Goal: Task Accomplishment & Management: Complete application form

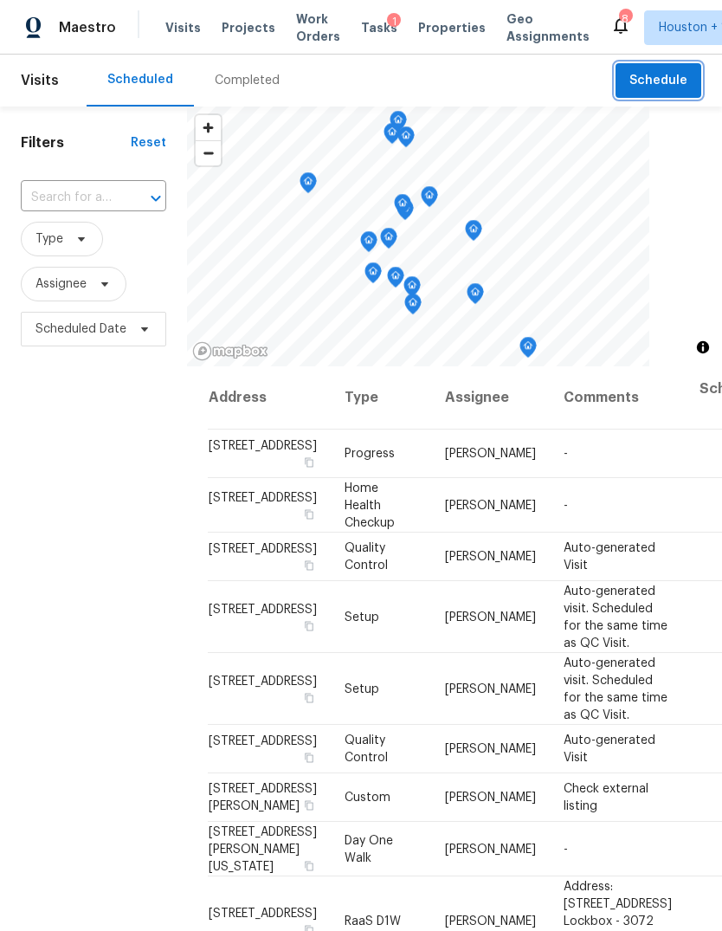
click at [668, 82] on span "Schedule" at bounding box center [659, 81] width 58 height 22
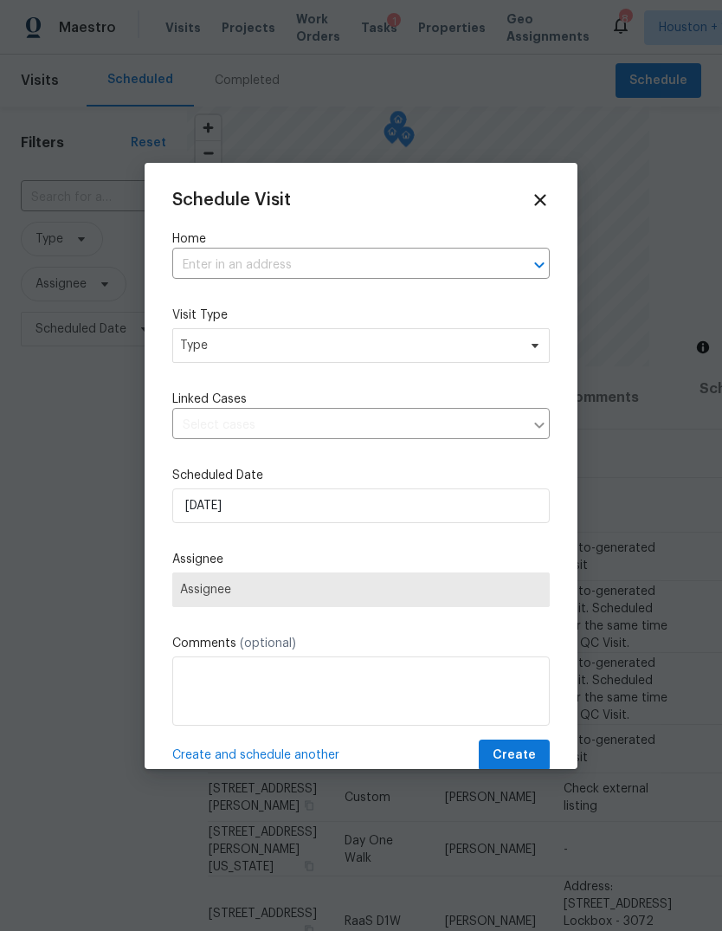
click at [474, 276] on input "text" at bounding box center [336, 265] width 329 height 27
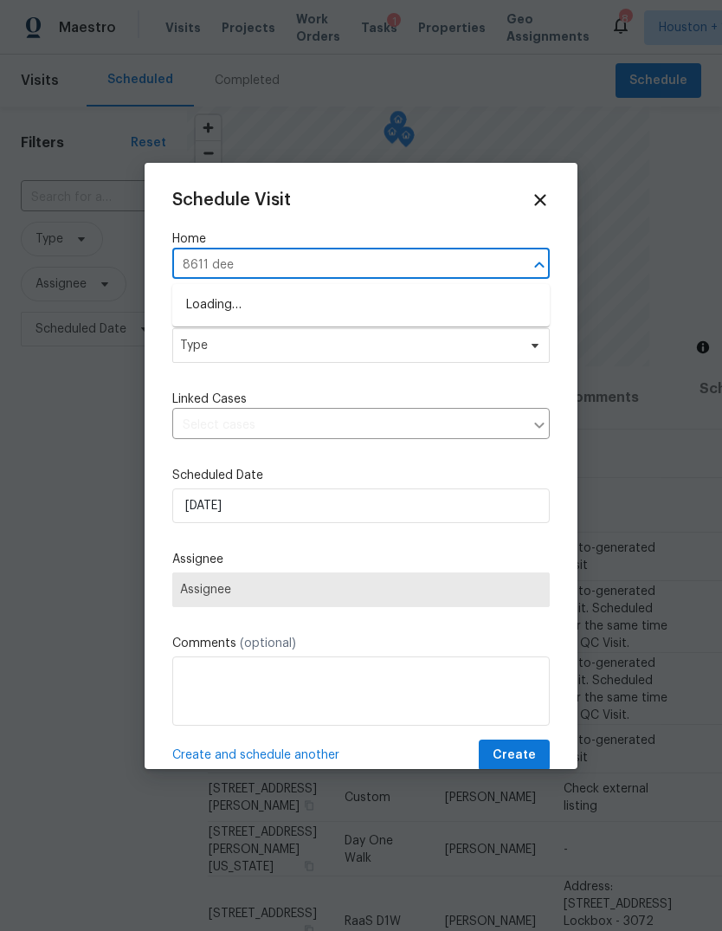
type input "8611 deep"
click at [208, 300] on li "8611 Deep Valley Dr, Houston, TX 77044" at bounding box center [361, 305] width 378 height 29
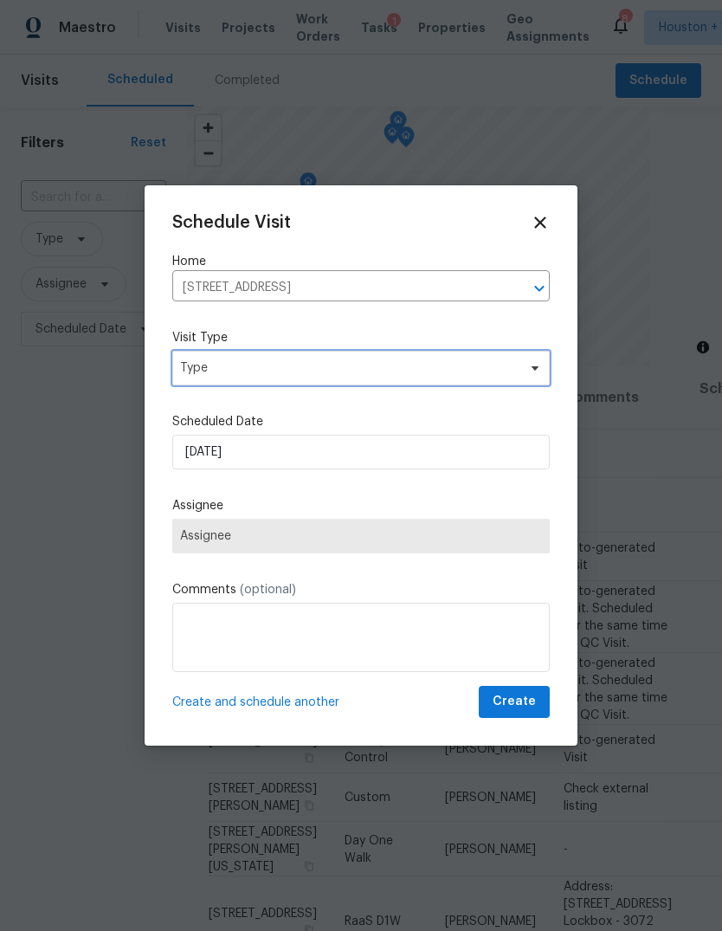
click at [213, 355] on span "Type" at bounding box center [361, 368] width 378 height 35
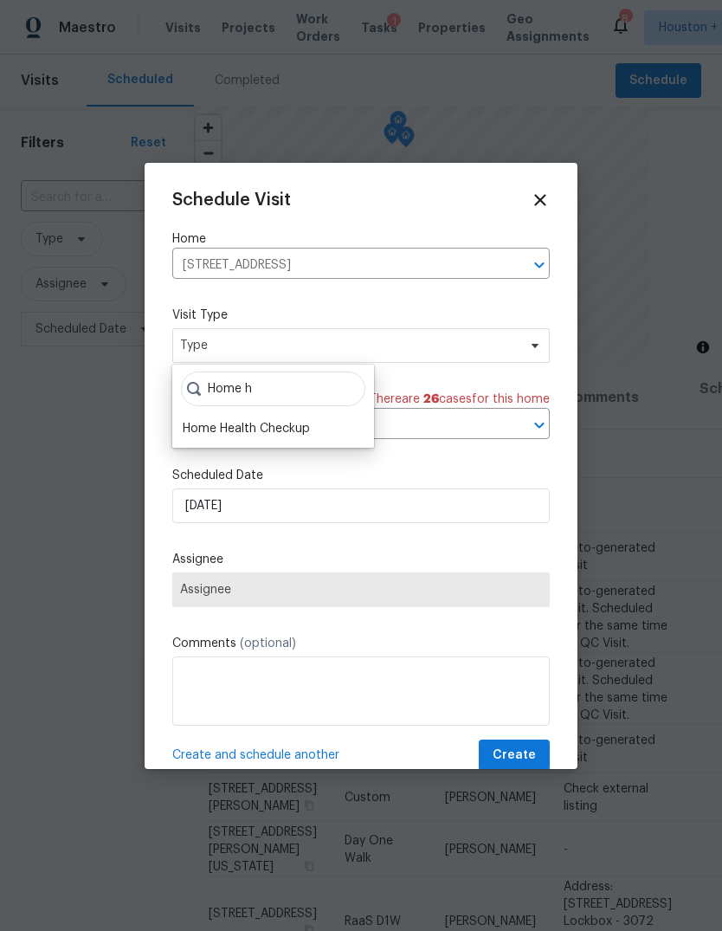
type input "Home h"
click at [211, 431] on div "Home Health Checkup" at bounding box center [246, 428] width 127 height 17
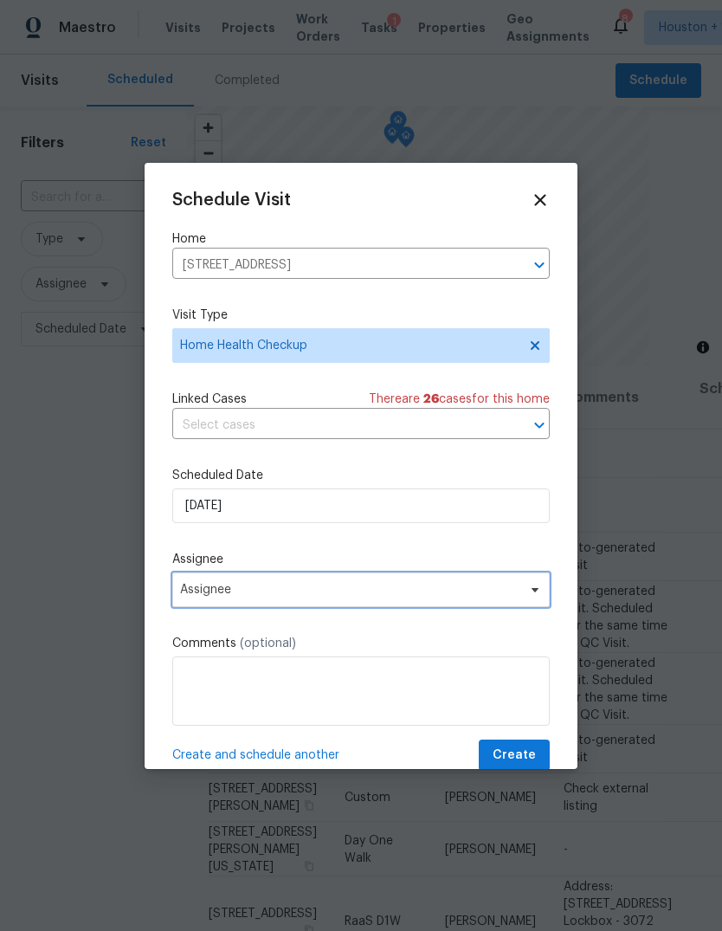
click at [203, 597] on span "Assignee" at bounding box center [350, 590] width 340 height 14
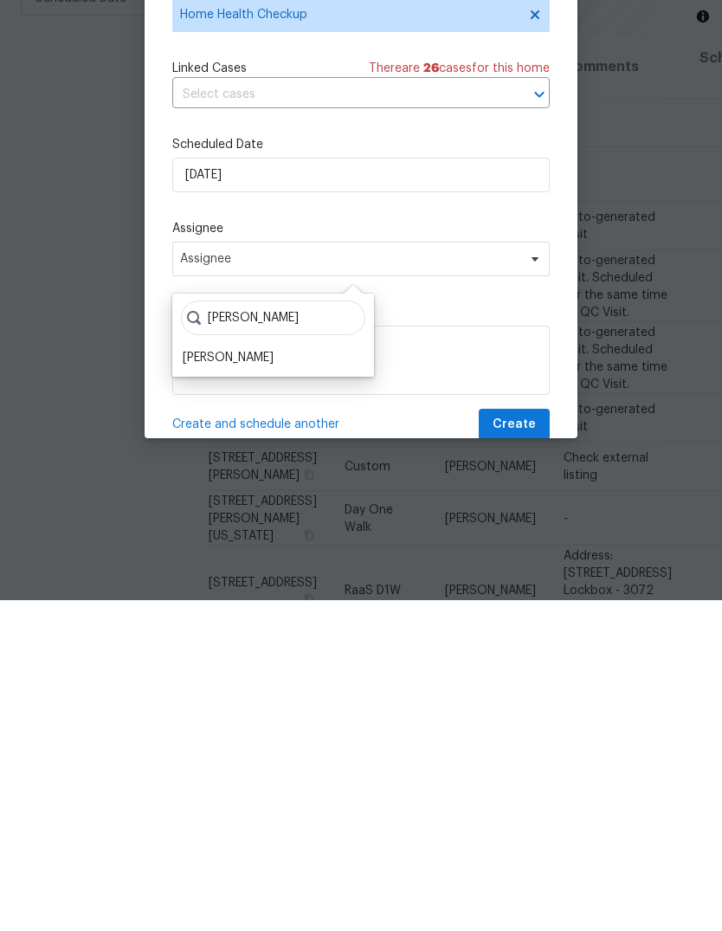
type input "Steve"
click at [209, 680] on div "[PERSON_NAME]" at bounding box center [228, 688] width 91 height 17
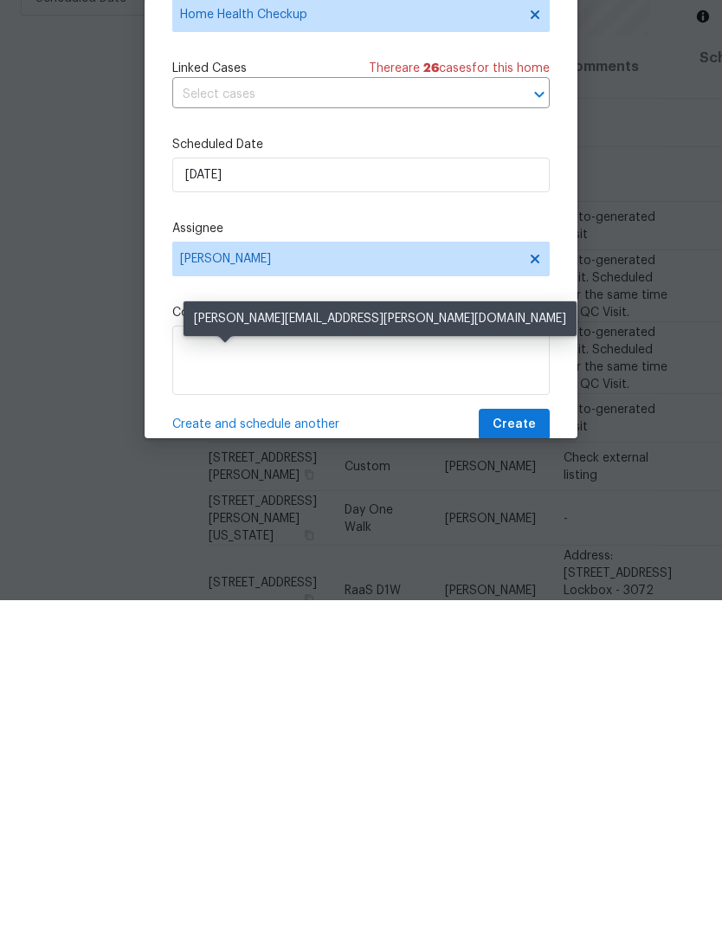
scroll to position [65, 0]
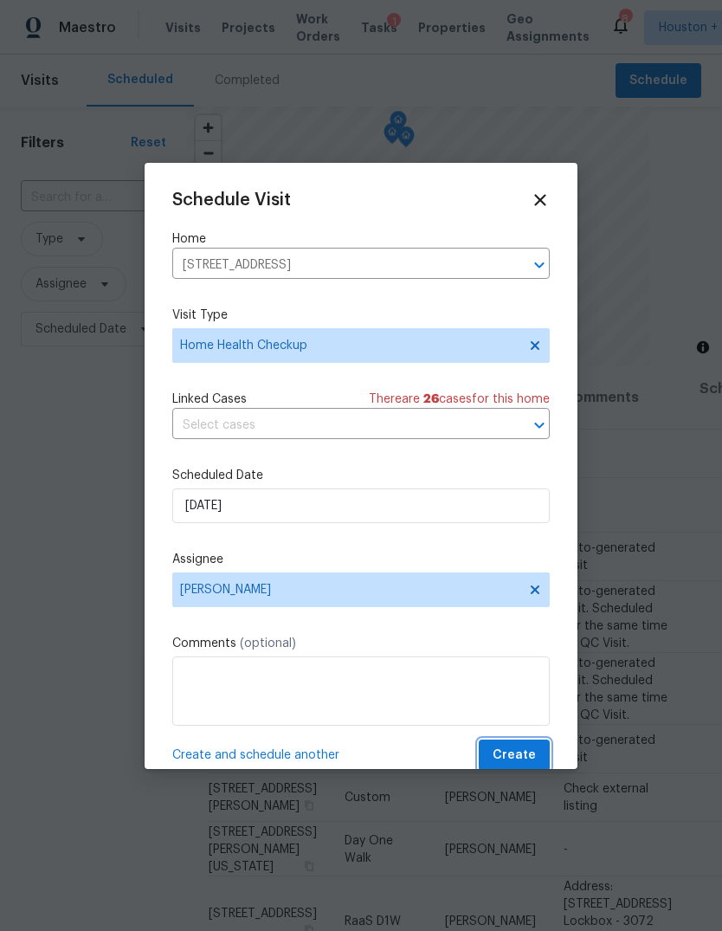
click at [516, 752] on span "Create" at bounding box center [514, 756] width 43 height 22
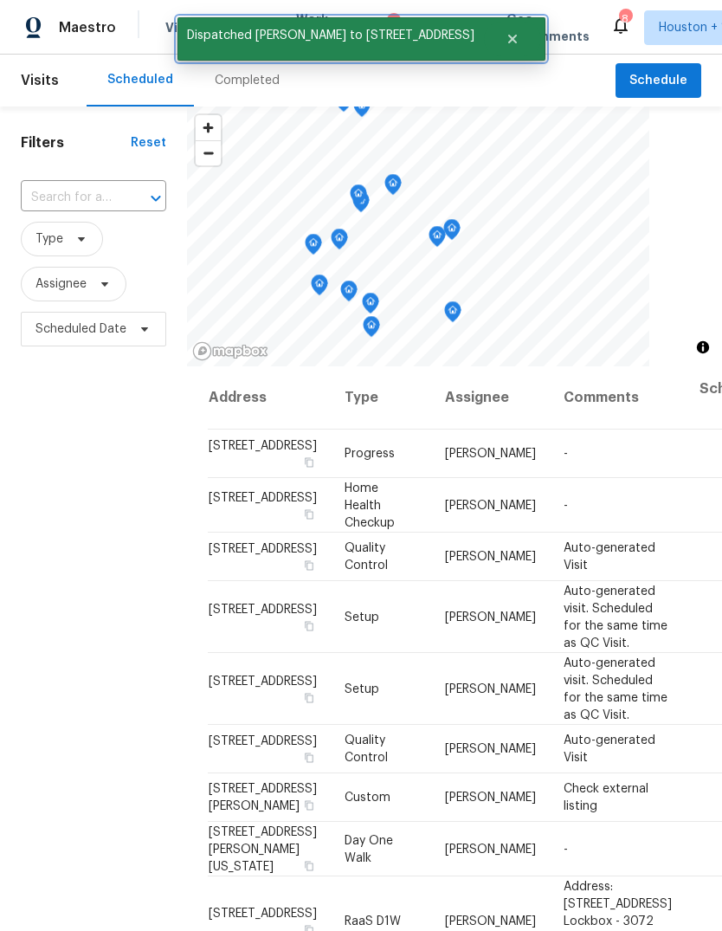
click at [511, 38] on icon "Close" at bounding box center [513, 39] width 14 height 14
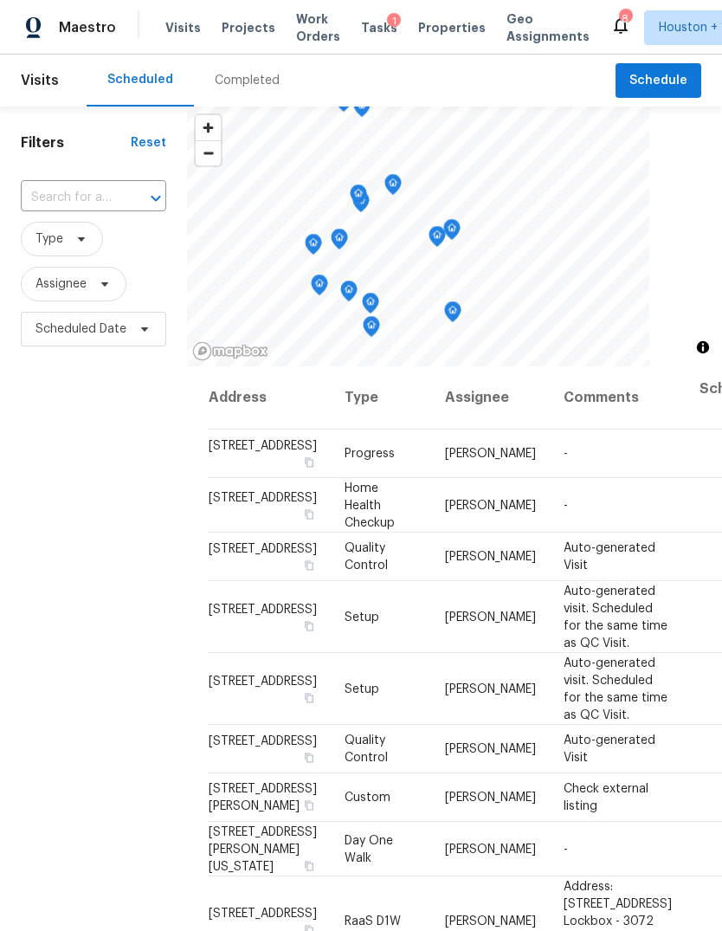
click at [236, 32] on span "Projects" at bounding box center [249, 27] width 54 height 17
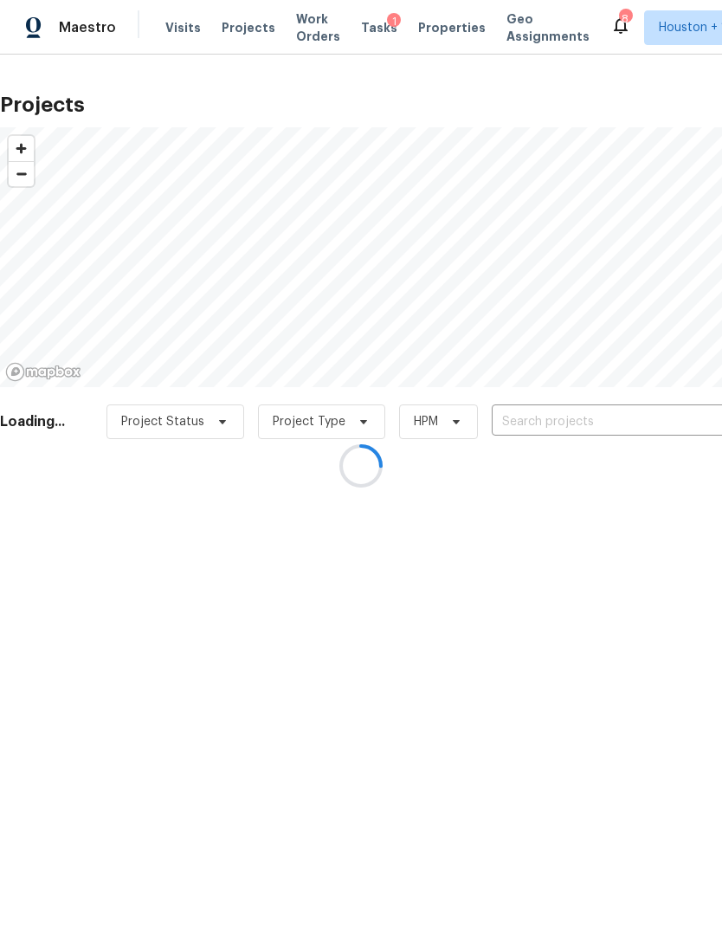
click at [645, 413] on div at bounding box center [361, 465] width 722 height 931
click at [659, 416] on div at bounding box center [361, 465] width 722 height 931
click at [666, 409] on div at bounding box center [361, 465] width 722 height 931
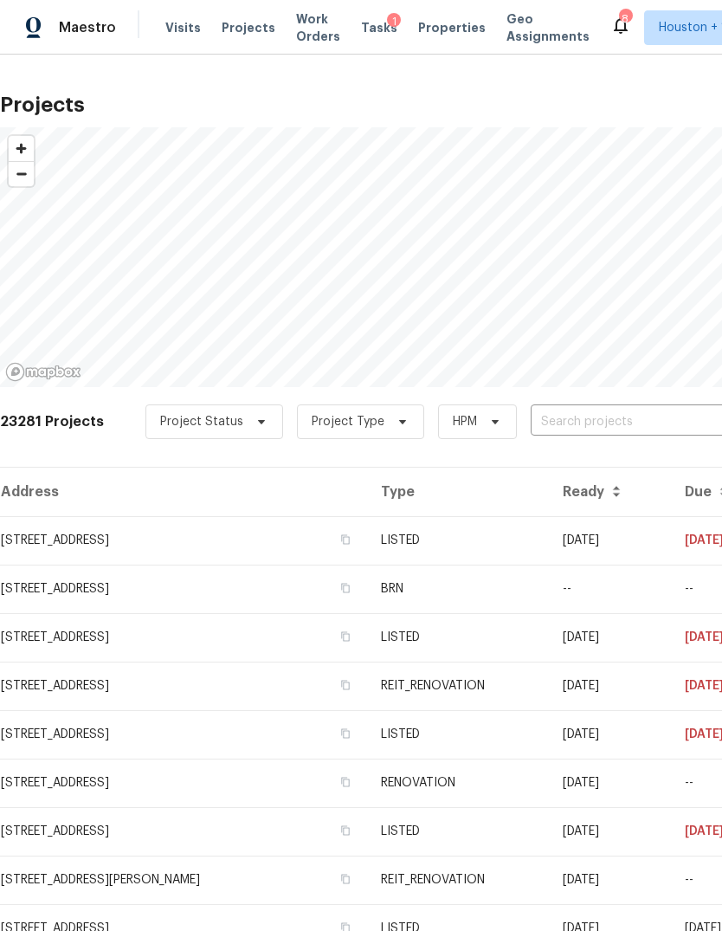
click at [658, 419] on input "text" at bounding box center [630, 422] width 198 height 27
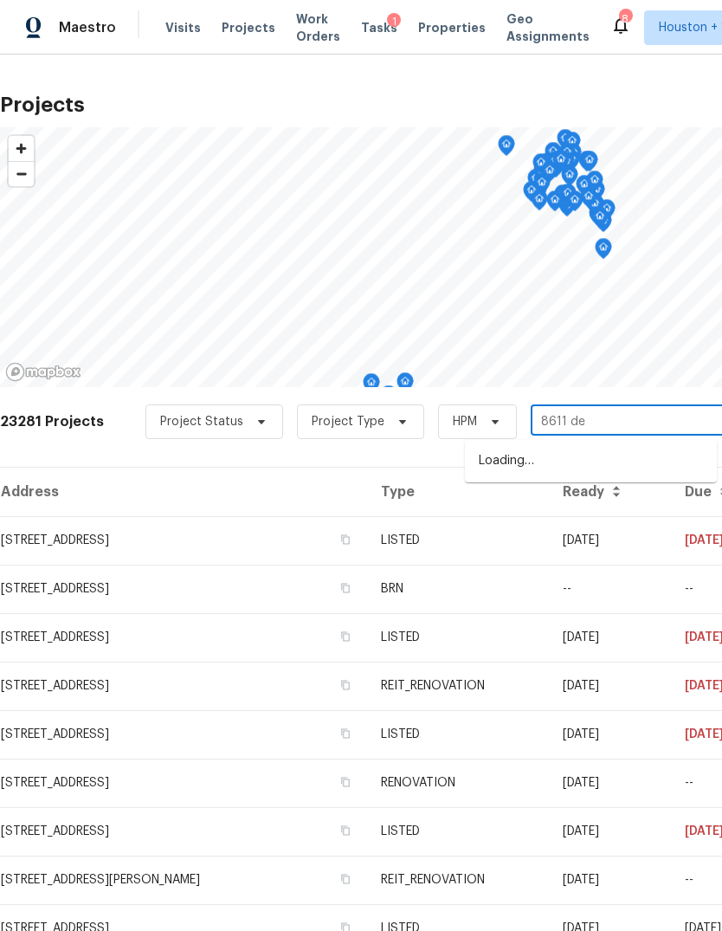
type input "8611 dee"
click at [676, 466] on li "8611 Deep Valley Dr, Houston, TX 77044" at bounding box center [591, 461] width 252 height 29
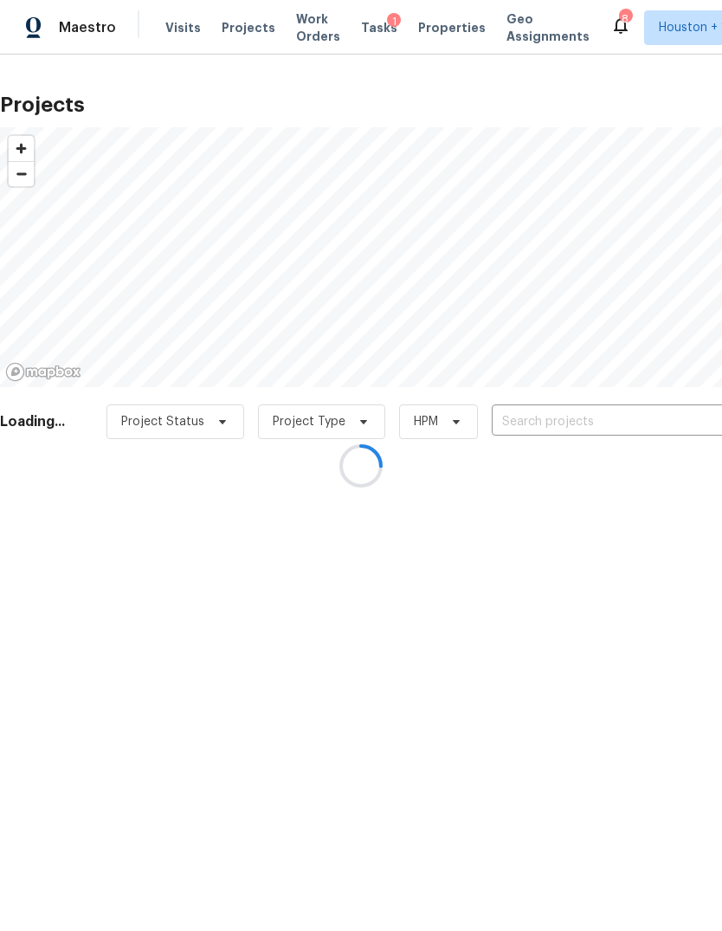
type input "8611 Deep Valley Dr, Houston, TX 77044"
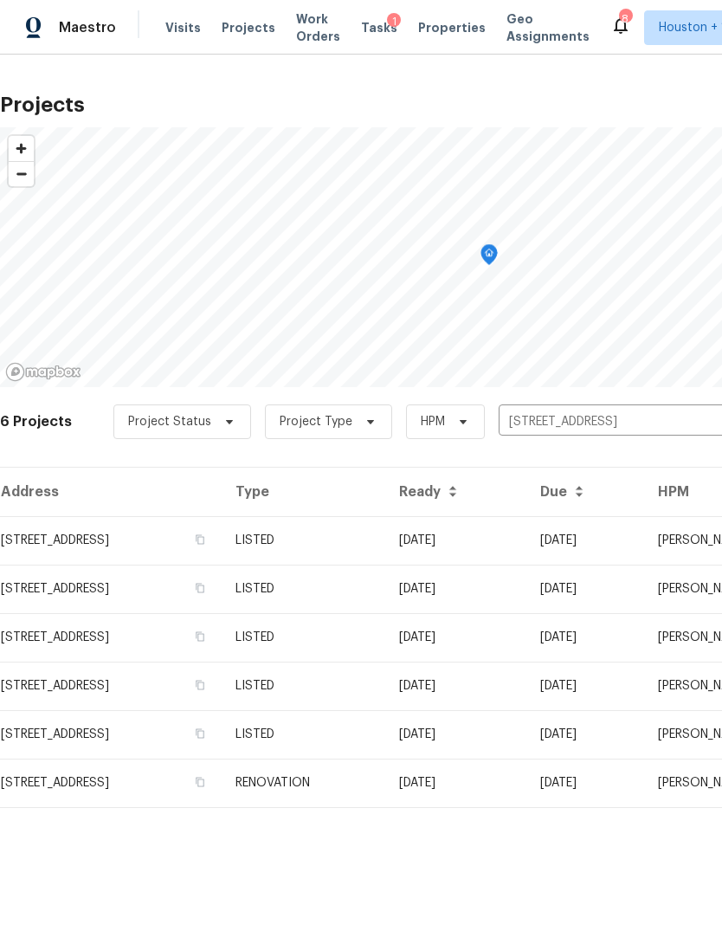
click at [631, 551] on td "09/09/25" at bounding box center [586, 540] width 118 height 49
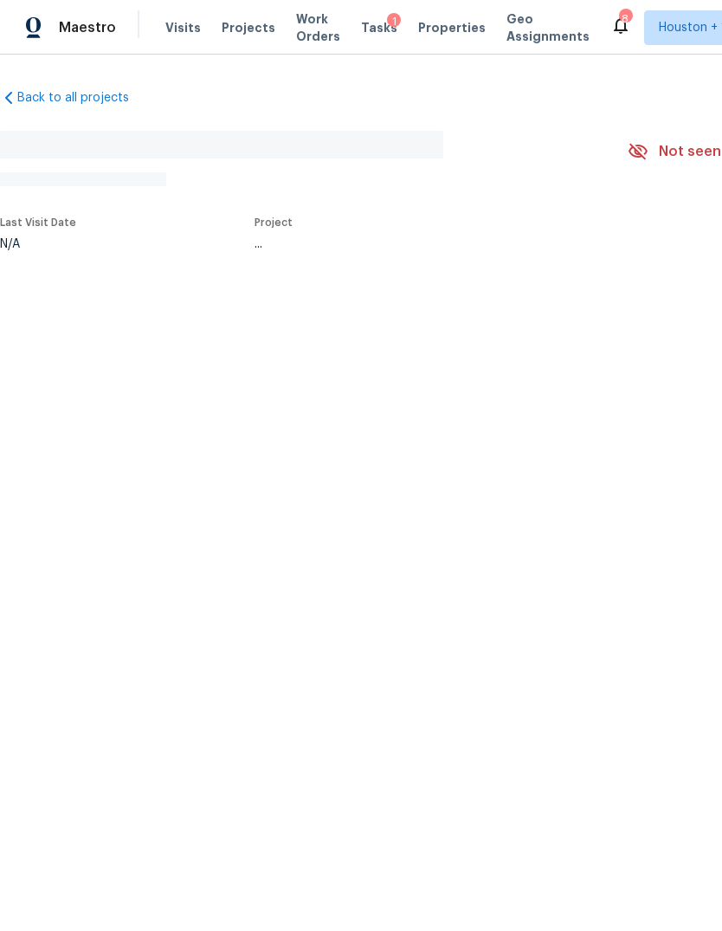
click at [631, 365] on html "Maestro Visits Projects Work Orders Tasks 1 Properties Geo Assignments 8 Housto…" at bounding box center [361, 182] width 722 height 365
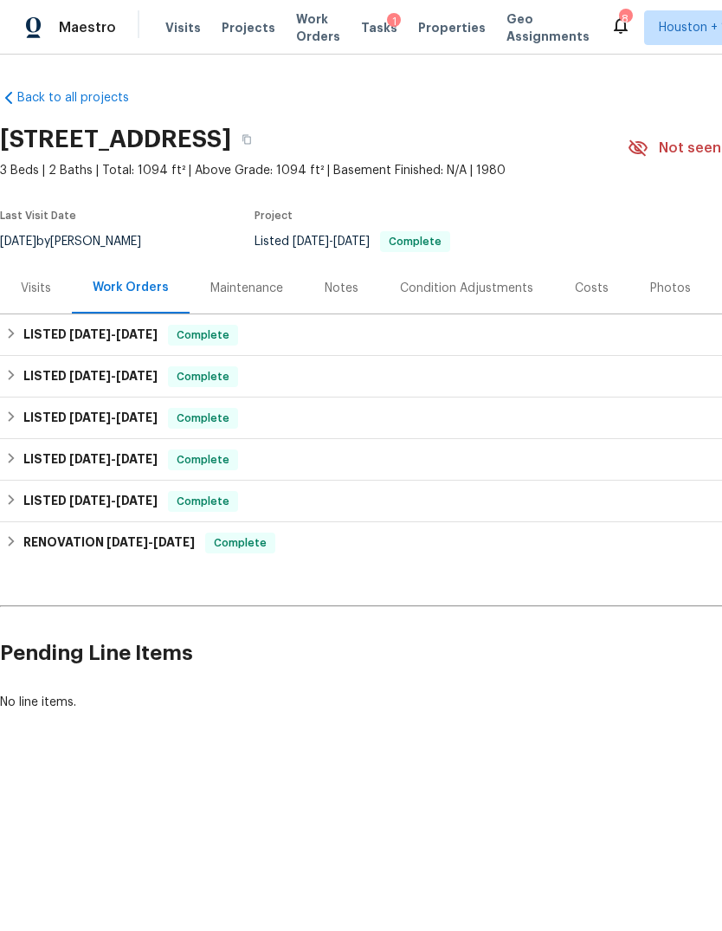
click at [45, 285] on div "Visits" at bounding box center [36, 288] width 30 height 17
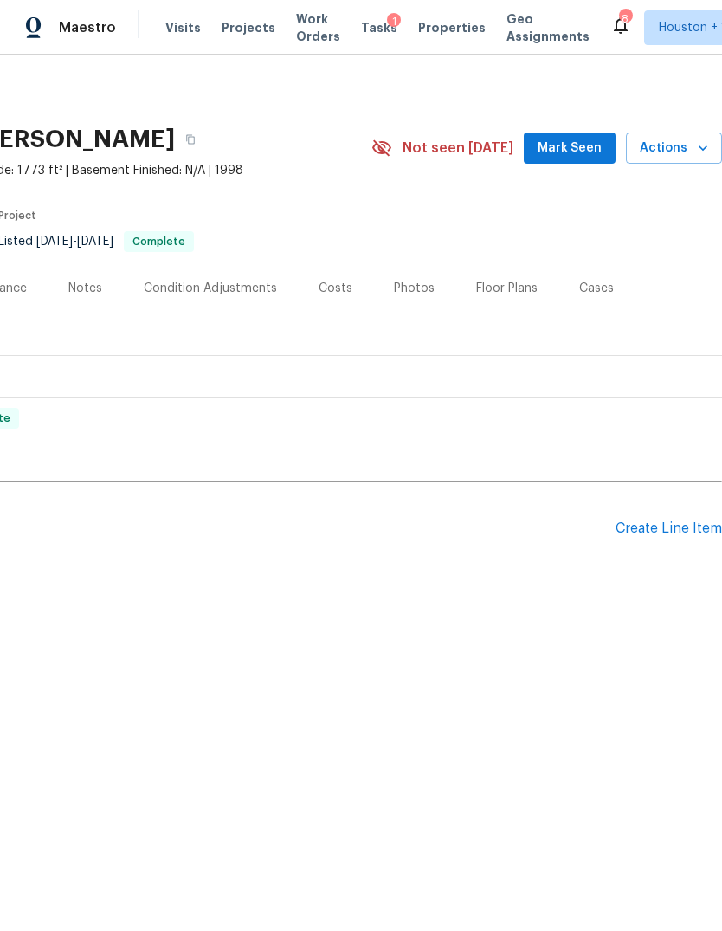
scroll to position [0, 256]
click at [682, 140] on span "Actions" at bounding box center [674, 149] width 68 height 22
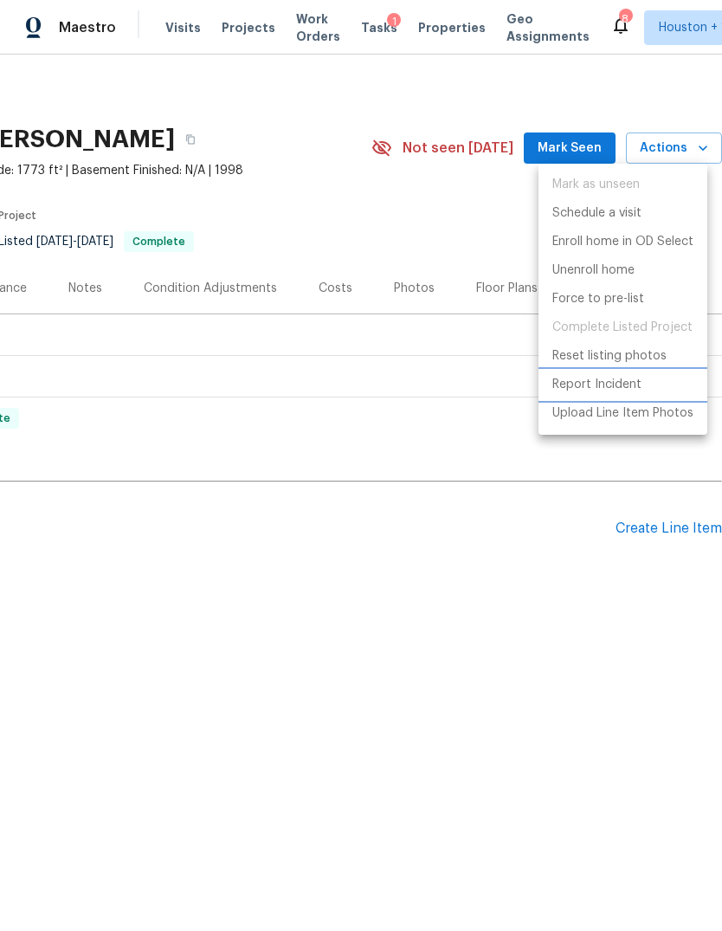
click at [607, 390] on p "Report Incident" at bounding box center [597, 385] width 89 height 18
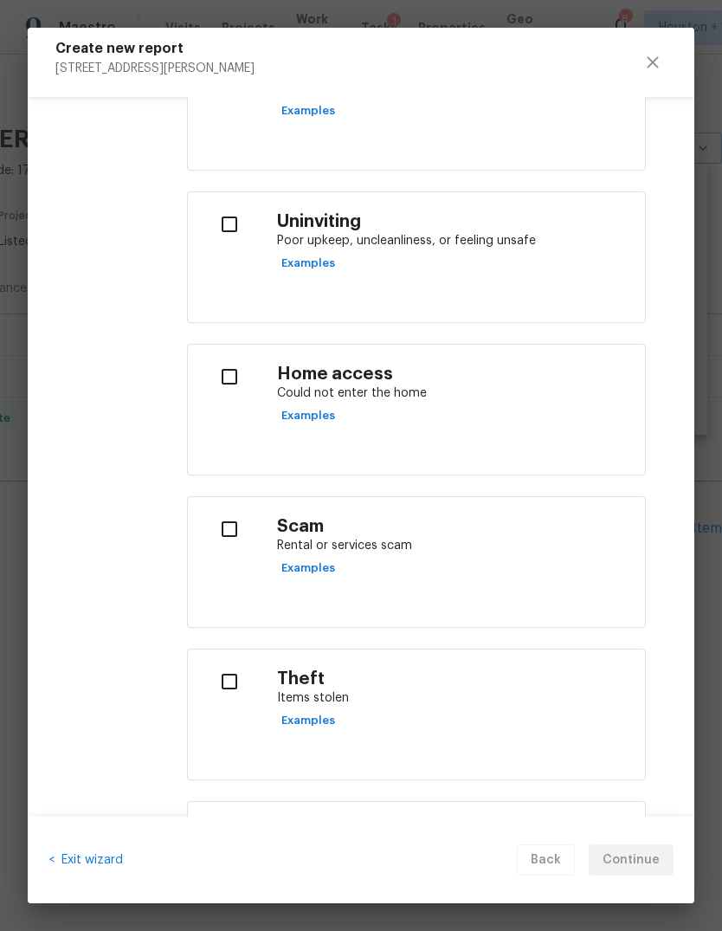
scroll to position [473, 0]
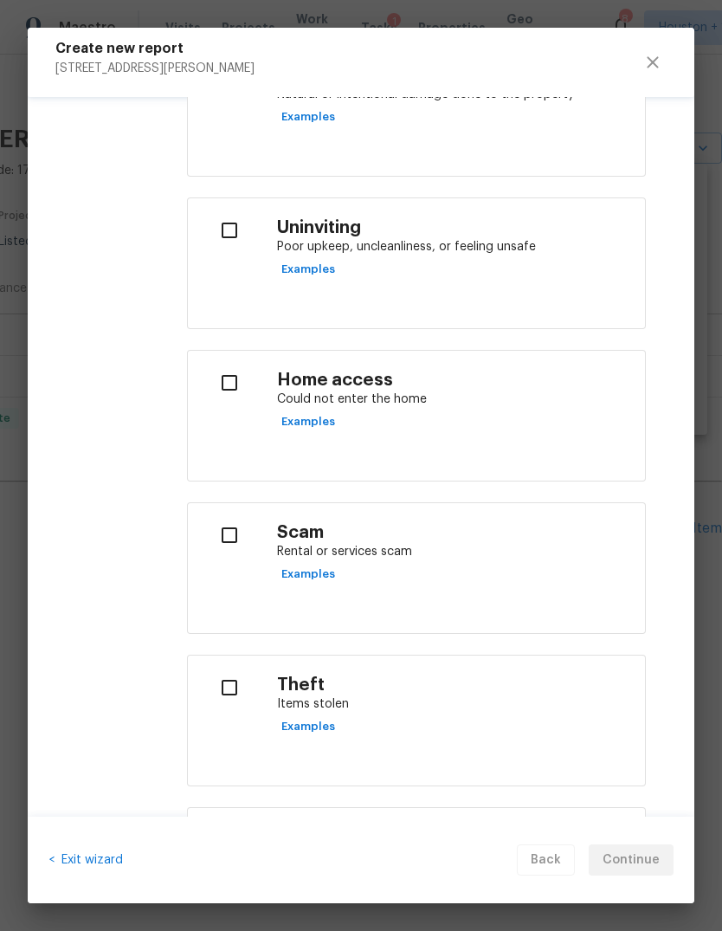
click at [233, 538] on input "checkbox" at bounding box center [229, 535] width 55 height 36
checkbox input "true"
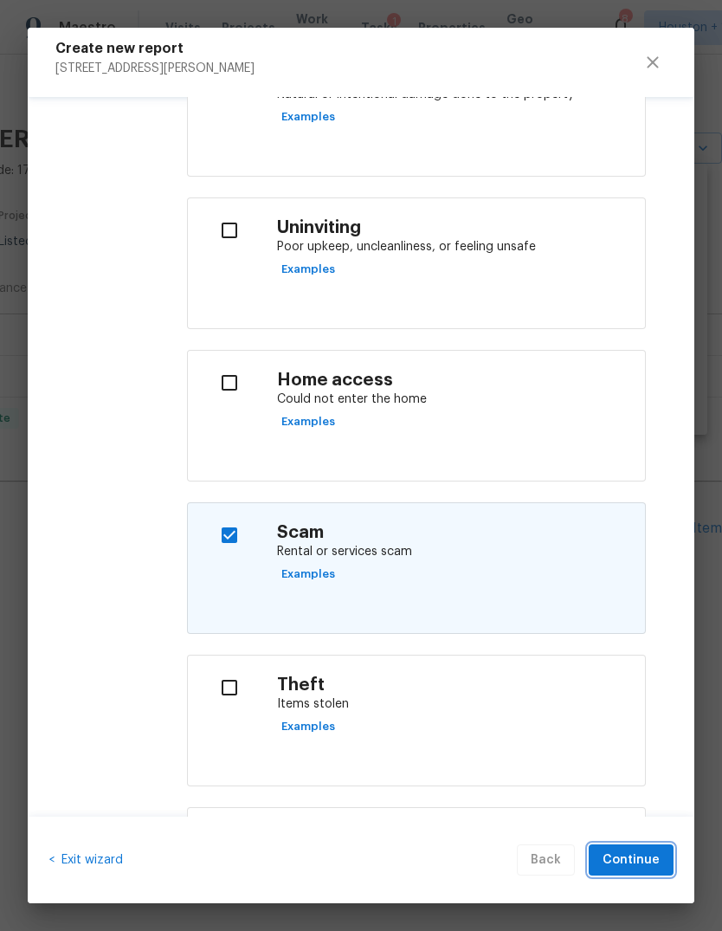
click at [644, 857] on span "Continue" at bounding box center [631, 861] width 57 height 22
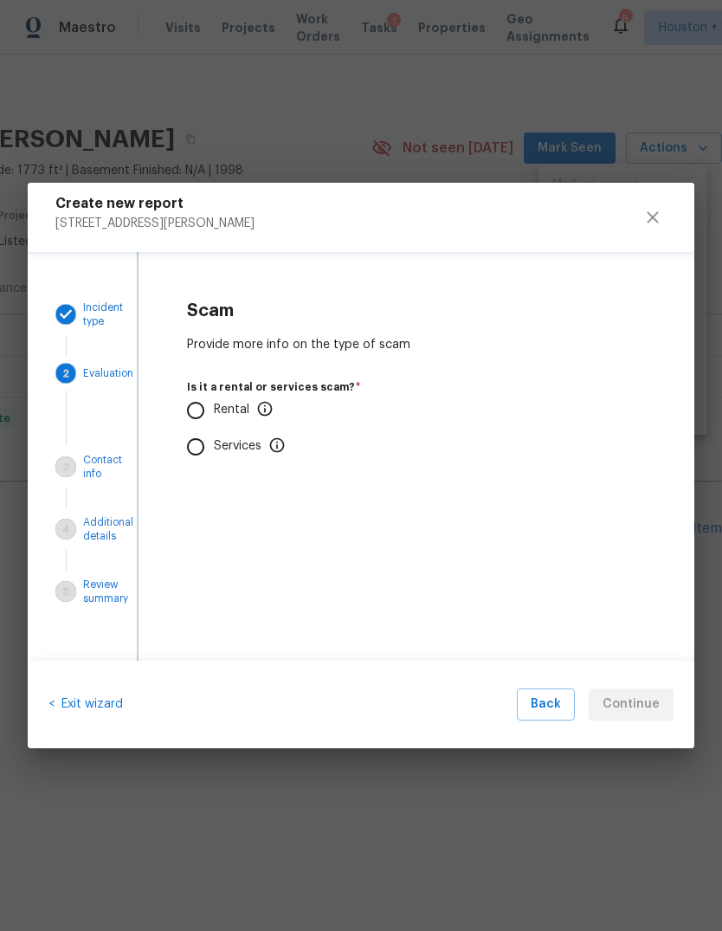
scroll to position [0, 0]
click at [204, 418] on input "Rental" at bounding box center [196, 410] width 36 height 36
radio input "true"
click at [192, 508] on input "No" at bounding box center [196, 513] width 36 height 36
radio input "true"
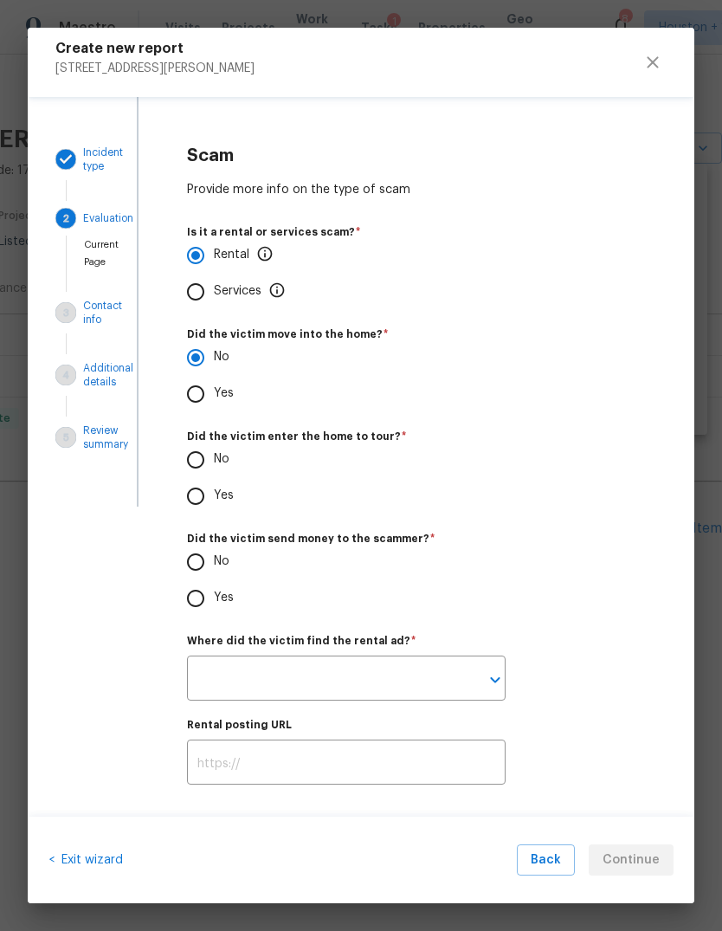
click at [194, 461] on input "No" at bounding box center [196, 460] width 36 height 36
radio input "true"
click at [188, 565] on input "No" at bounding box center [196, 562] width 36 height 36
radio input "true"
click at [490, 686] on icon "Open" at bounding box center [495, 680] width 21 height 21
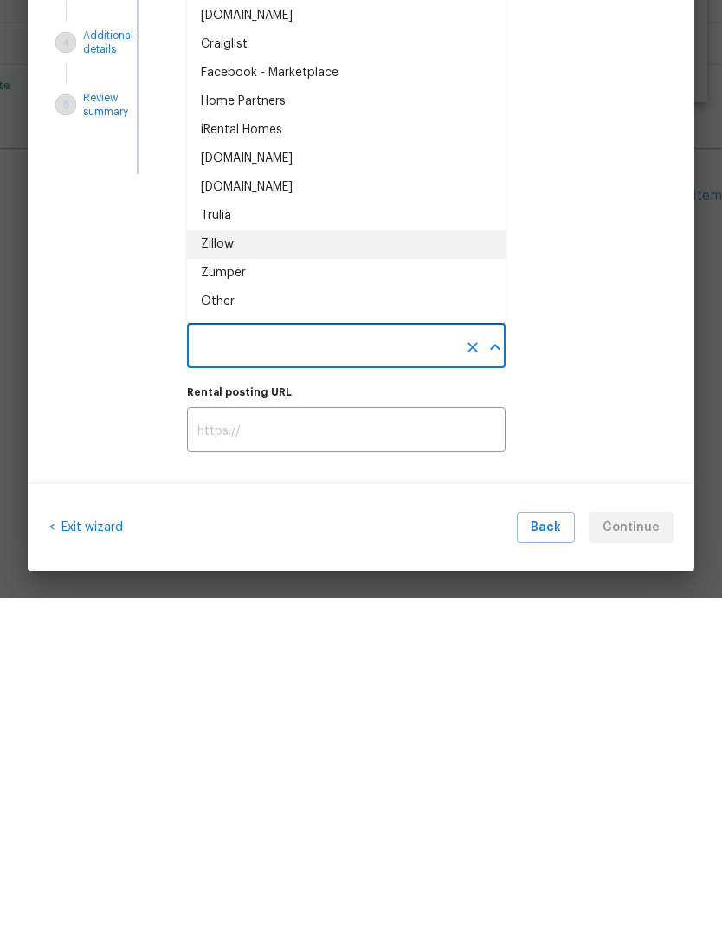
click at [205, 568] on div "Zillow" at bounding box center [217, 577] width 33 height 18
type input "Zillow"
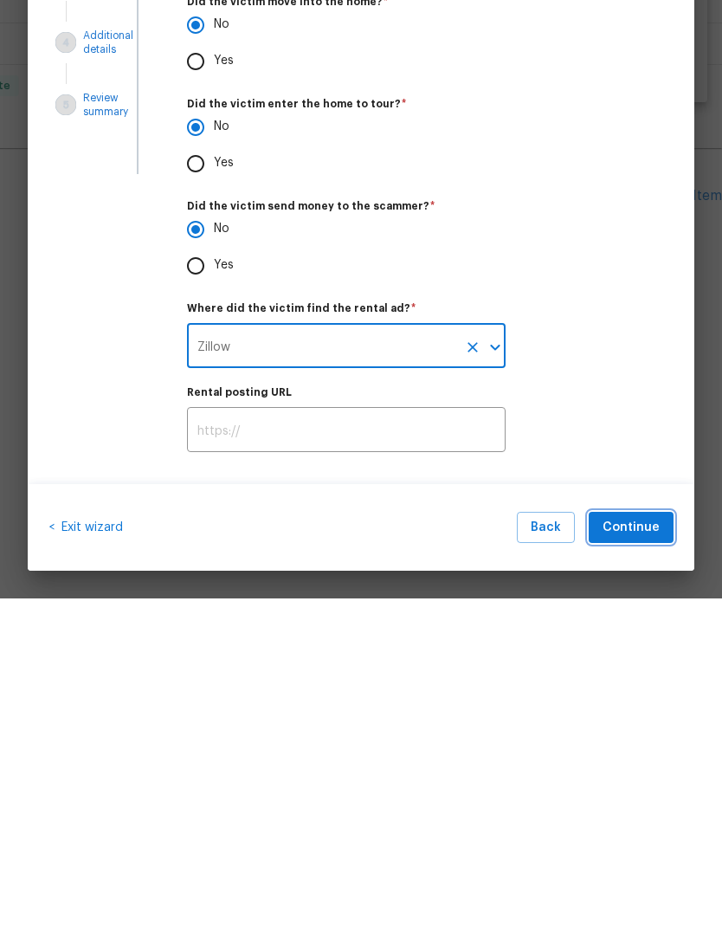
click at [643, 850] on span "Continue" at bounding box center [631, 861] width 57 height 22
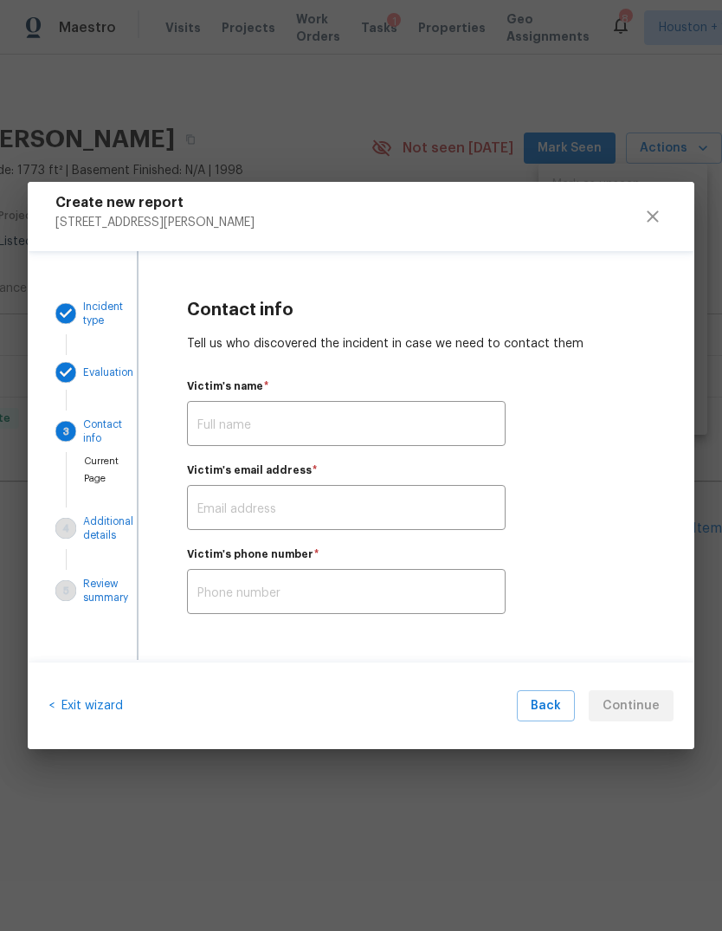
click at [458, 429] on input "text" at bounding box center [346, 425] width 319 height 41
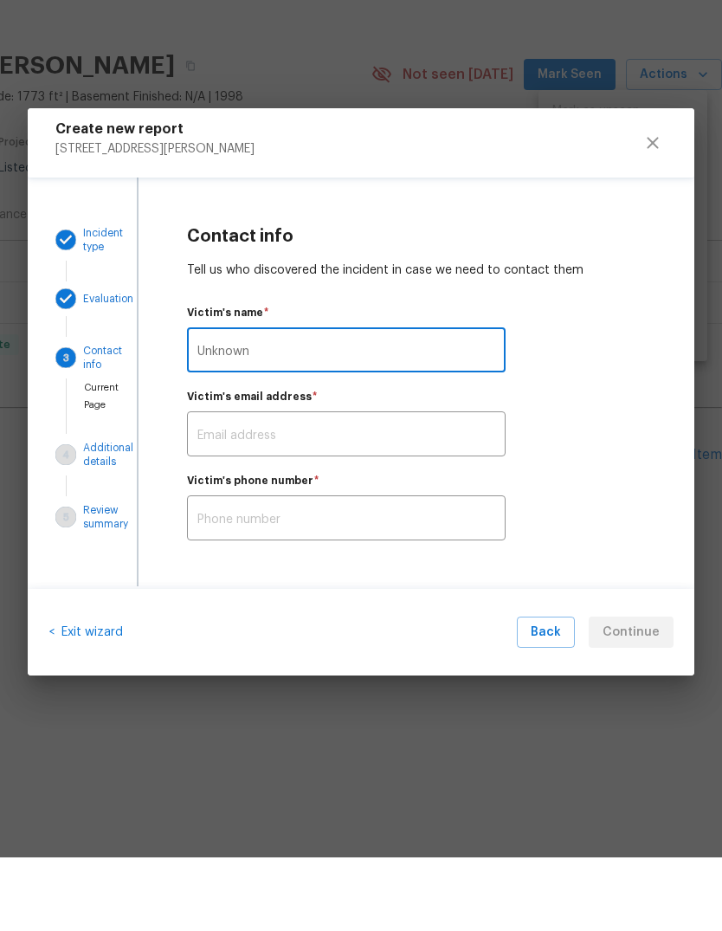
type input "Unknown"
click at [467, 573] on input "text" at bounding box center [346, 593] width 319 height 41
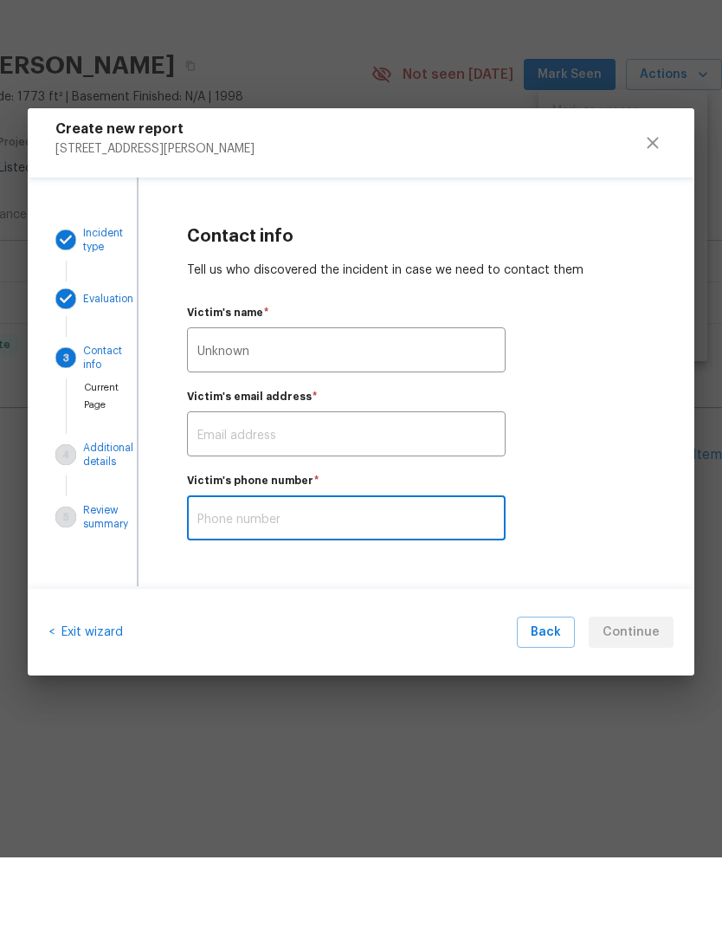
click at [485, 489] on input "text" at bounding box center [346, 509] width 319 height 41
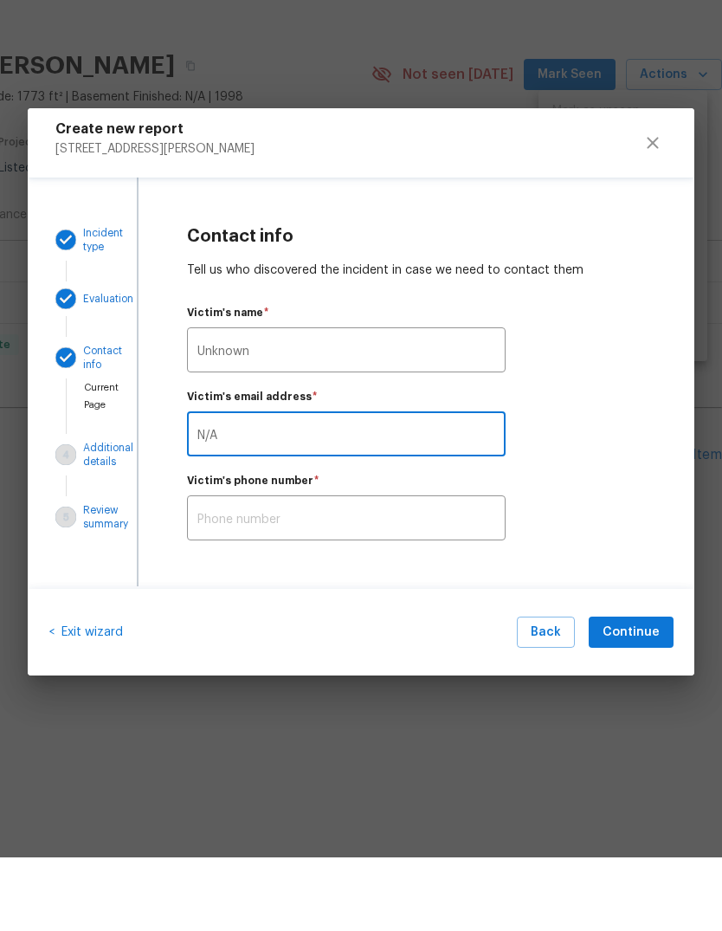
type input "N/A"
click at [470, 573] on input "text" at bounding box center [346, 593] width 319 height 41
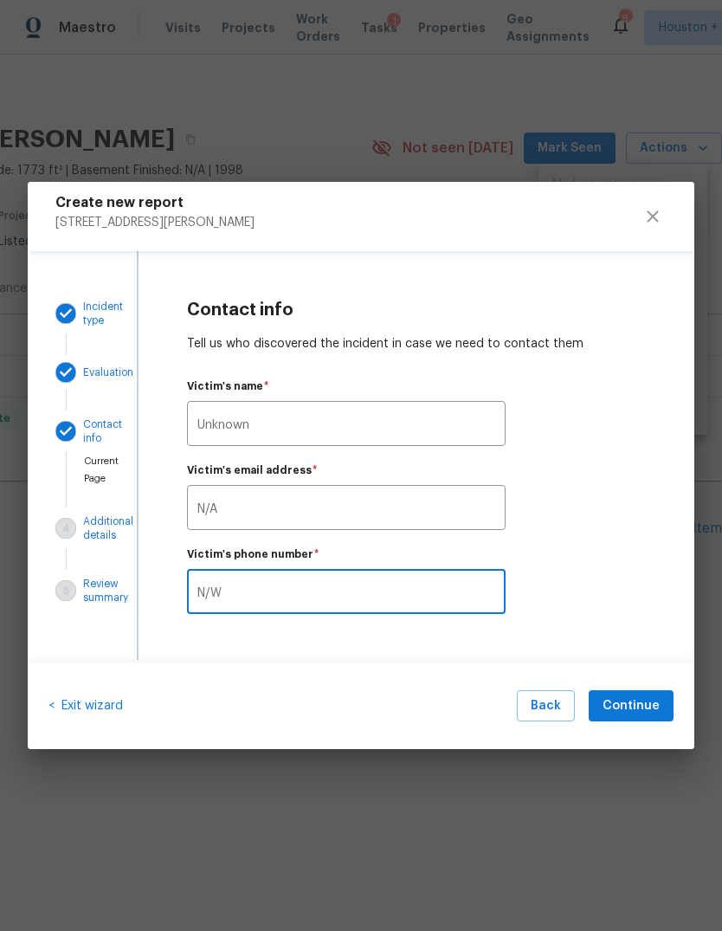
click at [457, 586] on input "N/W" at bounding box center [346, 593] width 319 height 41
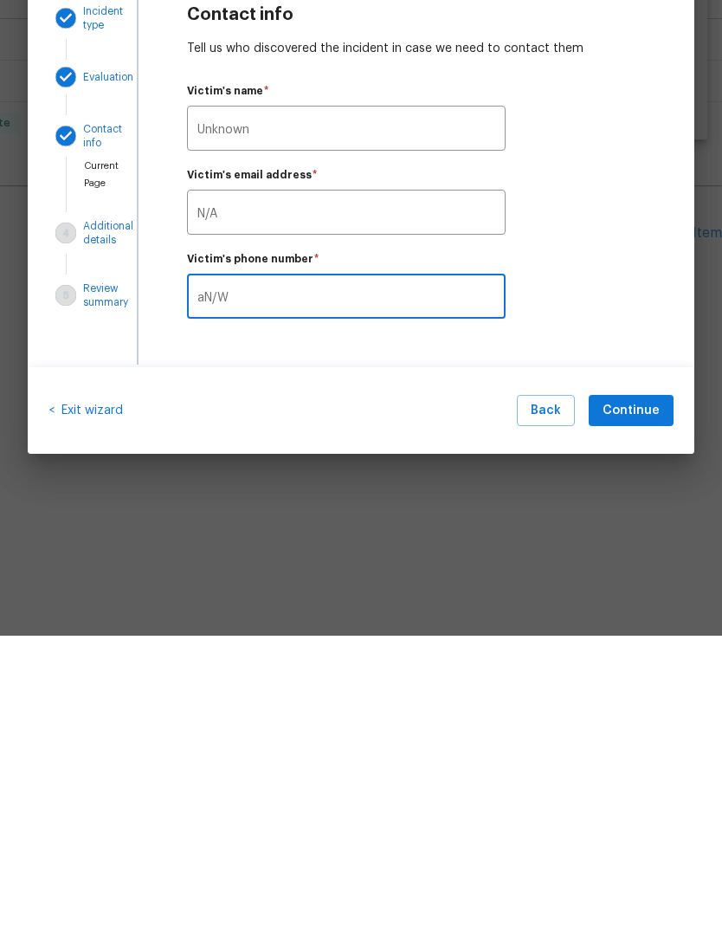
click at [486, 341] on div "Contact info Tell us who discovered the incident in case we need to contact the…" at bounding box center [417, 456] width 556 height 411
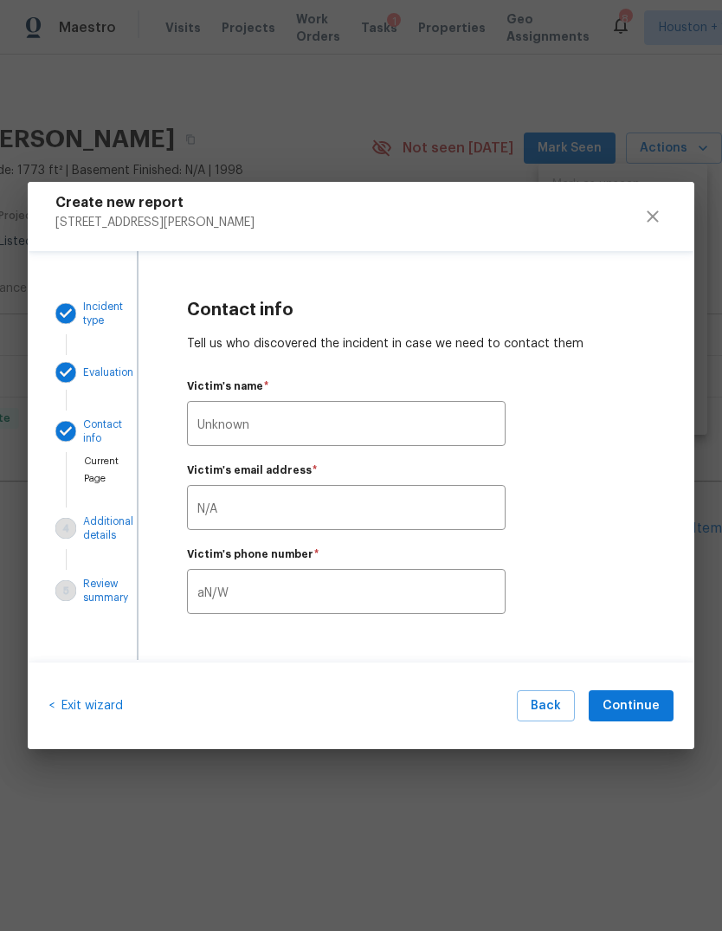
click at [485, 289] on div "Contact info Tell us who discovered the incident in case we need to contact the…" at bounding box center [417, 456] width 556 height 411
click at [436, 601] on input "aN/W" at bounding box center [346, 593] width 319 height 41
click at [435, 601] on input "aN/W" at bounding box center [346, 593] width 319 height 41
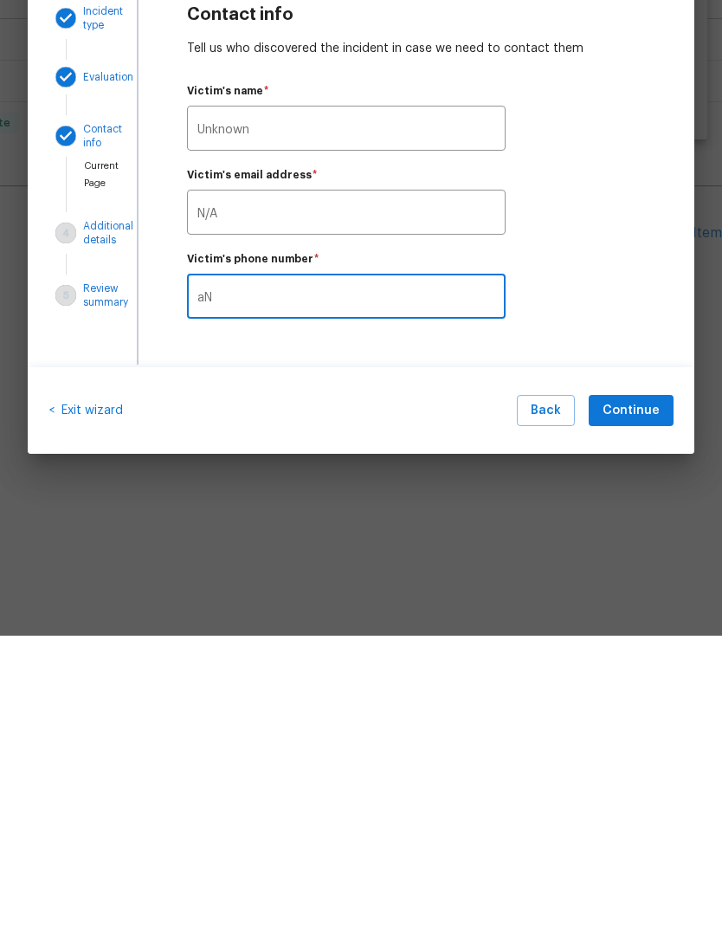
type input "a"
type input "N/A"
click at [651, 690] on button "Continue" at bounding box center [631, 706] width 85 height 32
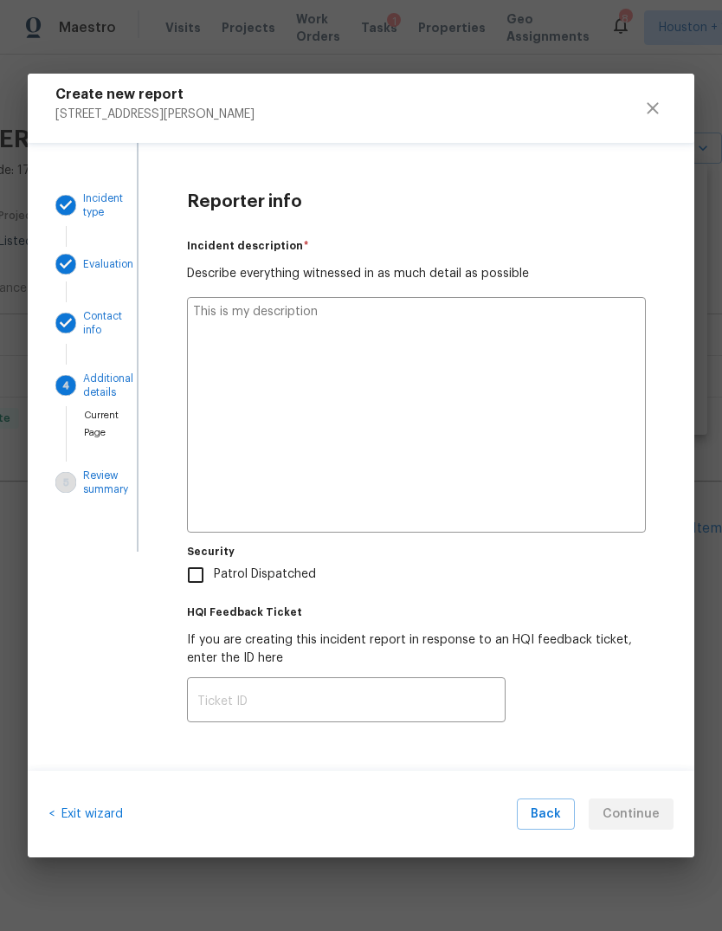
click at [606, 484] on textarea at bounding box center [416, 415] width 459 height 236
type textarea "T"
type textarea "x"
type textarea "Th"
type textarea "x"
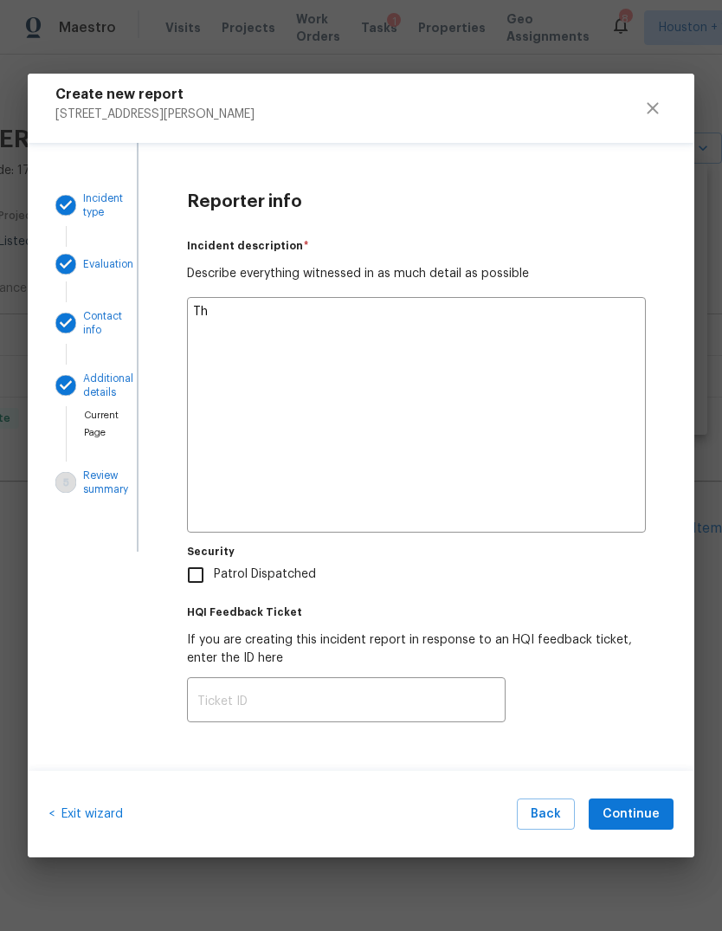
type textarea "The"
type textarea "x"
type textarea "The"
type textarea "x"
type textarea "The v"
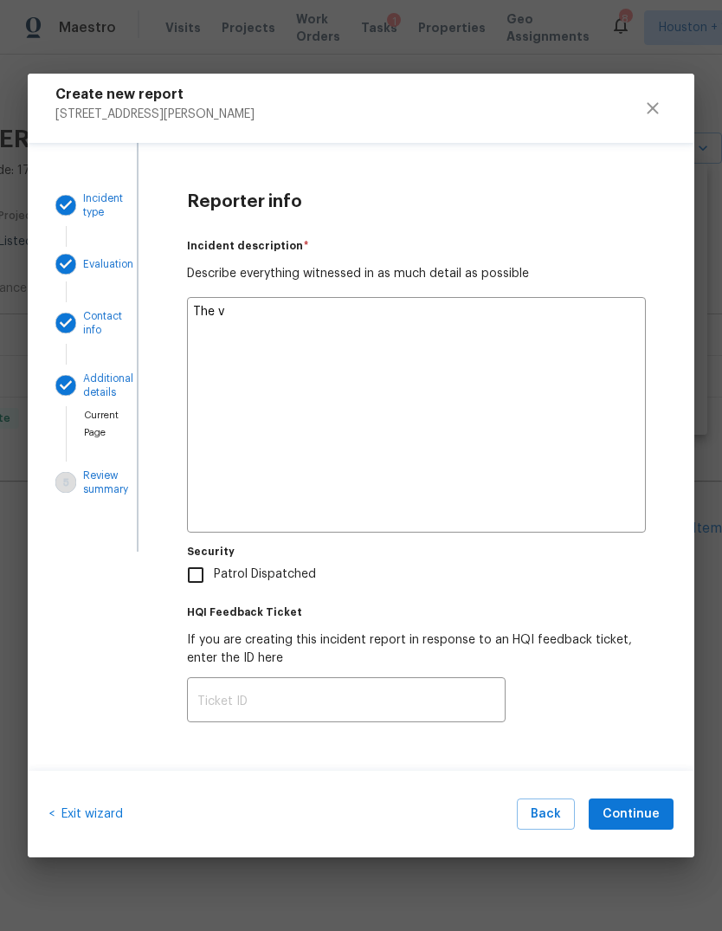
type textarea "x"
type textarea "The vi"
type textarea "x"
type textarea "The vic"
type textarea "x"
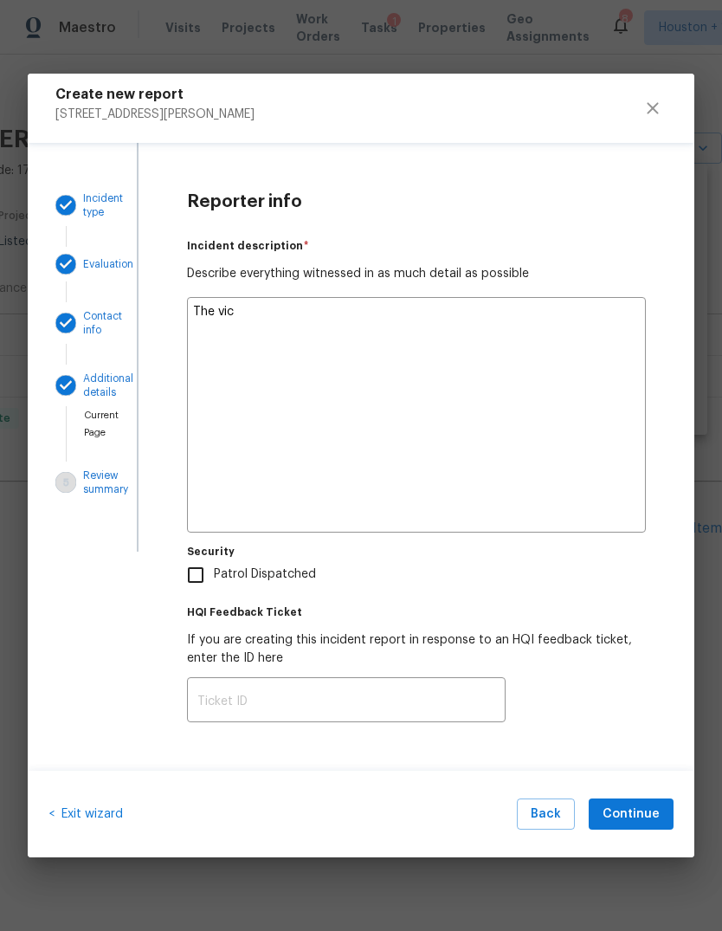
type textarea "The vict"
type textarea "x"
type textarea "The victi"
type textarea "x"
type textarea "The victim"
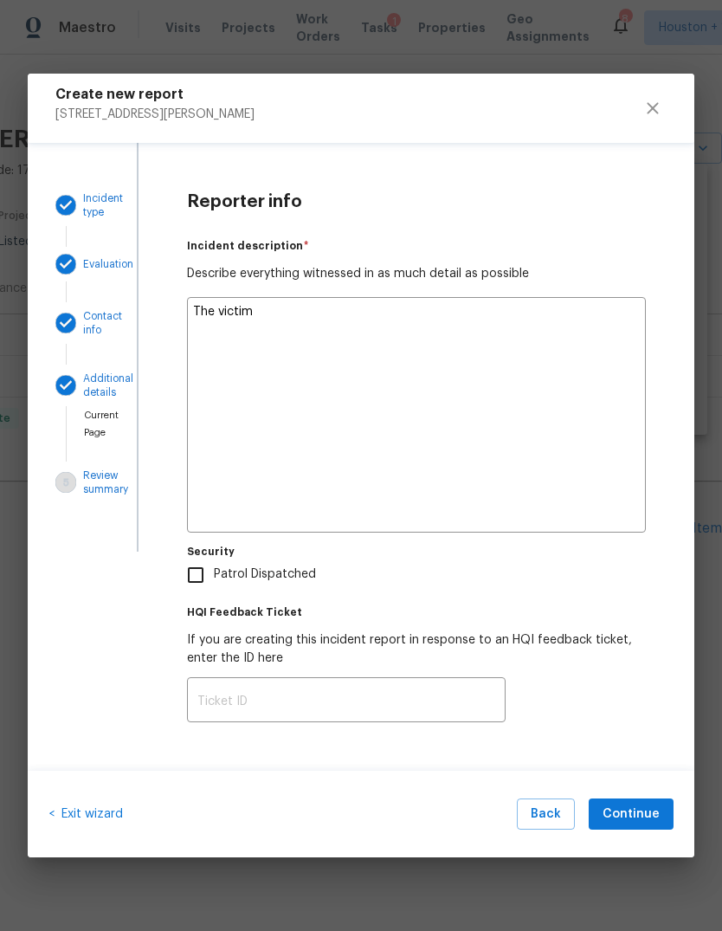
type textarea "x"
type textarea "The victim"
type textarea "x"
type textarea "The victim s"
type textarea "x"
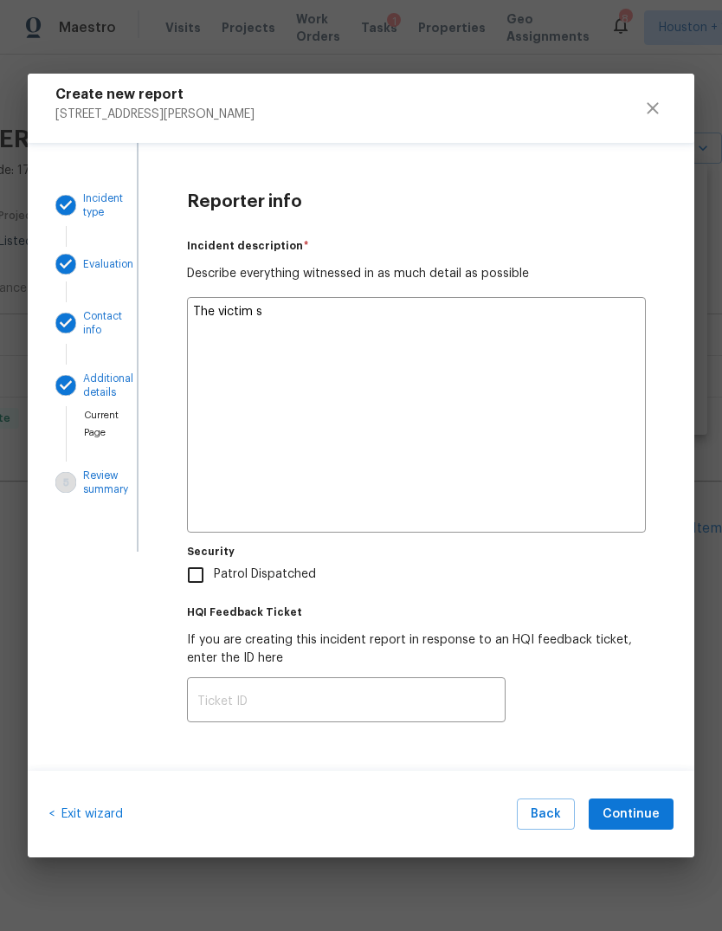
type textarea "The victim sh"
type textarea "x"
type textarea "The victim sho"
type textarea "x"
type textarea "The victim show"
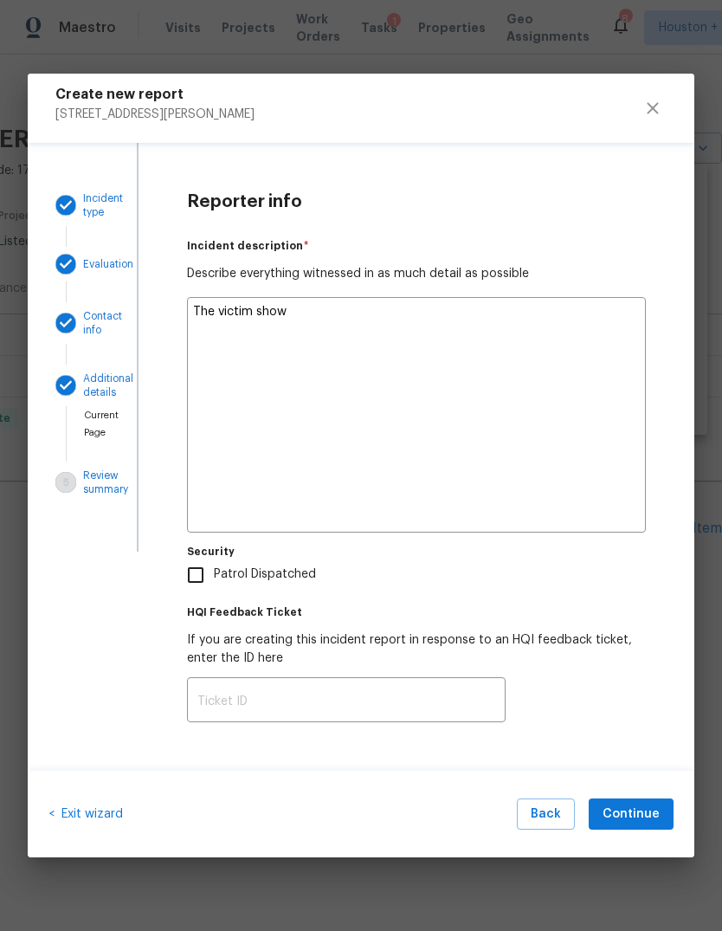
type textarea "x"
type textarea "The victim showe"
type textarea "x"
type textarea "The victim showed"
type textarea "x"
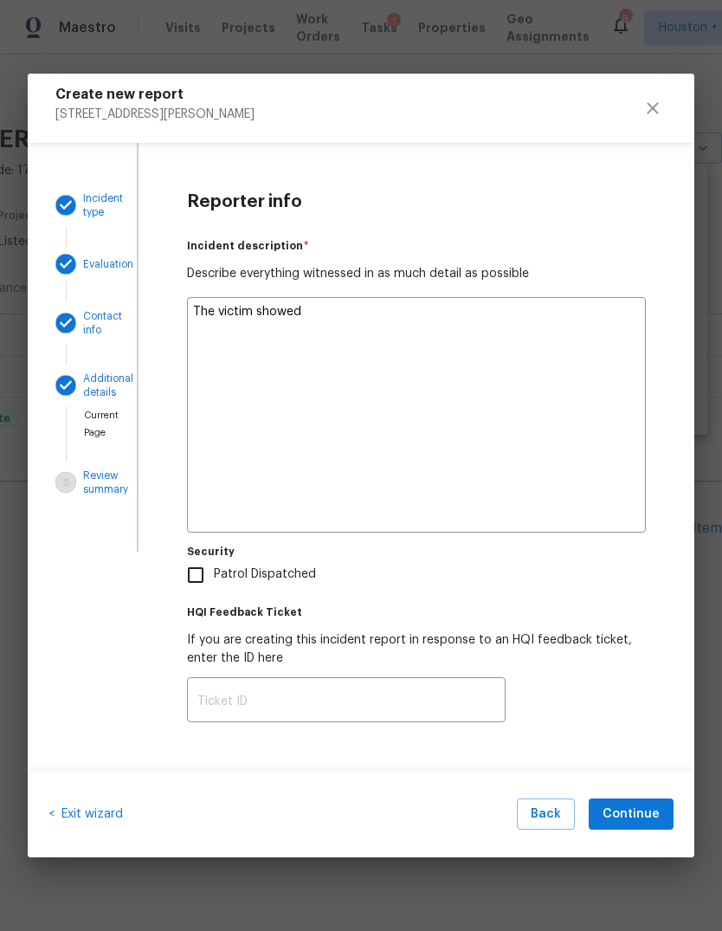
type textarea "The victim showed"
type textarea "x"
type textarea "The victim showed u"
type textarea "x"
type textarea "The victim showed up"
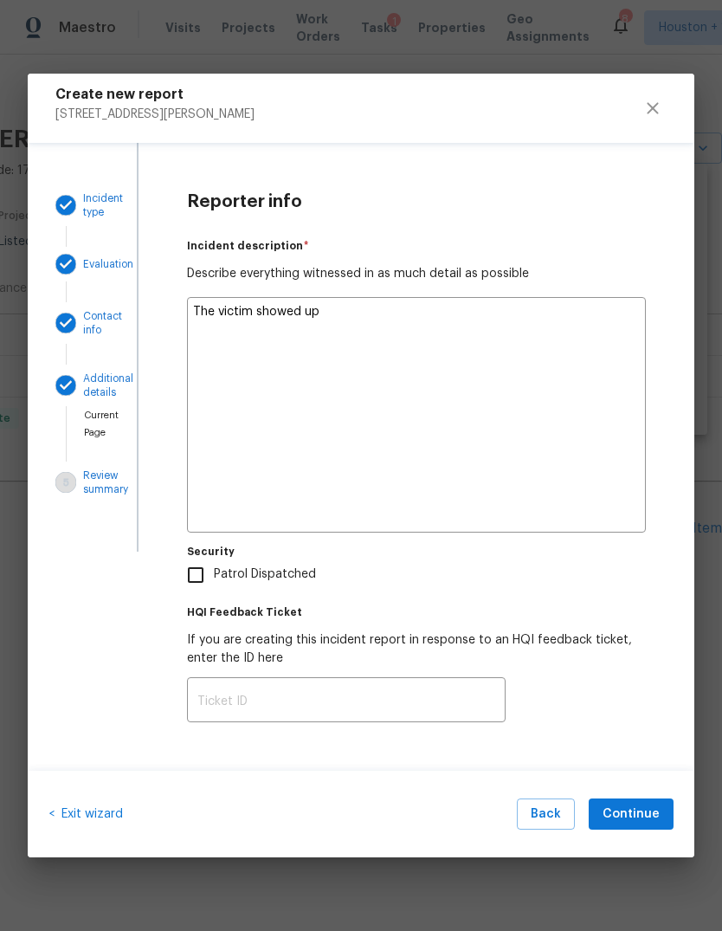
type textarea "x"
type textarea "The victim showed up"
type textarea "x"
type textarea "The victim showed up t"
type textarea "x"
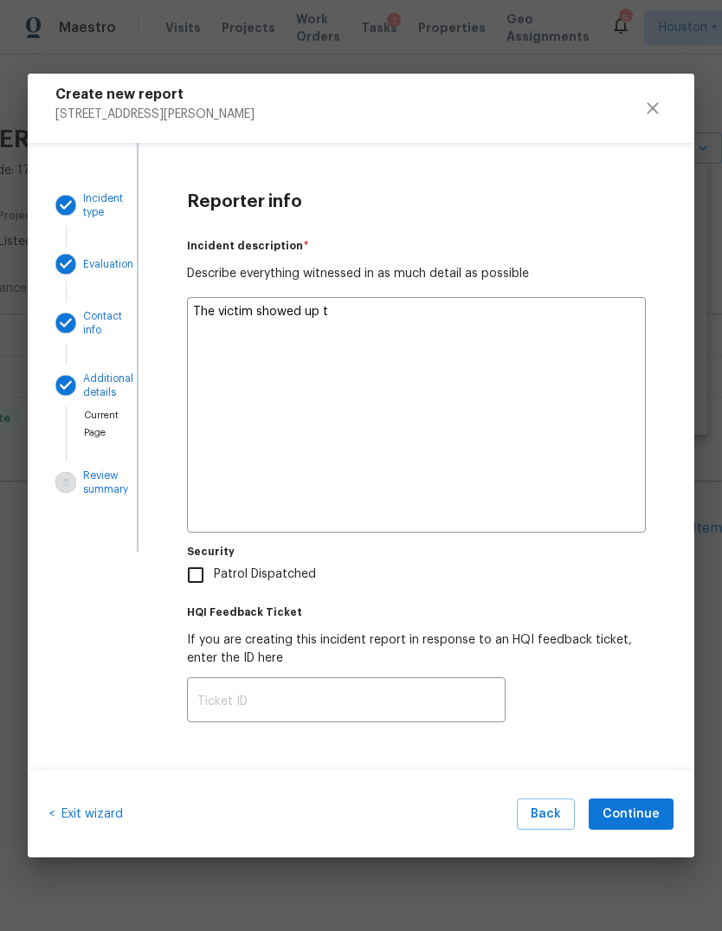
type textarea "The victim showed up to"
type textarea "x"
type textarea "The victim showed up to"
type textarea "x"
type textarea "The victim showed up to t"
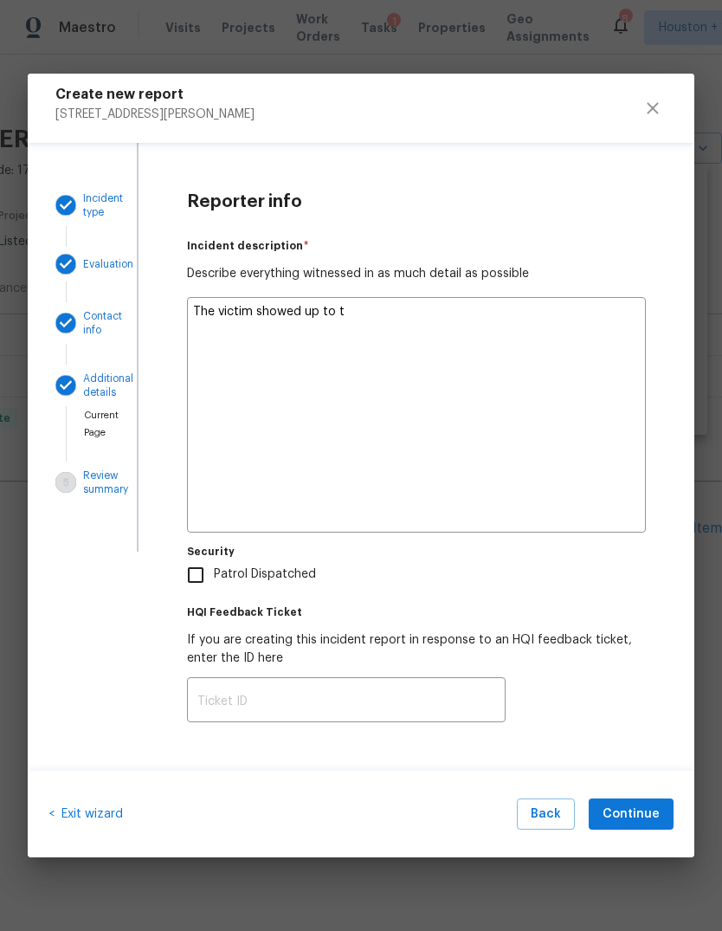
type textarea "x"
type textarea "The victim showed up to th"
type textarea "x"
type textarea "The victim showed up to the"
type textarea "x"
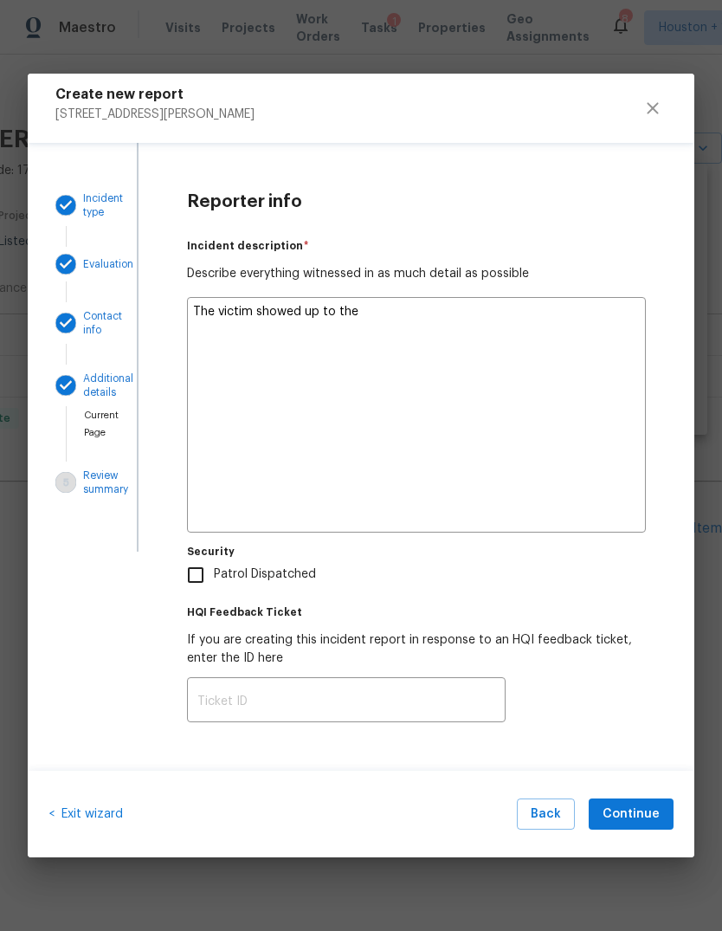
type textarea "The victim showed up to the"
type textarea "x"
type textarea "The victim showed up to the h"
type textarea "x"
type textarea "The victim showed up to the ho"
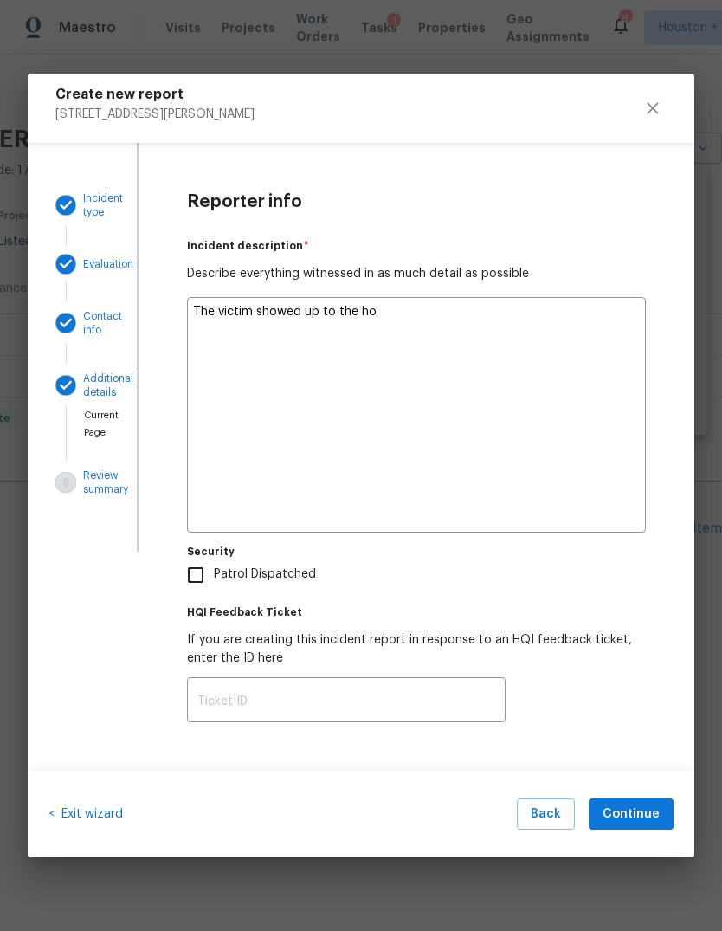
type textarea "x"
type textarea "The victim showed up to the hom"
type textarea "x"
type textarea "The victim showed up to the home"
type textarea "x"
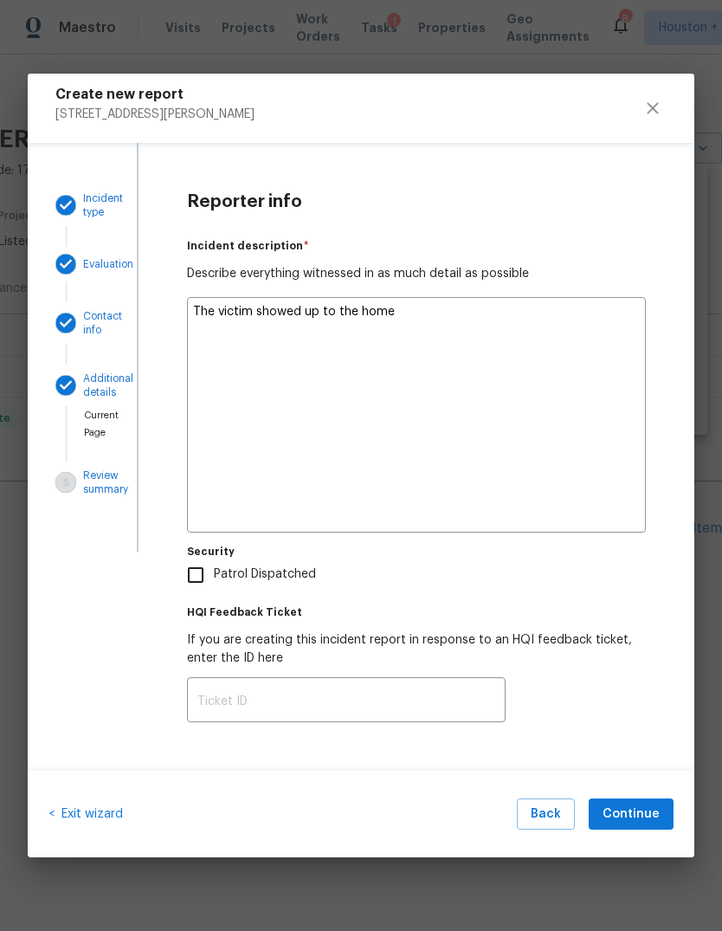
type textarea "The victim showed up to the home"
type textarea "x"
type textarea "The victim showed up to the home w"
type textarea "x"
type textarea "The victim showed up to the home wh"
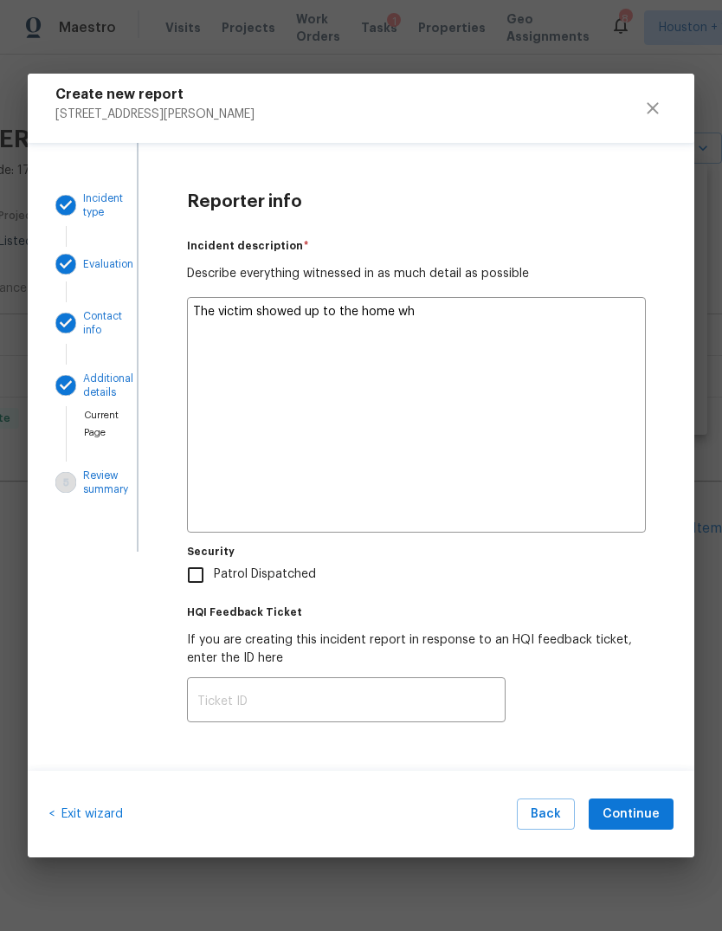
type textarea "x"
type textarea "The victim showed up to the home whi"
type textarea "x"
type textarea "The victim showed up to the home whil"
type textarea "x"
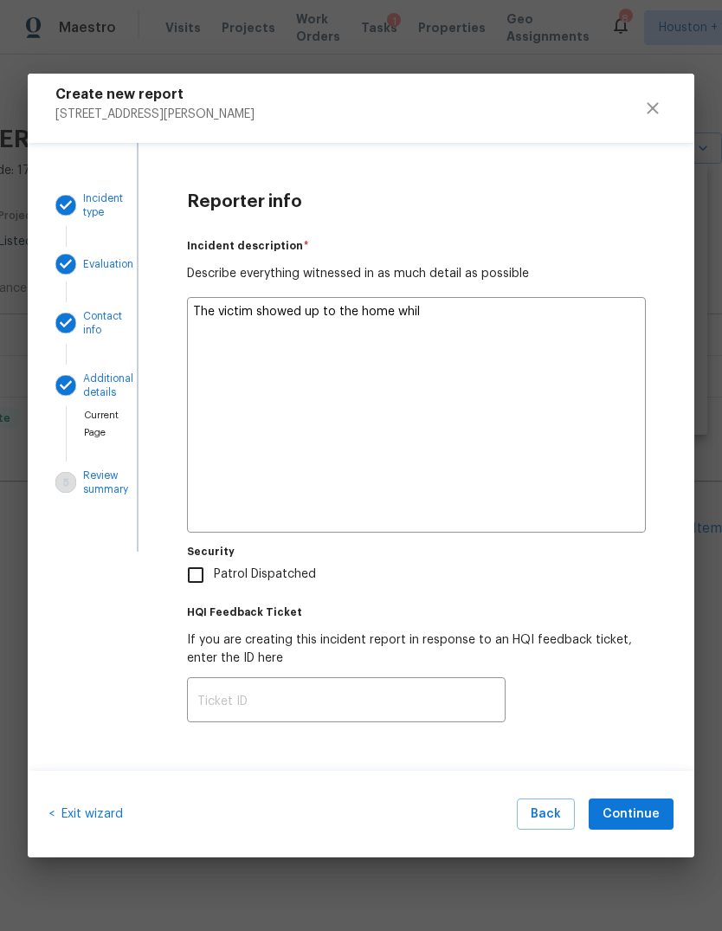
type textarea "The victim showed up to the home while"
type textarea "x"
type textarea "The victim showed up to the home while"
type textarea "x"
type textarea "The victim showed up to the home while i"
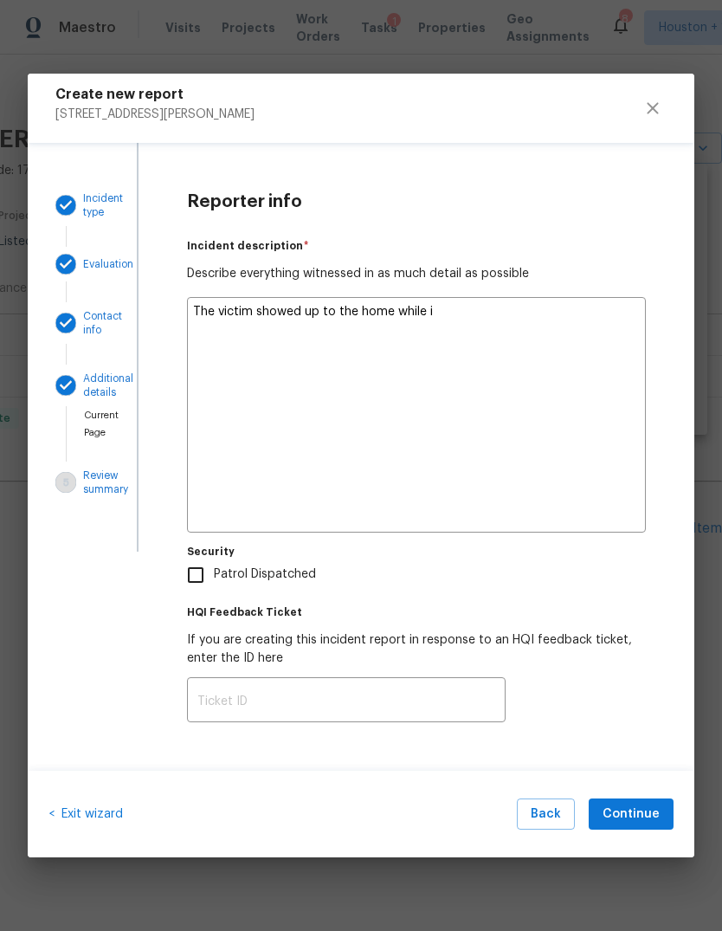
type textarea "x"
type textarea "The victim showed up to the home while I"
type textarea "x"
type textarea "The victim showed up to the home while I"
type textarea "x"
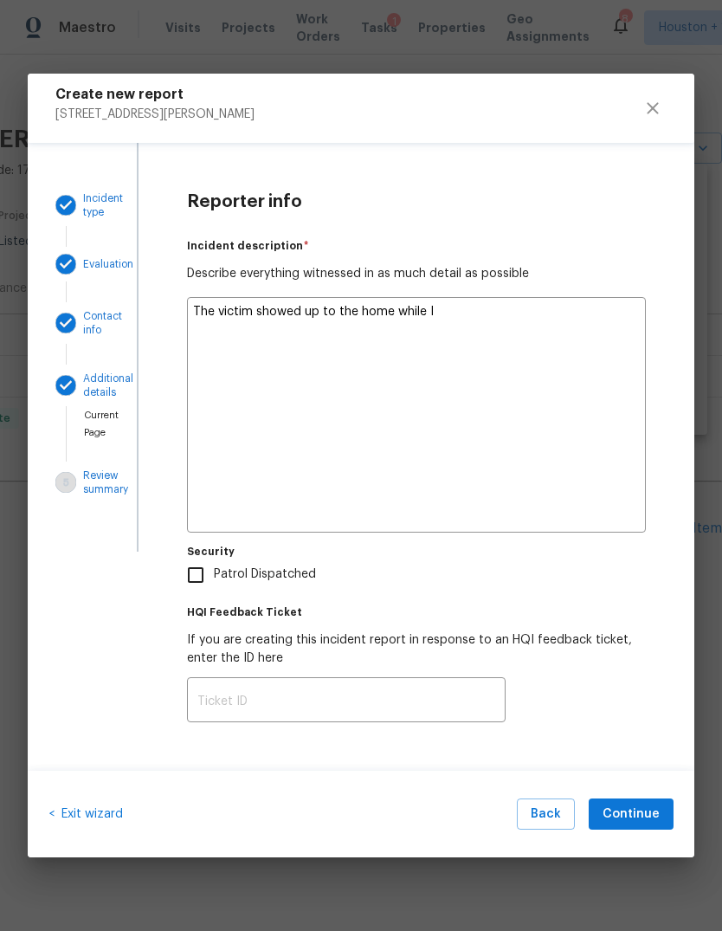
type textarea "The victim showed up to the home while I w"
type textarea "x"
type textarea "The victim showed up to the home while I wa"
type textarea "x"
type textarea "The victim showed up to the home while I was"
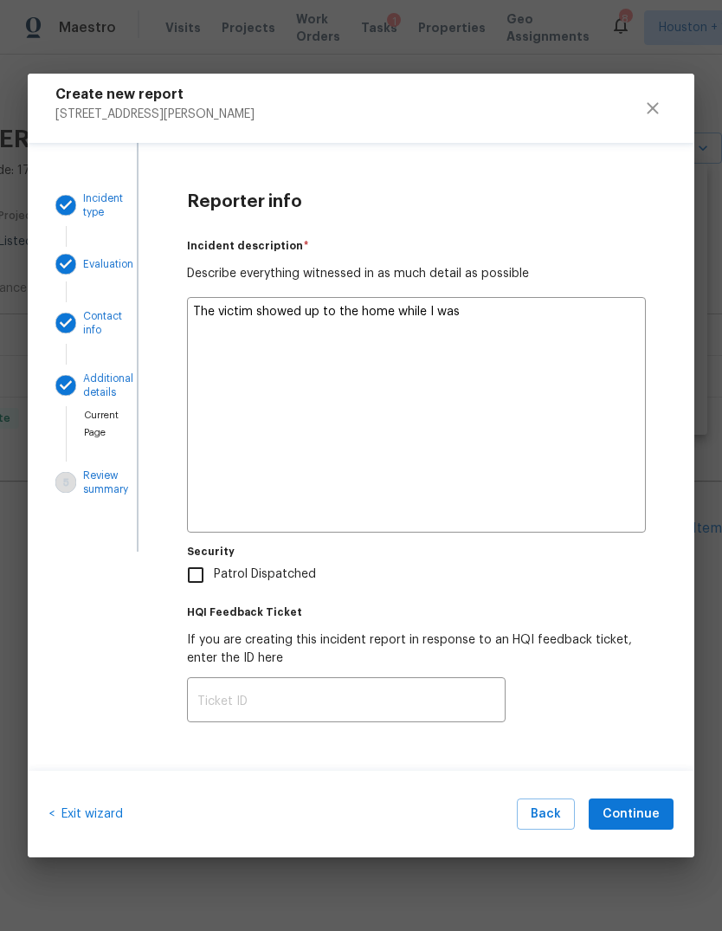
type textarea "x"
type textarea "The victim showed up to the home while I was"
type textarea "x"
type textarea "The victim showed up to the home while I was c"
type textarea "x"
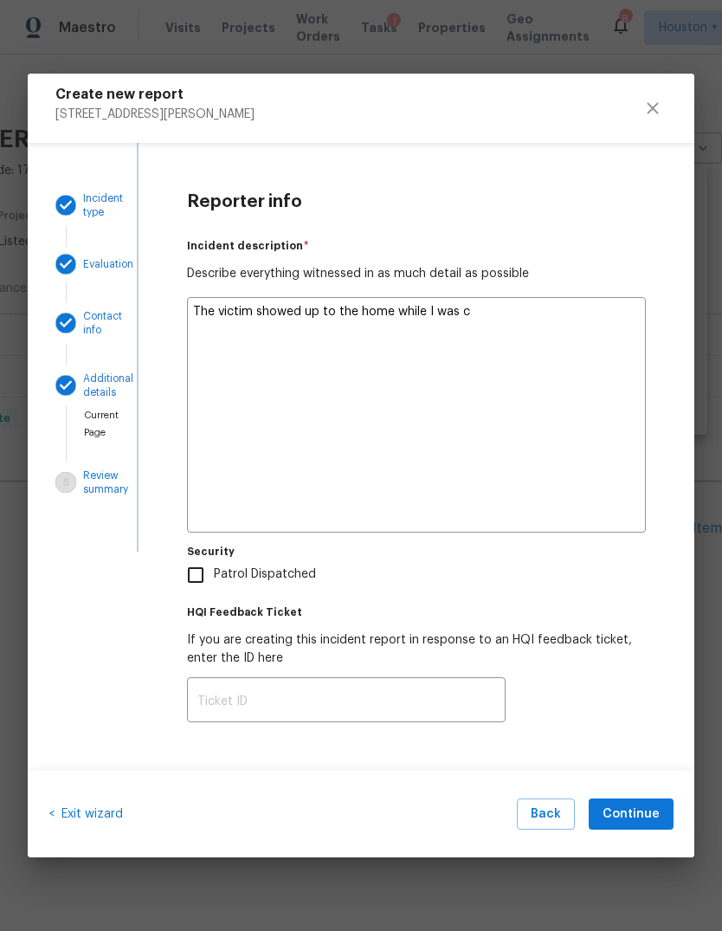
type textarea "The victim showed up to the home while I was ch"
type textarea "x"
type textarea "The victim showed up to the home while I was che"
type textarea "x"
type textarea "The victim showed up to the home while I was Che"
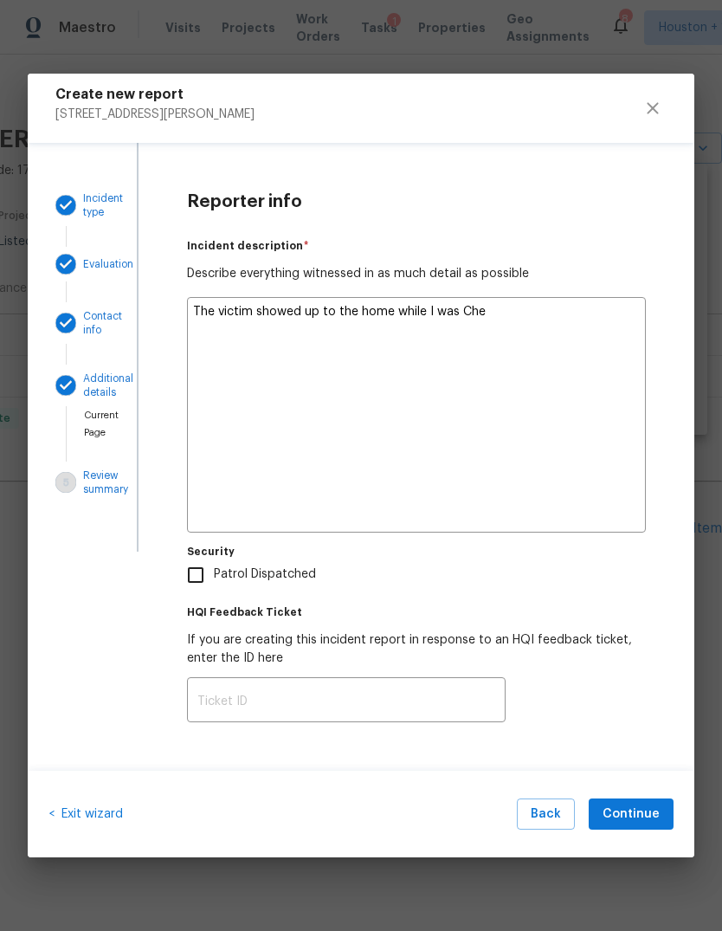
type textarea "x"
click at [484, 309] on textarea "The victim showed up to the home while I was Che" at bounding box center [416, 415] width 459 height 236
type textarea "The victim showed up to the home while I was The"
type textarea "x"
type textarea "The victim showed up to the home while I was Th"
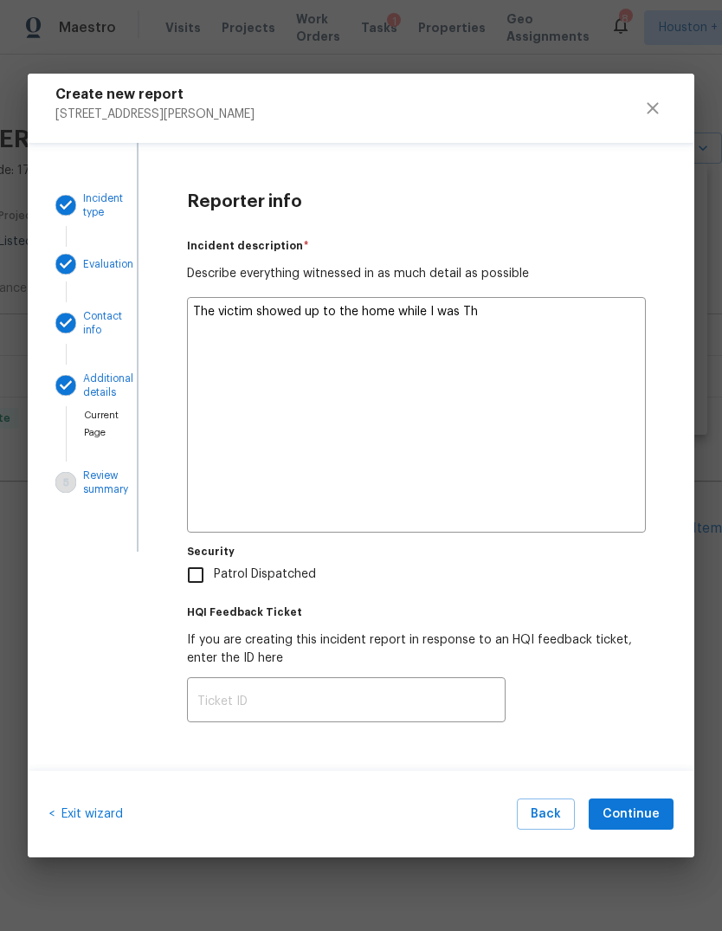
type textarea "x"
type textarea "The victim showed up to the home while I was T"
type textarea "x"
click at [225, 303] on textarea "The victim showed up to the home while I was T" at bounding box center [416, 415] width 459 height 236
click at [224, 303] on textarea "The victim showed up to the home while I was T" at bounding box center [416, 415] width 459 height 236
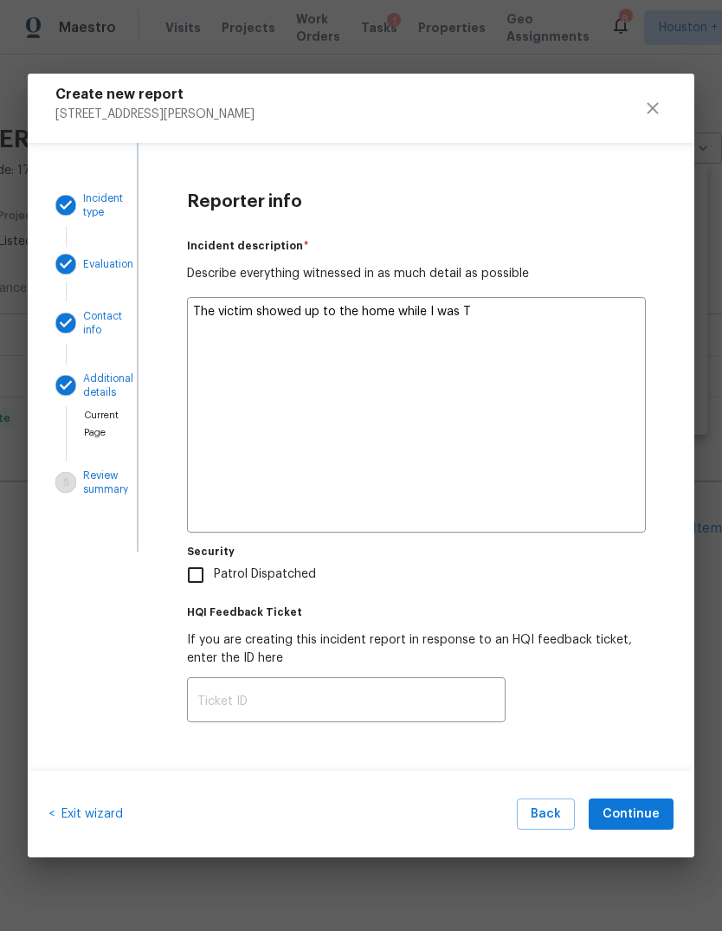
type textarea "I"
type textarea "x"
type textarea "In"
type textarea "x"
type textarea "Inw"
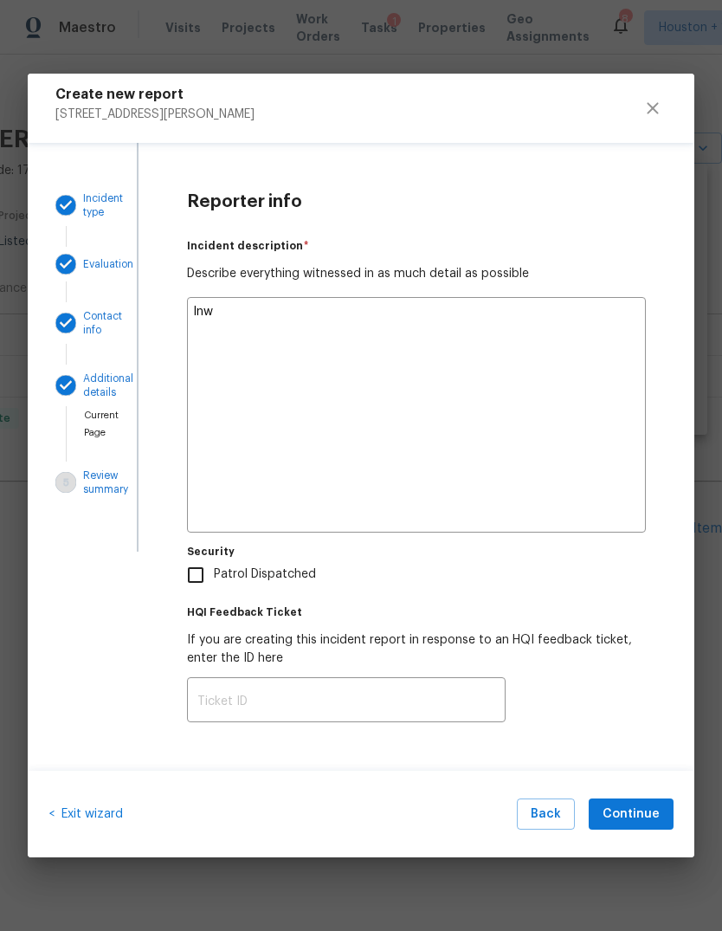
type textarea "x"
type textarea "Inwa"
type textarea "x"
type textarea "Inwas"
type textarea "x"
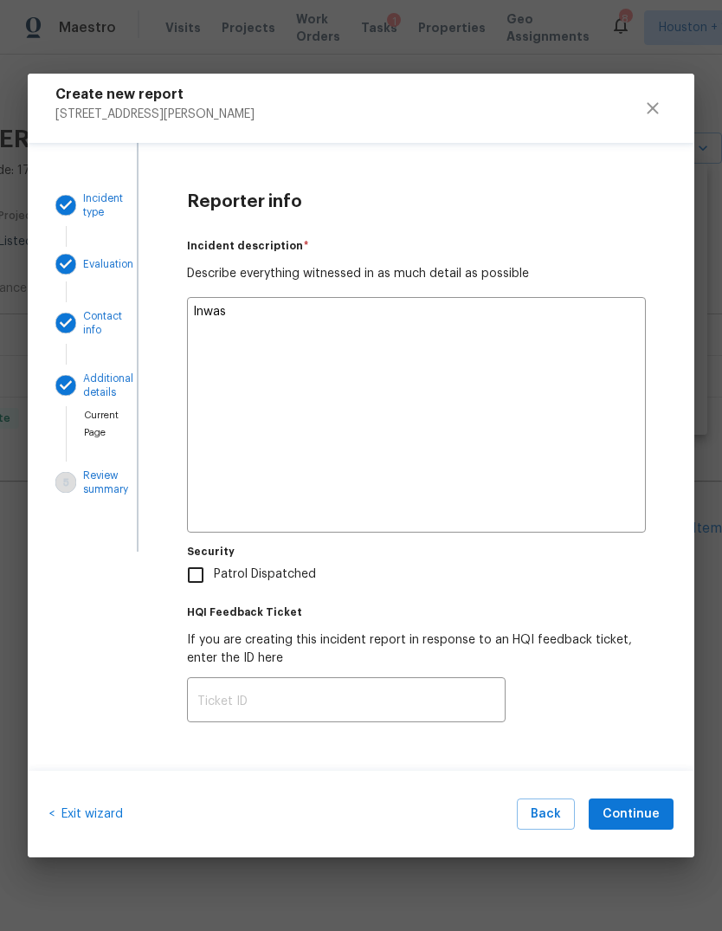
type textarea "I was"
type textarea "x"
type textarea "I was"
type textarea "x"
type textarea "I was c"
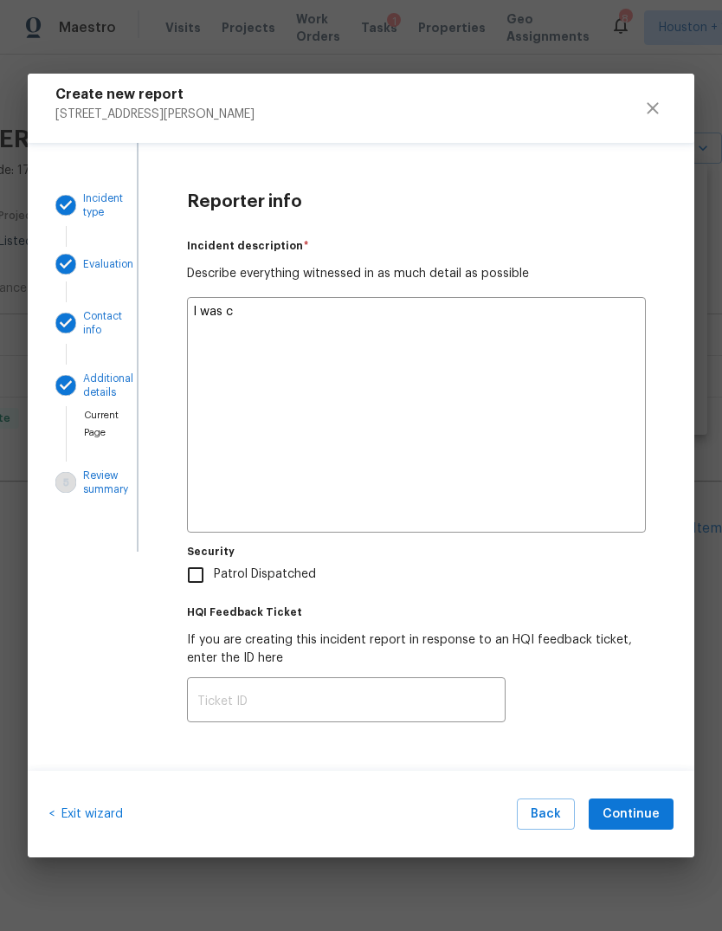
type textarea "x"
type textarea "I was ch"
type textarea "x"
type textarea "I was che"
type textarea "x"
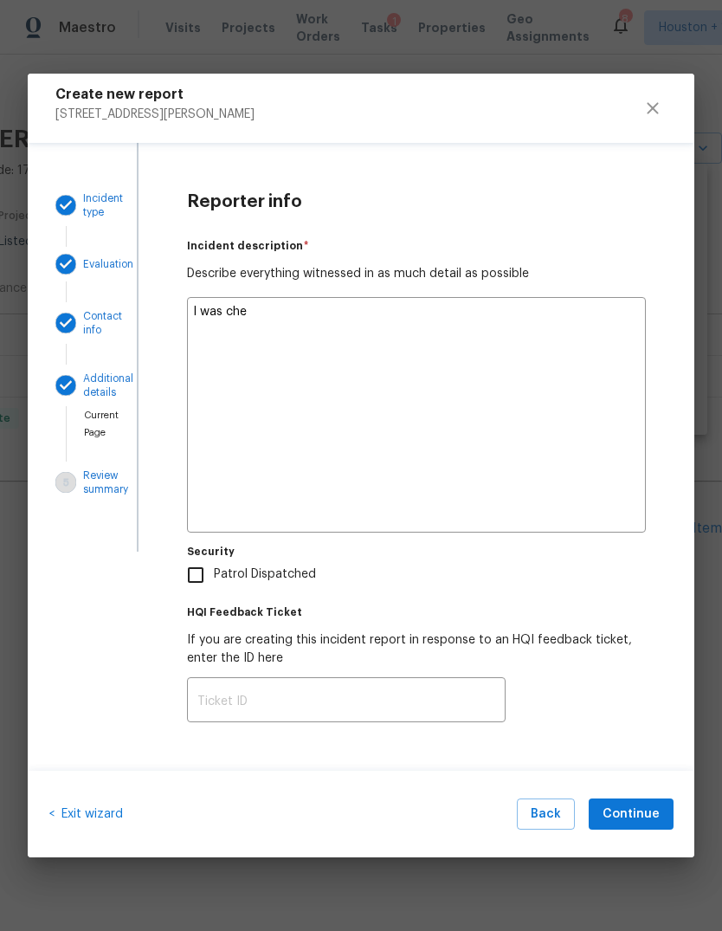
type textarea "I was chec"
type textarea "x"
type textarea "I was check"
type textarea "x"
type textarea "I was checki"
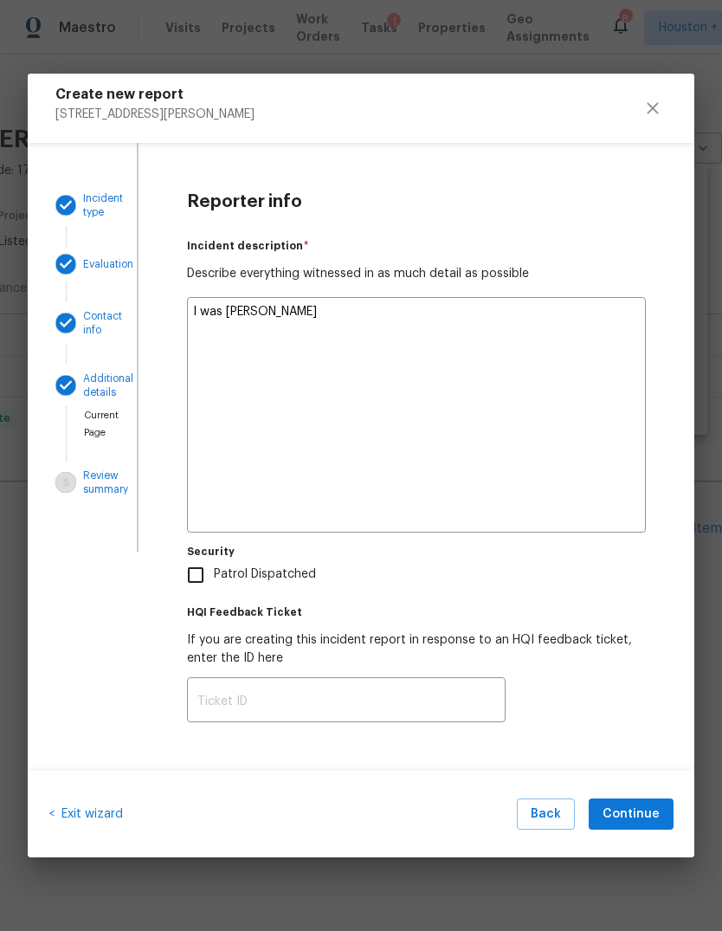
type textarea "x"
type textarea "I was checkin"
type textarea "x"
type textarea "I was checking"
type textarea "x"
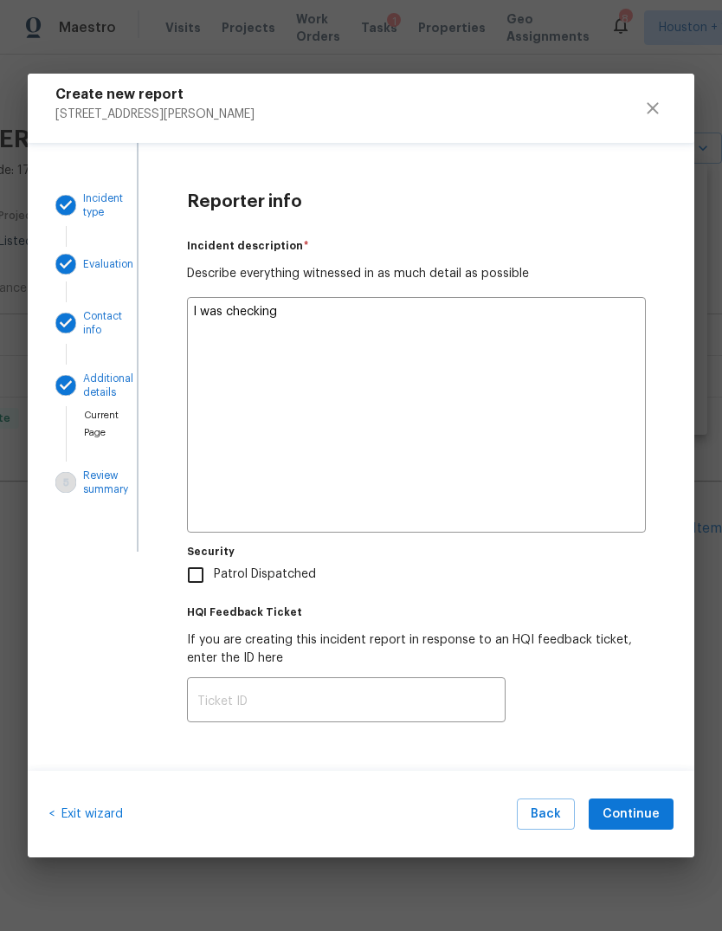
type textarea "I was checking"
type textarea "x"
type textarea "I was checking i"
type textarea "x"
type textarea "I was checking ip"
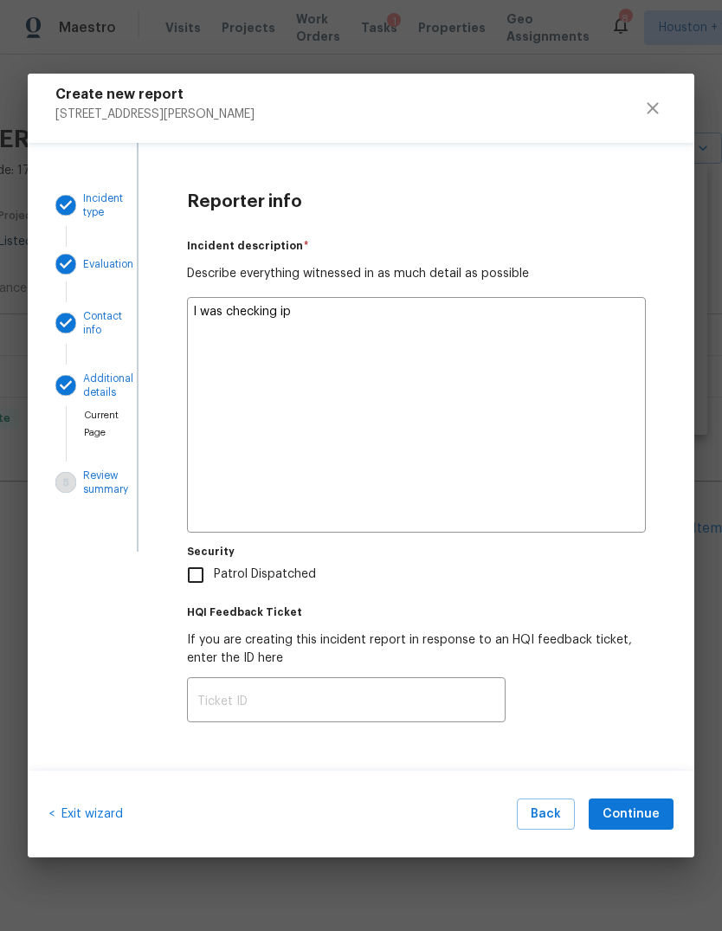
type textarea "x"
type textarea "I was checking up"
type textarea "x"
type textarea "I was checking up"
type textarea "x"
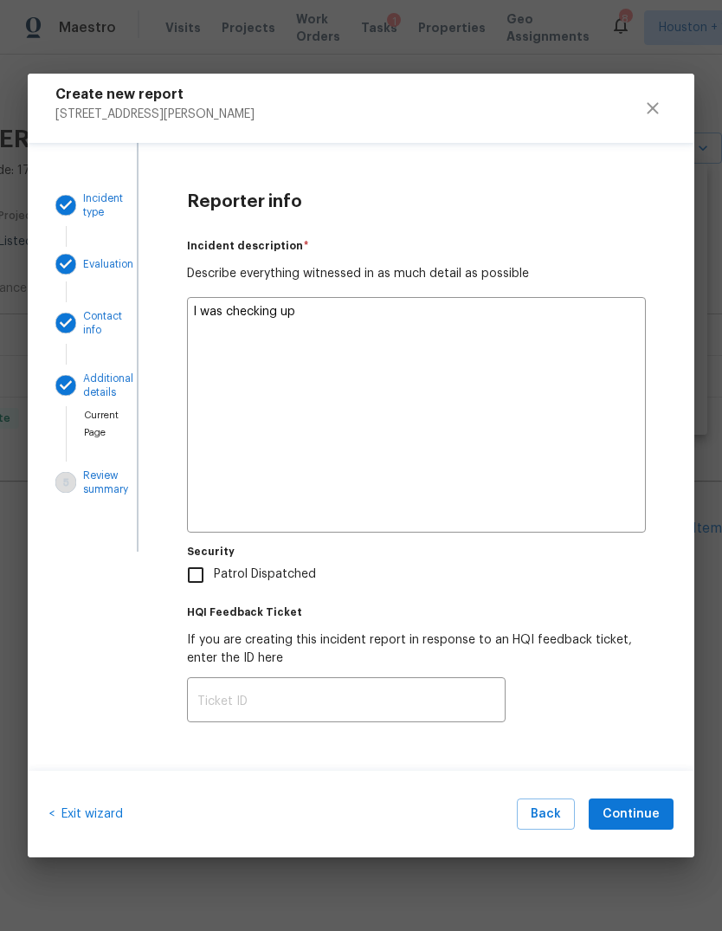
type textarea "I was checking up o"
type textarea "x"
type textarea "I was checking up on"
type textarea "x"
type textarea "I was checking up on"
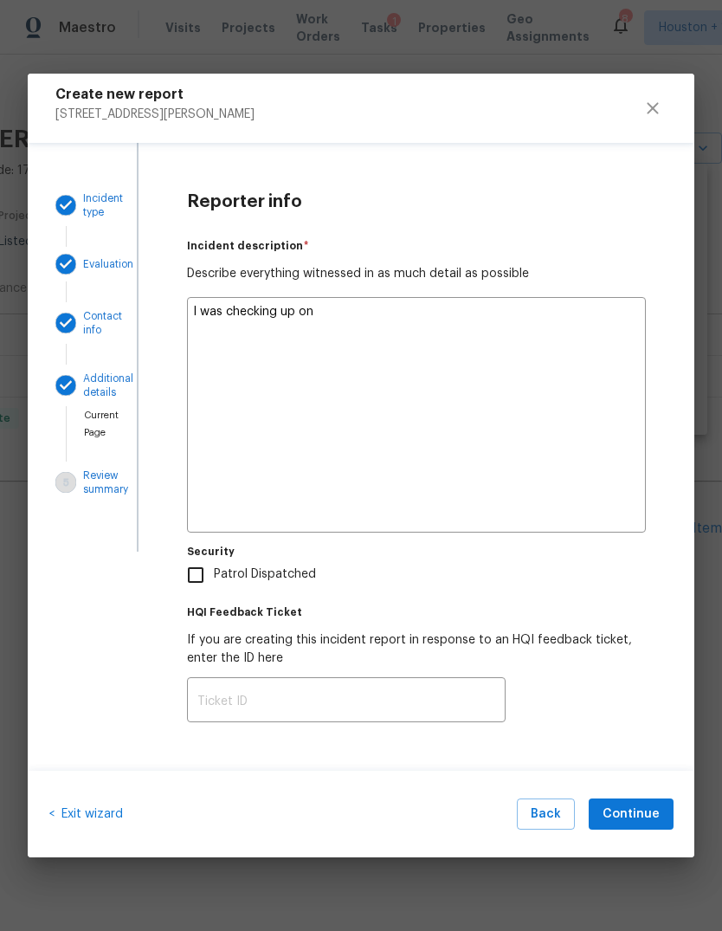
type textarea "x"
type textarea "I was checking up on t"
type textarea "x"
type textarea "I was checking up on th"
type textarea "x"
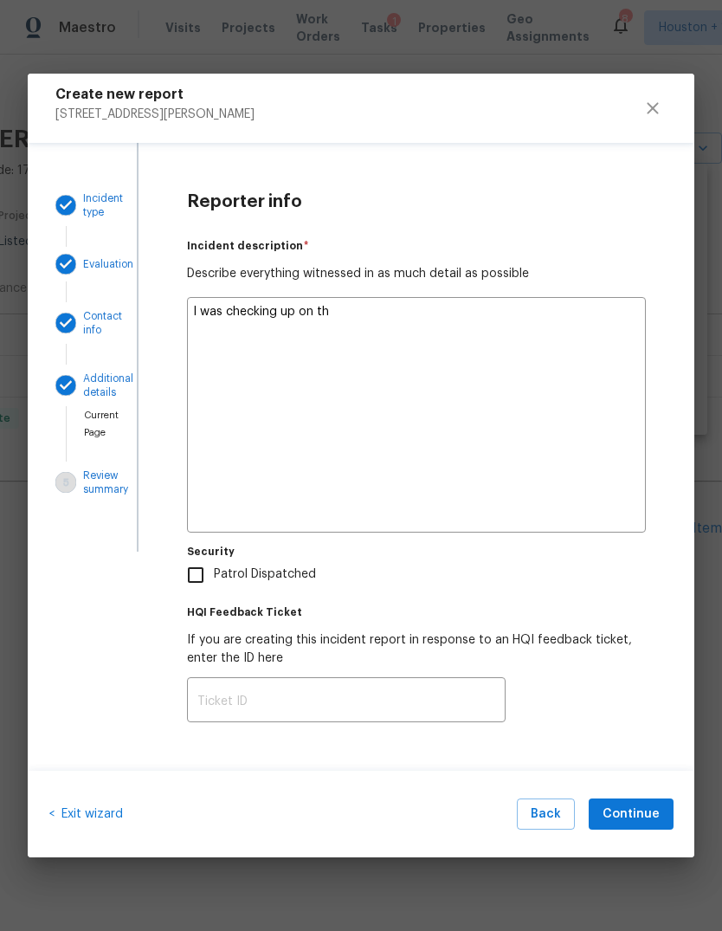
type textarea "I was checking up on the"
type textarea "x"
type textarea "I was checking up on the"
type textarea "x"
type textarea "I was checking up on the h"
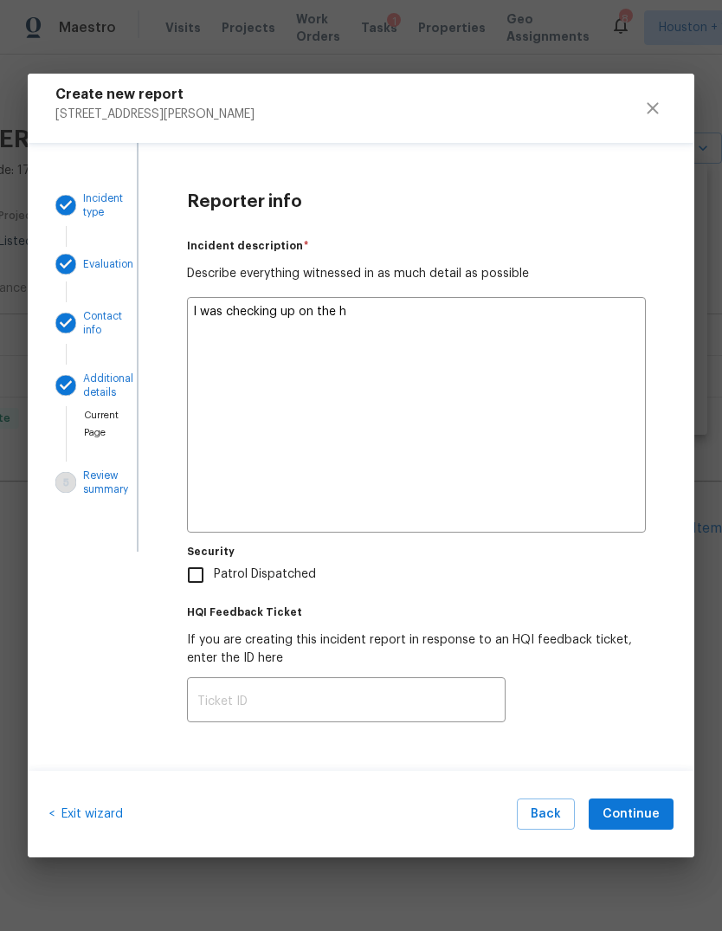
type textarea "x"
type textarea "I was checking up on the ho"
type textarea "x"
type textarea "I was checking up on the hom"
type textarea "x"
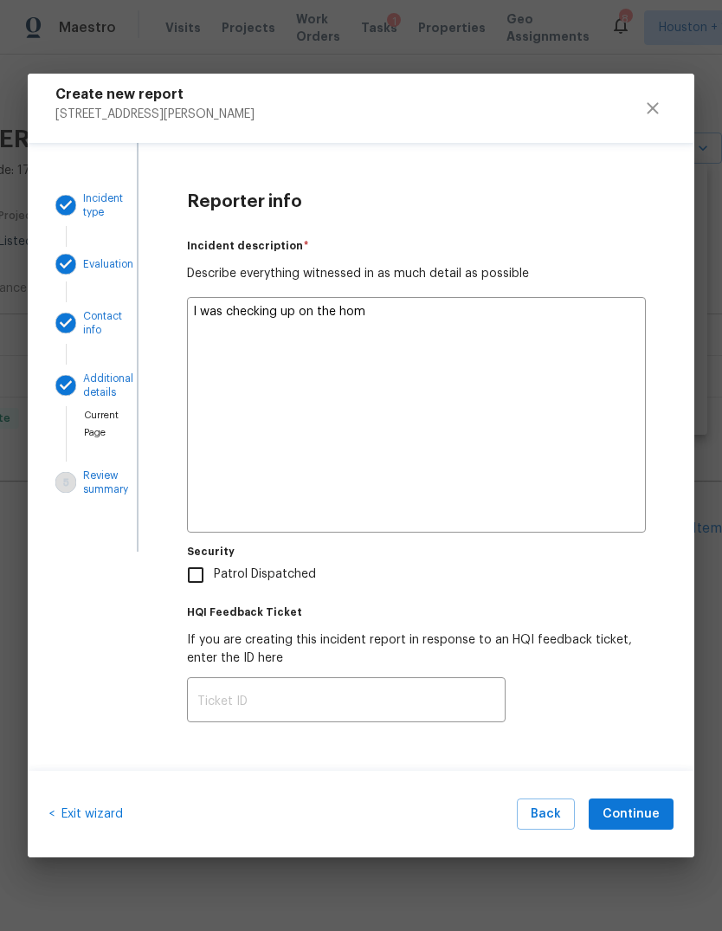
type textarea "I was checking up on the home"
type textarea "x"
type textarea "I was checking up on the home"
type textarea "x"
type textarea "I was checking up on the home w"
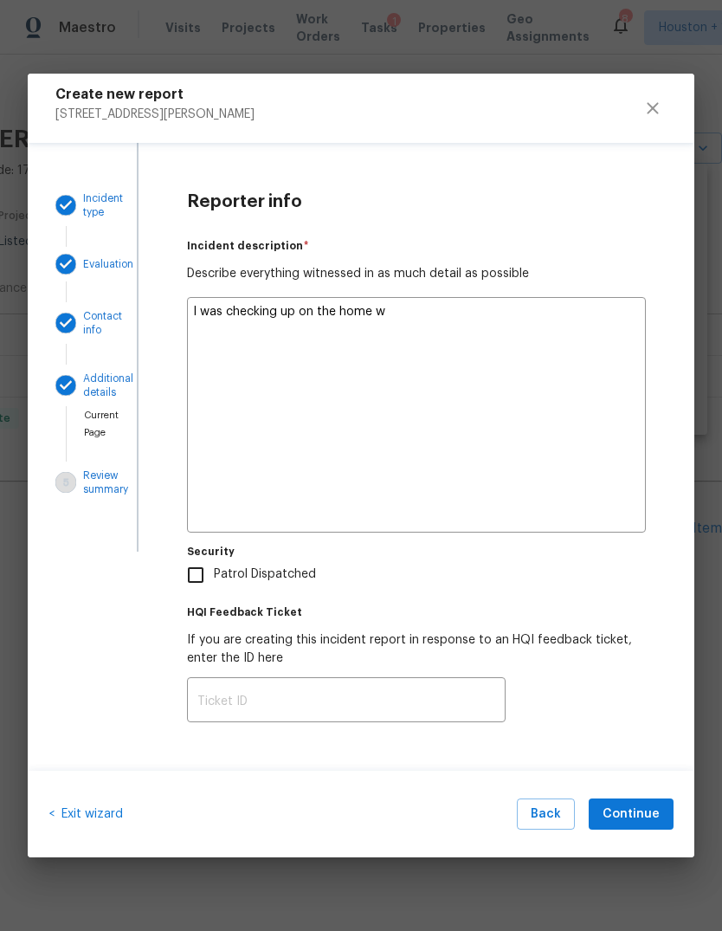
type textarea "x"
type textarea "I was checking up on the home wh"
type textarea "x"
type textarea "I was checking up on the home whe"
type textarea "x"
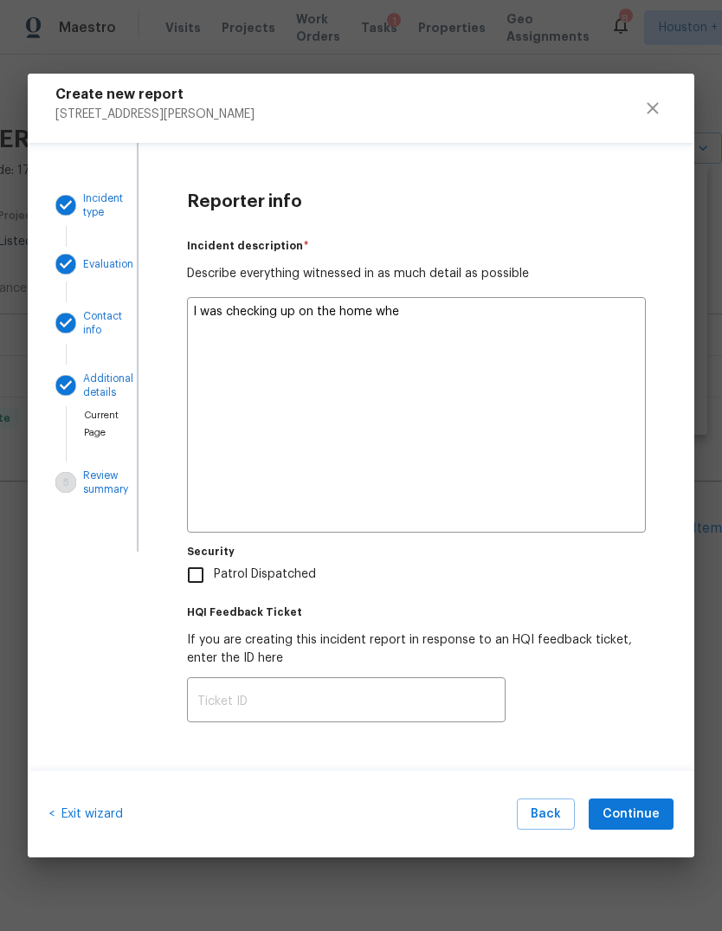
type textarea "I was checking up on the home when"
type textarea "x"
type textarea "I was checking up on the home when"
type textarea "x"
type textarea "I was checking up on the home when t"
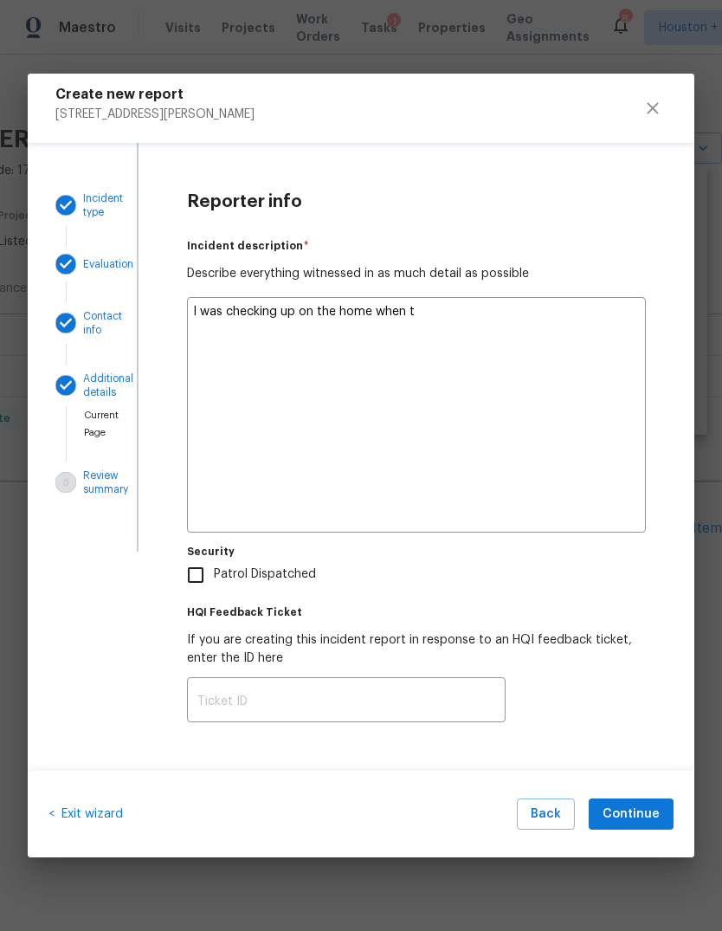
type textarea "x"
type textarea "I was checking up on the home when th"
type textarea "x"
type textarea "I was checking up on the home when the"
type textarea "x"
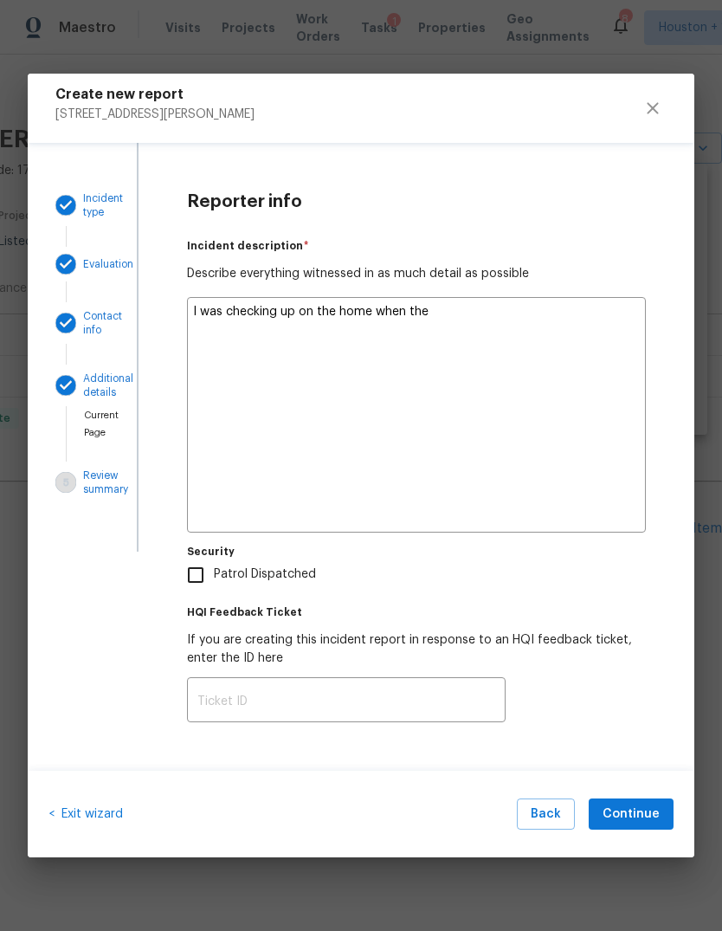
type textarea "I was checking up on the home when the"
type textarea "x"
type textarea "I was checking up on the home when the"
type textarea "x"
click at [536, 353] on textarea "I was checking up on the home when the victim came up to the front door, with s…" at bounding box center [416, 415] width 459 height 236
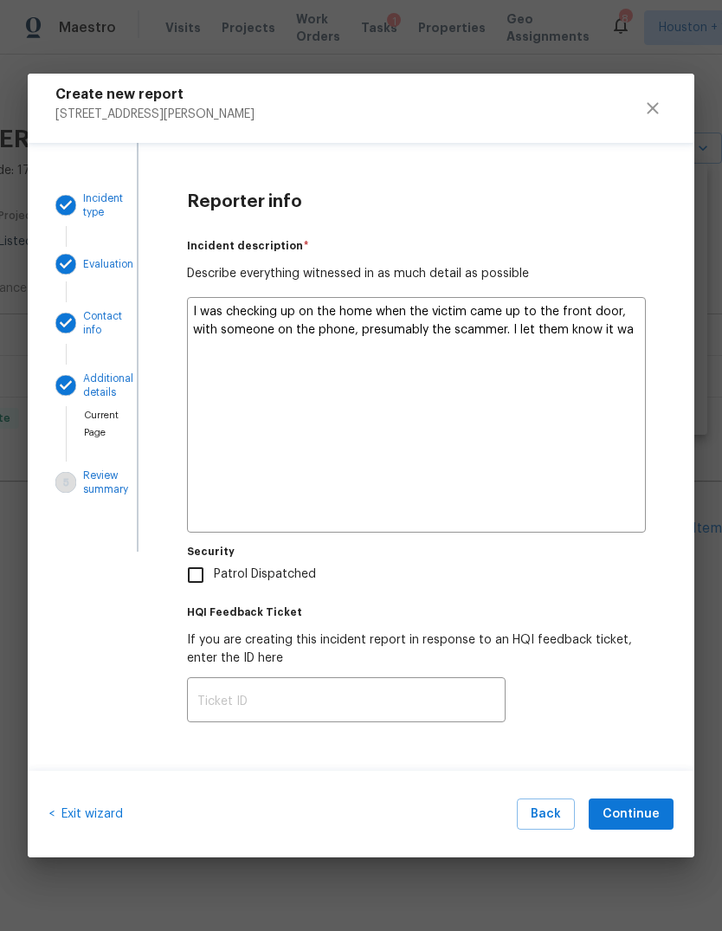
click at [527, 324] on textarea "I was checking up on the home when the victim came up to the front door, with s…" at bounding box center [416, 415] width 459 height 236
click at [524, 326] on textarea "I was checking up on the home when the victim came up to the front door, with s…" at bounding box center [416, 415] width 459 height 236
click at [523, 325] on textarea "I was checking up on the home when the victim came up to the front door, with s…" at bounding box center [416, 415] width 459 height 236
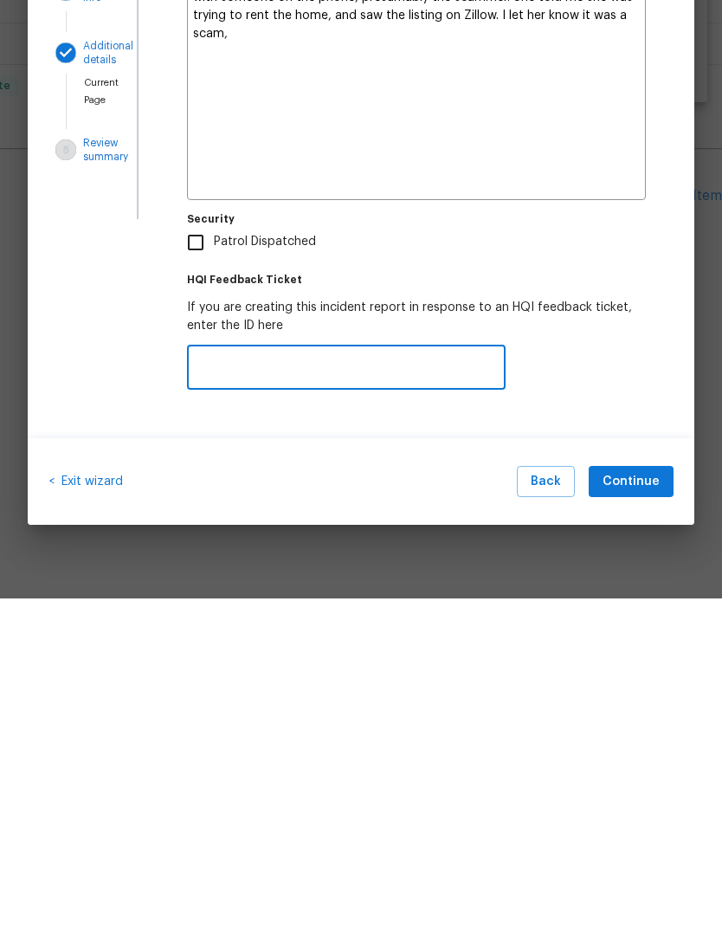
click at [610, 297] on textarea "I was checking up on the home when the victim came up to the front door, with s…" at bounding box center [416, 415] width 459 height 236
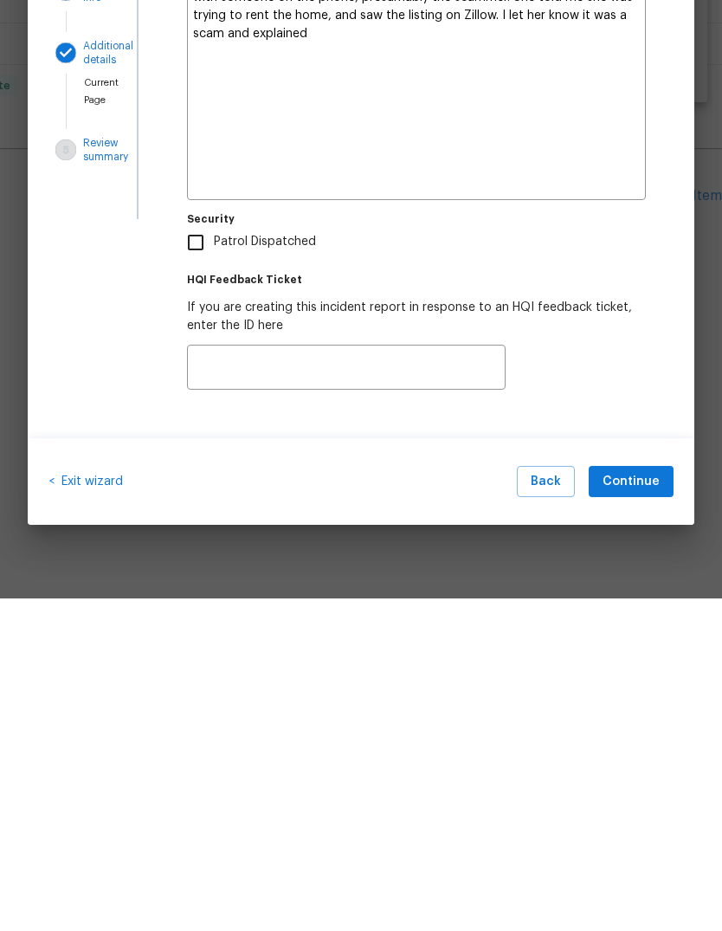
click at [502, 297] on textarea "I was checking up on the home when the victim came up to the front door, with s…" at bounding box center [416, 415] width 459 height 236
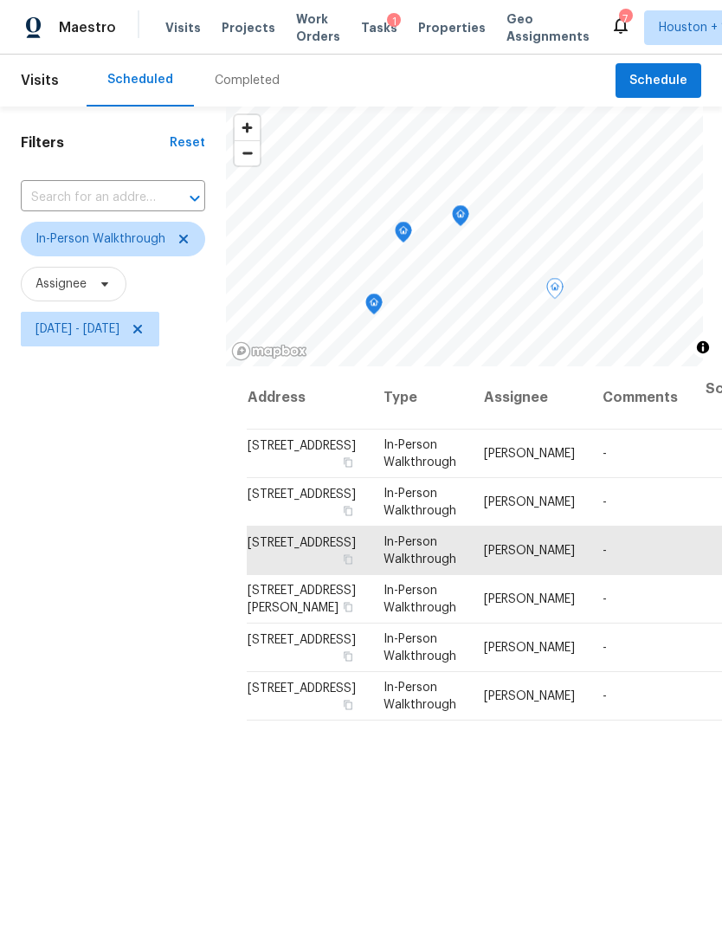
scroll to position [0, 11]
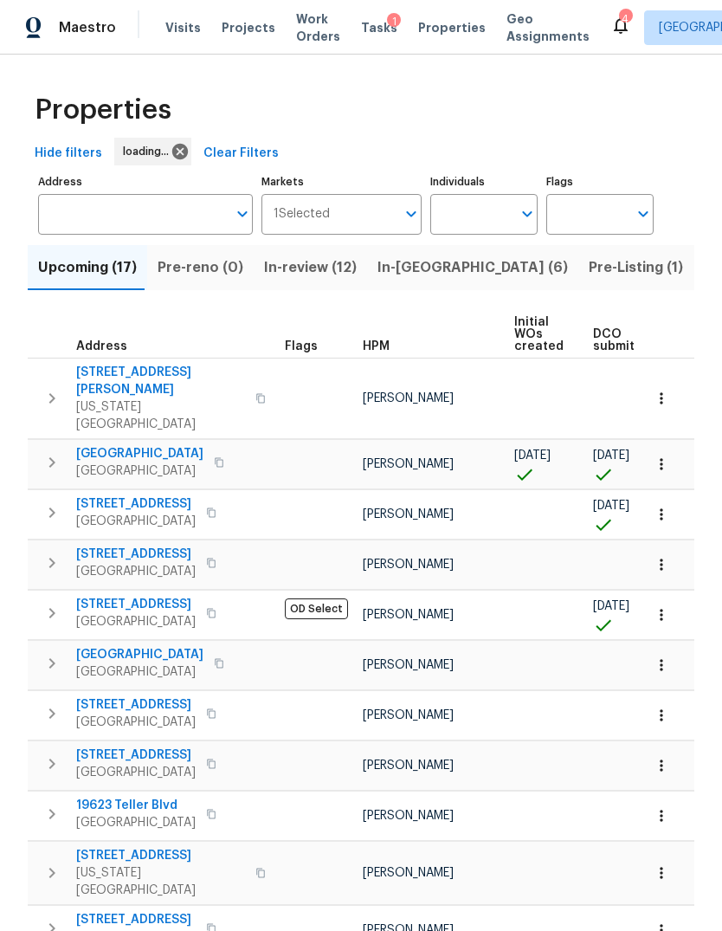
click at [424, 262] on span "In-reno (6)" at bounding box center [473, 268] width 191 height 24
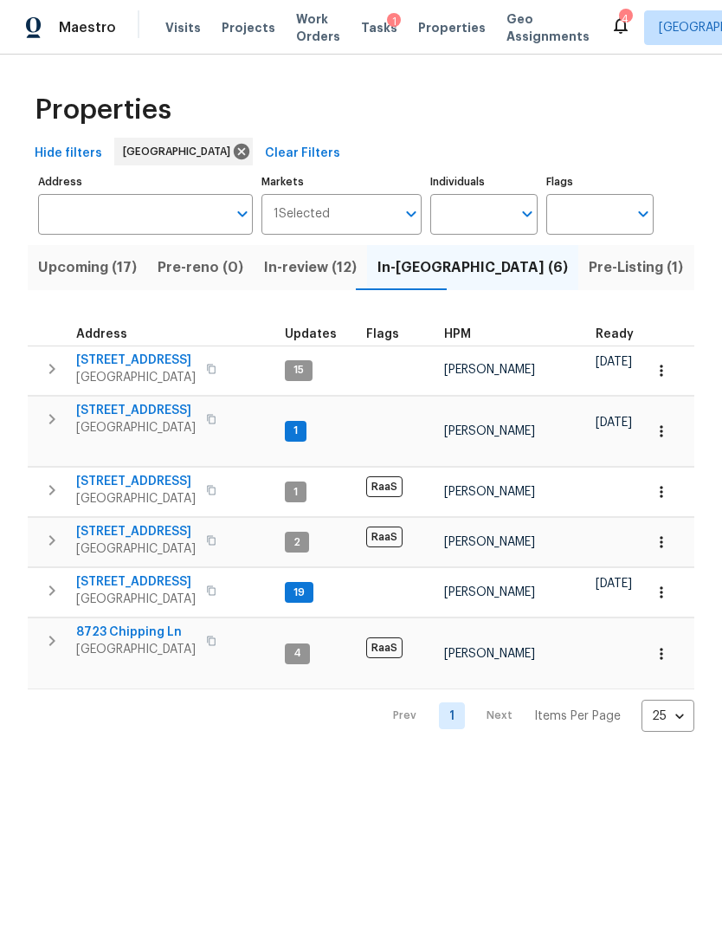
click at [81, 261] on span "Upcoming (17)" at bounding box center [87, 268] width 99 height 24
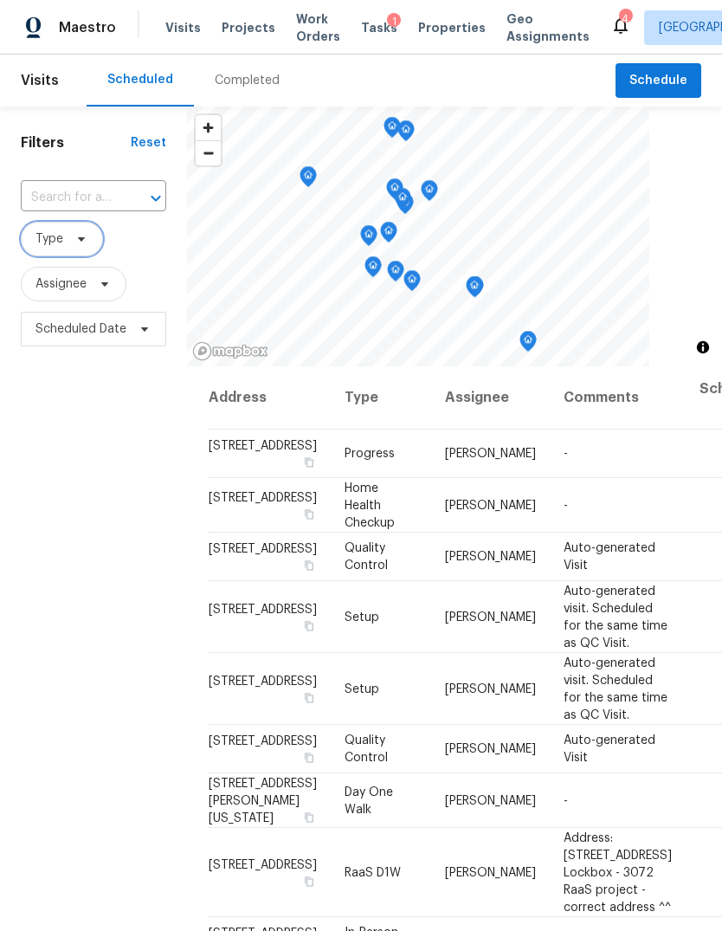
click at [52, 247] on span "Type" at bounding box center [50, 238] width 28 height 17
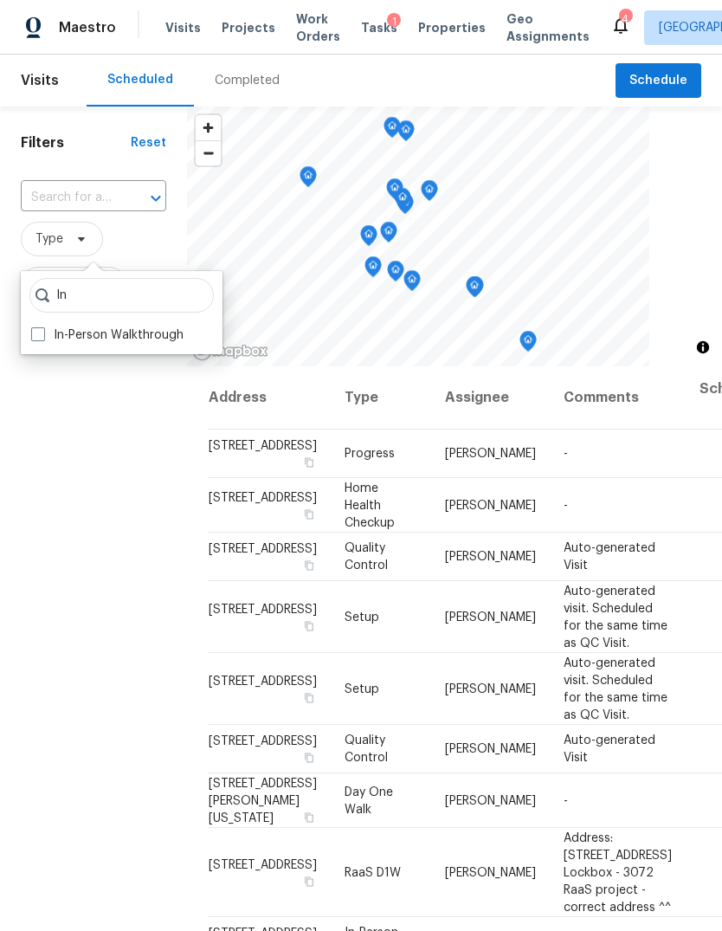
type input "I"
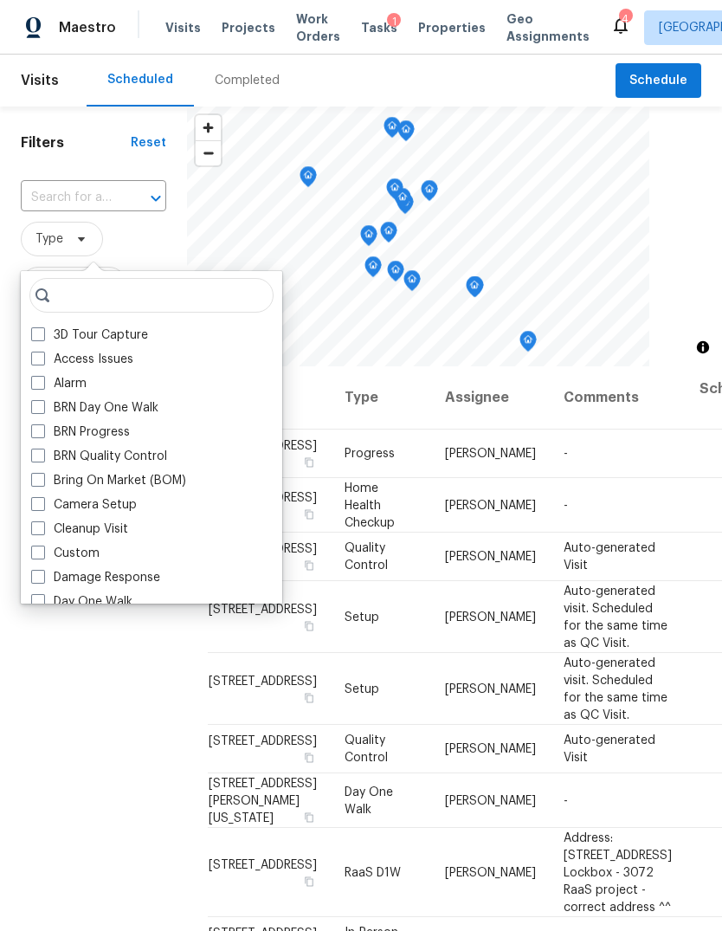
click at [95, 761] on div "Filters Reset ​ Type Assignee Scheduled Date" at bounding box center [93, 609] width 187 height 1005
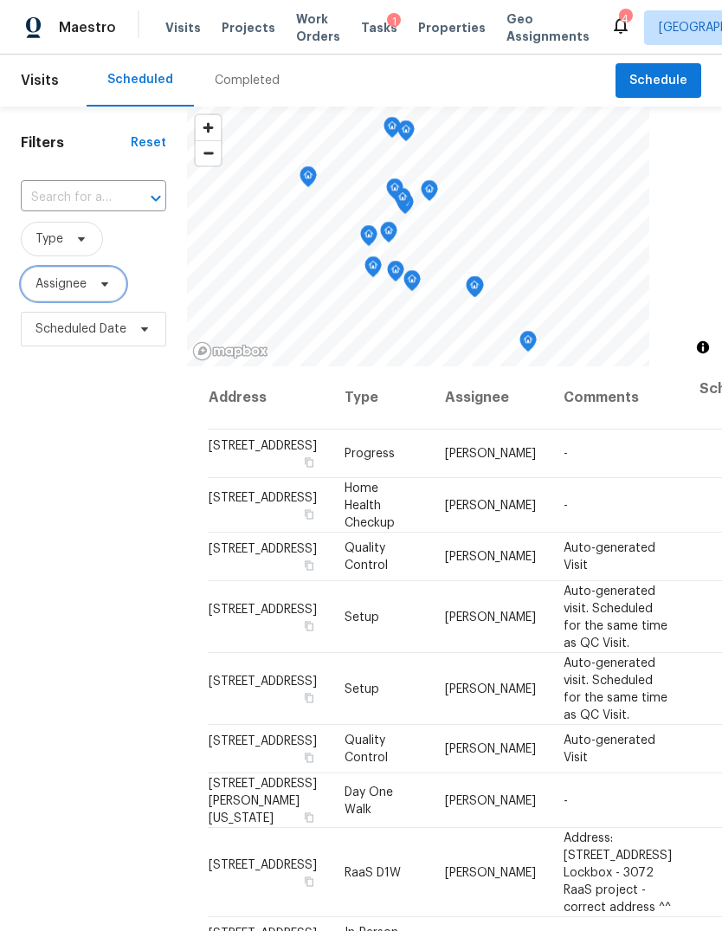
click at [56, 276] on span "Assignee" at bounding box center [74, 284] width 106 height 35
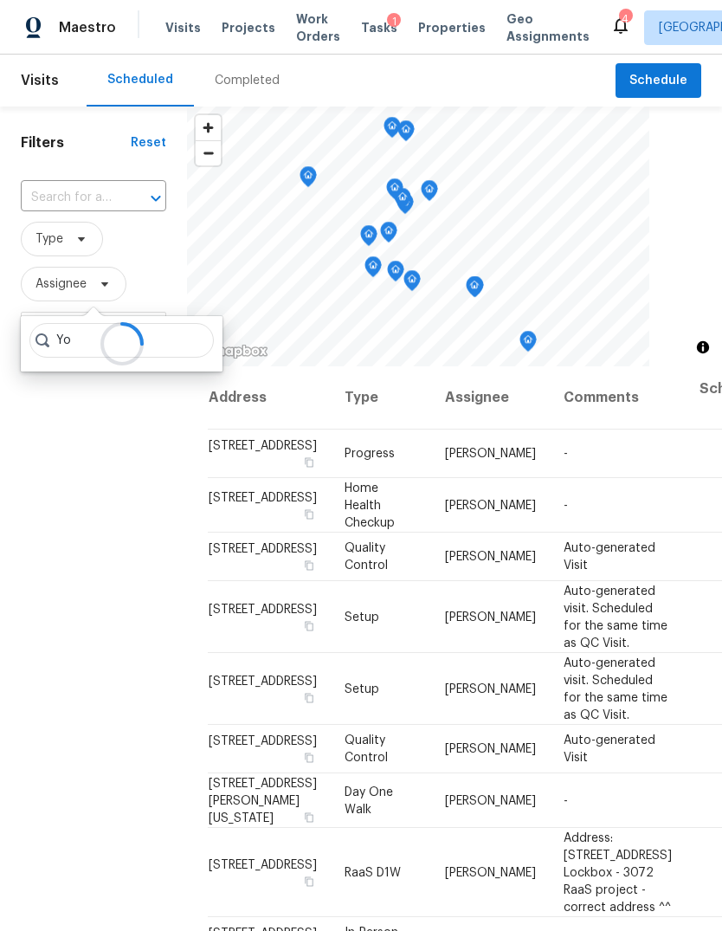
type input "Y"
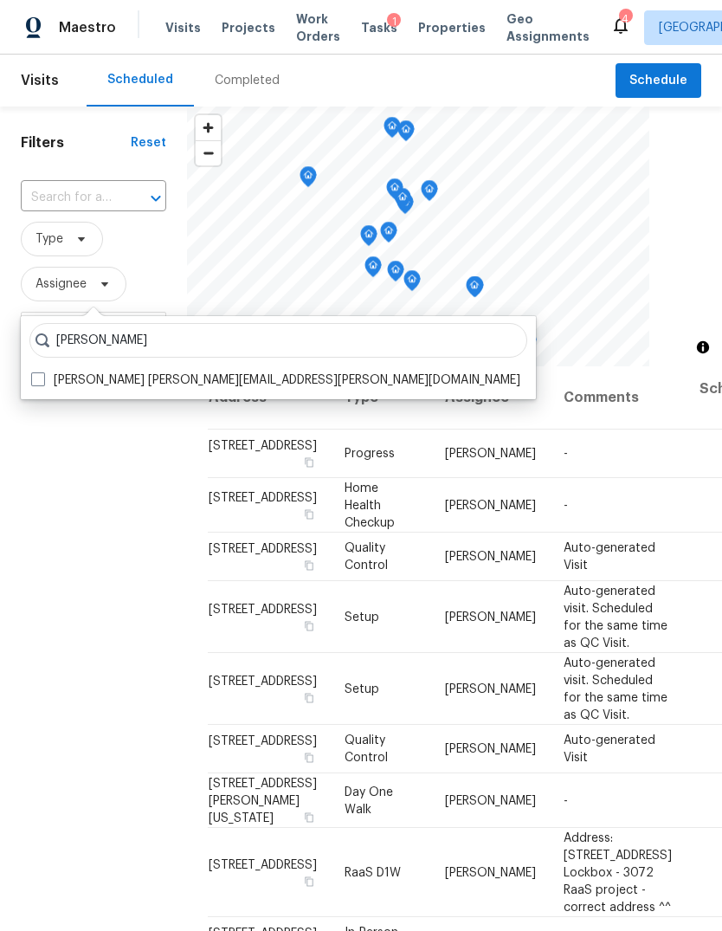
type input "Tyler waltz"
click at [45, 383] on label "Tyler Waltz tyler.waltz@opendoor.com" at bounding box center [275, 380] width 489 height 17
click at [42, 383] on input "Tyler Waltz tyler.waltz@opendoor.com" at bounding box center [36, 377] width 11 height 11
checkbox input "true"
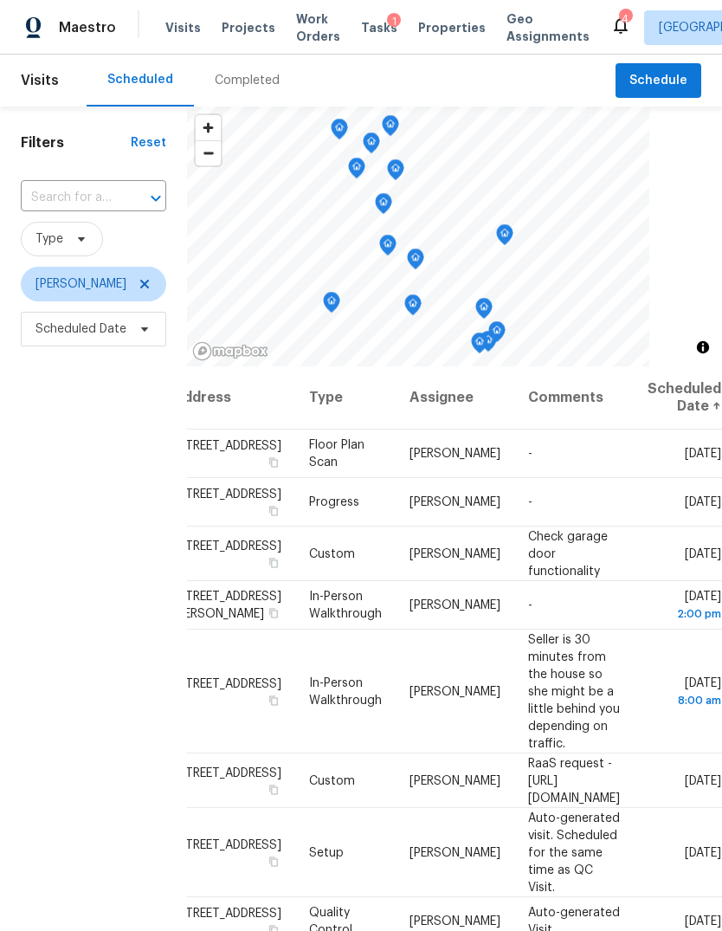
scroll to position [0, 161]
click at [99, 673] on div "Filters Reset ​ Type Tyler Waltz Scheduled Date" at bounding box center [93, 609] width 187 height 1005
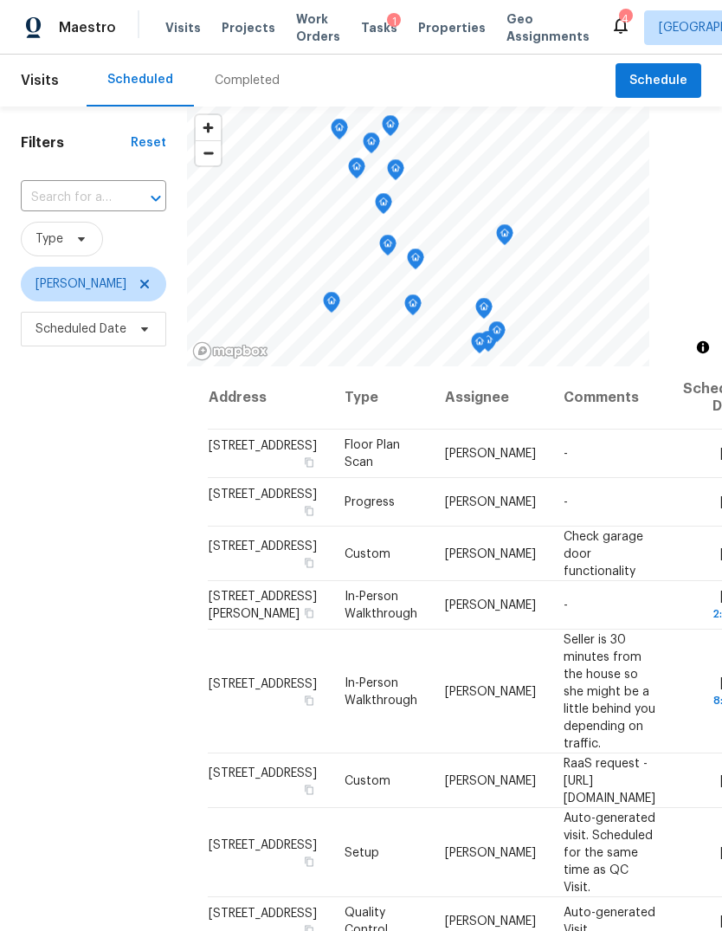
scroll to position [0, 0]
click at [305, 467] on icon "button" at bounding box center [309, 462] width 9 height 10
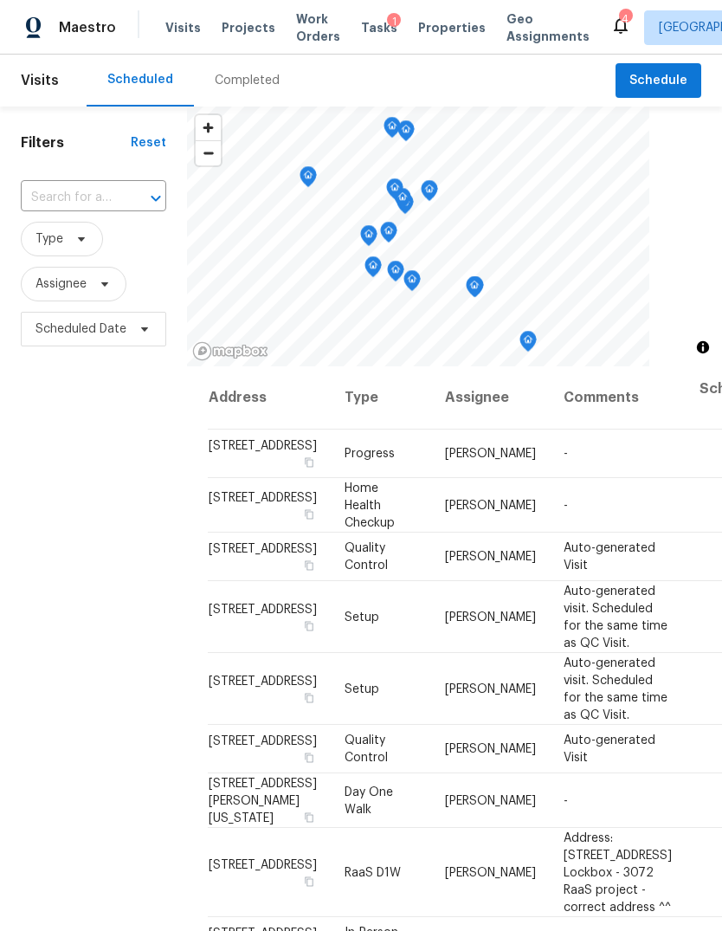
click at [236, 25] on span "Projects" at bounding box center [249, 27] width 54 height 17
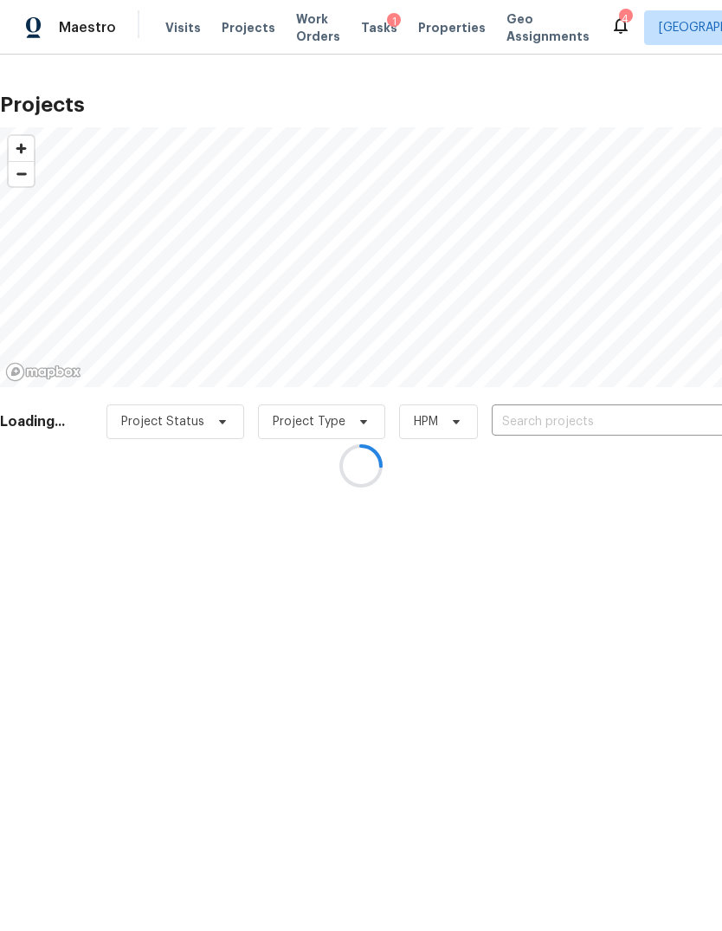
click at [234, 28] on div at bounding box center [361, 465] width 722 height 931
click at [657, 414] on div at bounding box center [361, 465] width 722 height 931
click at [658, 424] on div at bounding box center [361, 465] width 722 height 931
click at [657, 423] on div at bounding box center [361, 465] width 722 height 931
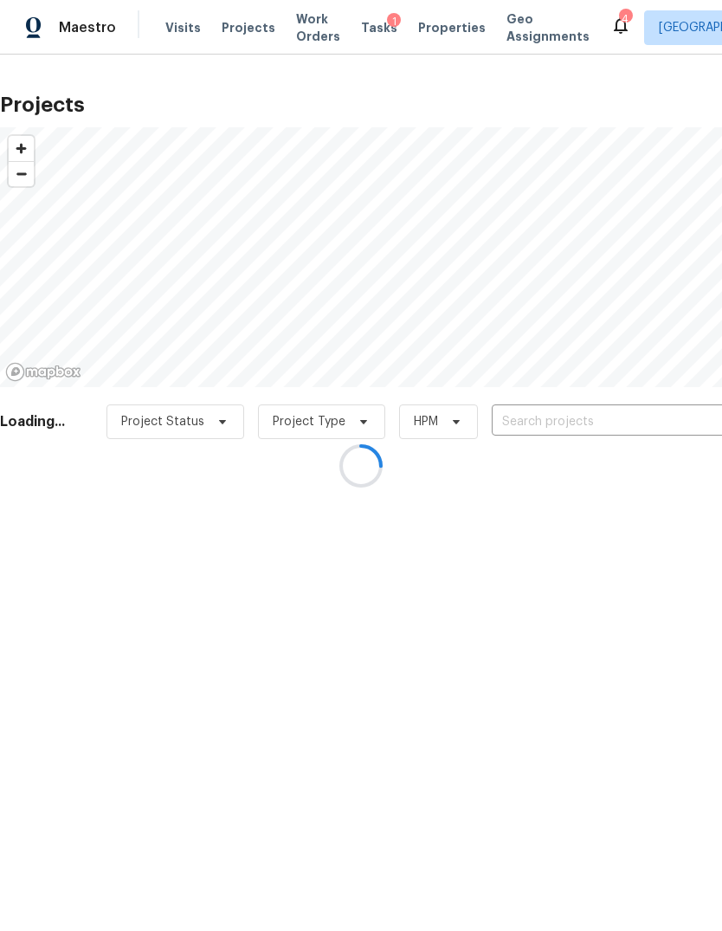
click at [654, 417] on div at bounding box center [361, 465] width 722 height 931
click at [679, 411] on div at bounding box center [361, 465] width 722 height 931
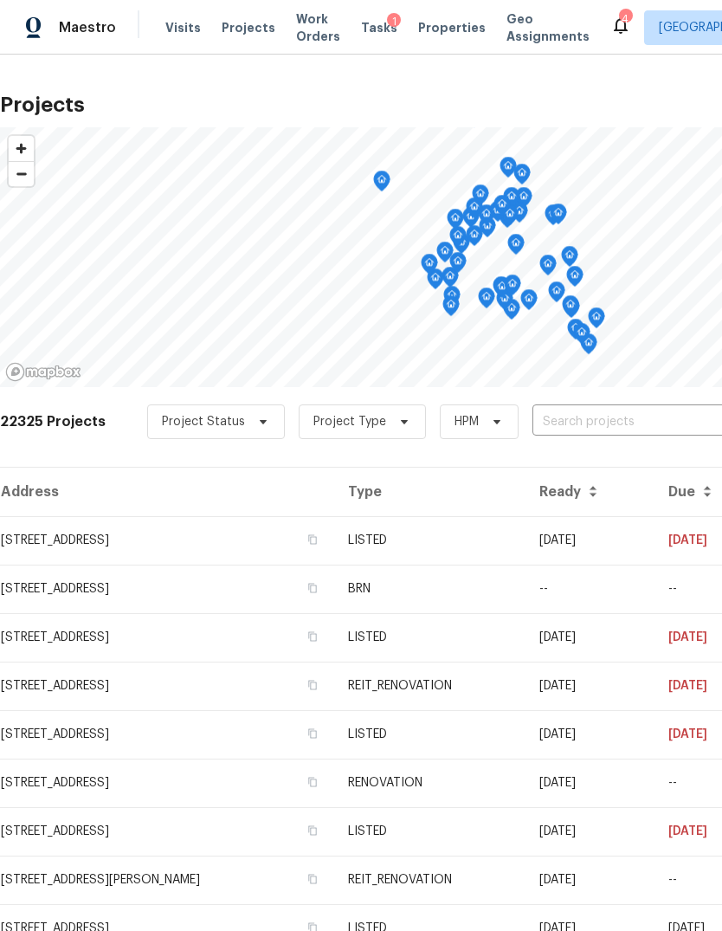
click at [679, 415] on input "text" at bounding box center [632, 422] width 198 height 27
type input "347 [GEOGRAPHIC_DATA]"
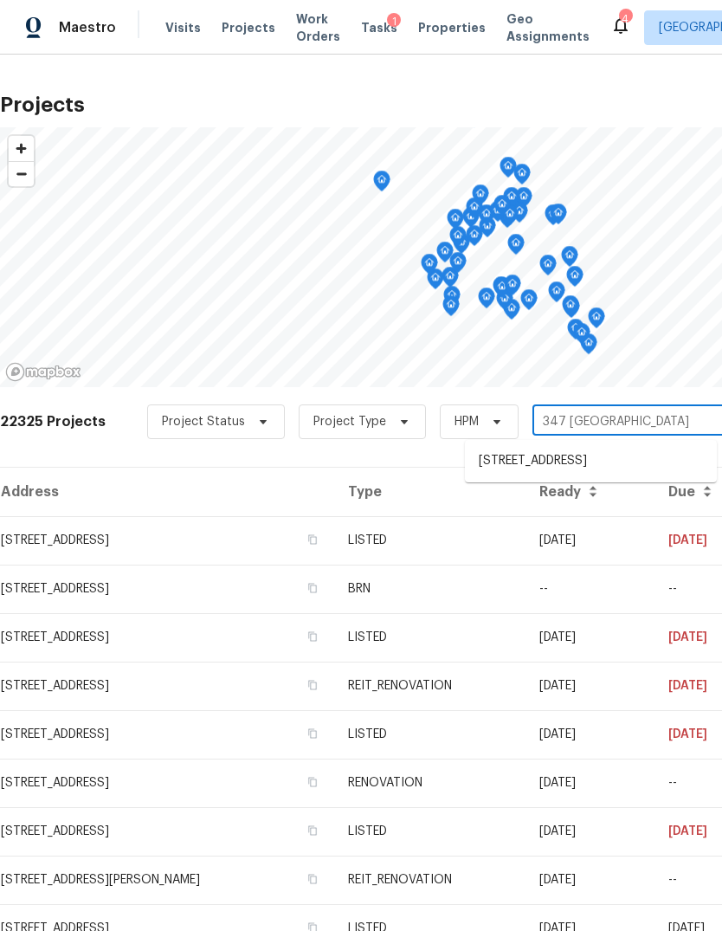
click at [695, 469] on li "[STREET_ADDRESS]" at bounding box center [591, 461] width 252 height 29
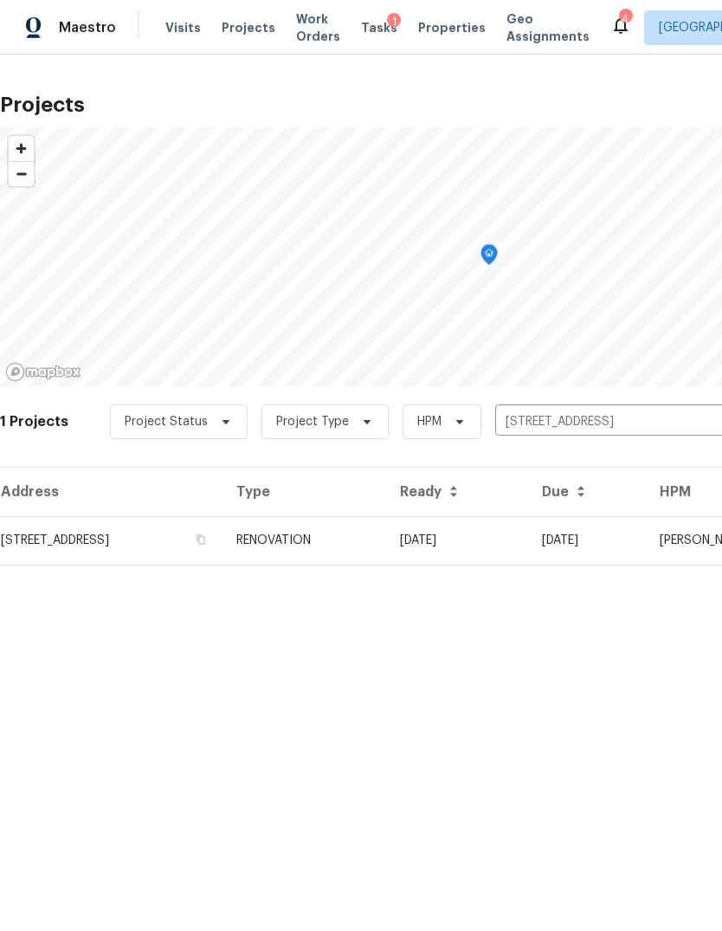
click at [66, 529] on td "[STREET_ADDRESS]" at bounding box center [111, 540] width 223 height 49
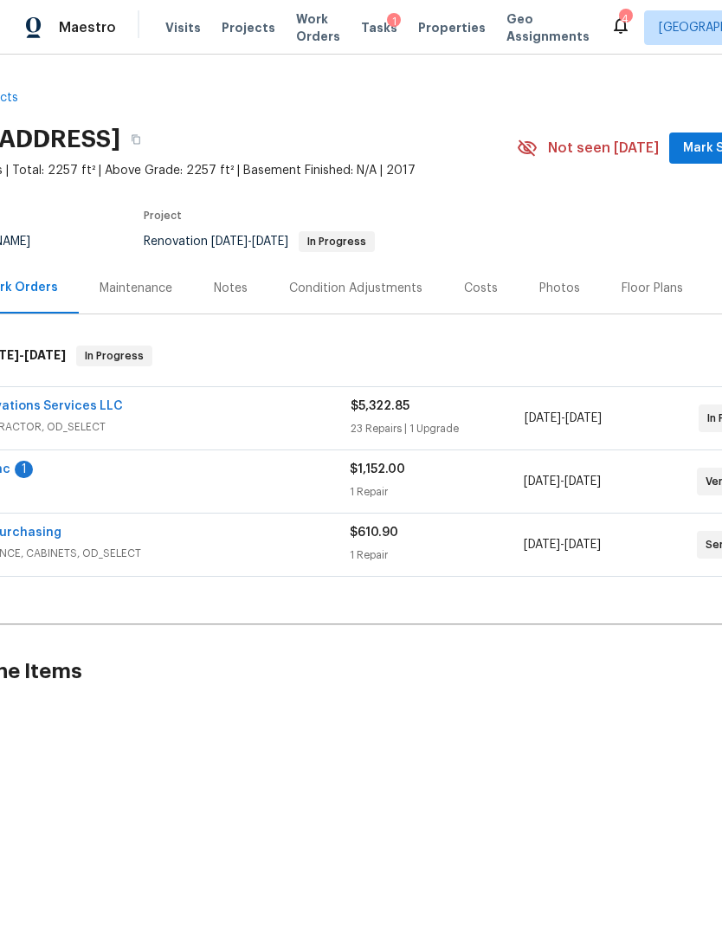
scroll to position [0, 120]
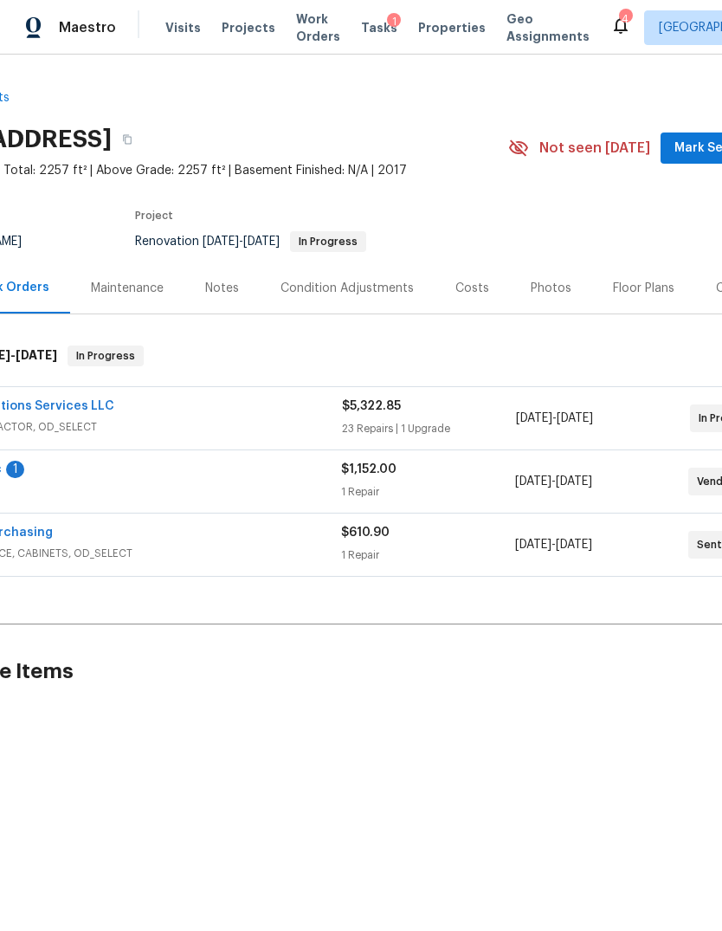
click at [622, 286] on div "Floor Plans" at bounding box center [644, 288] width 62 height 17
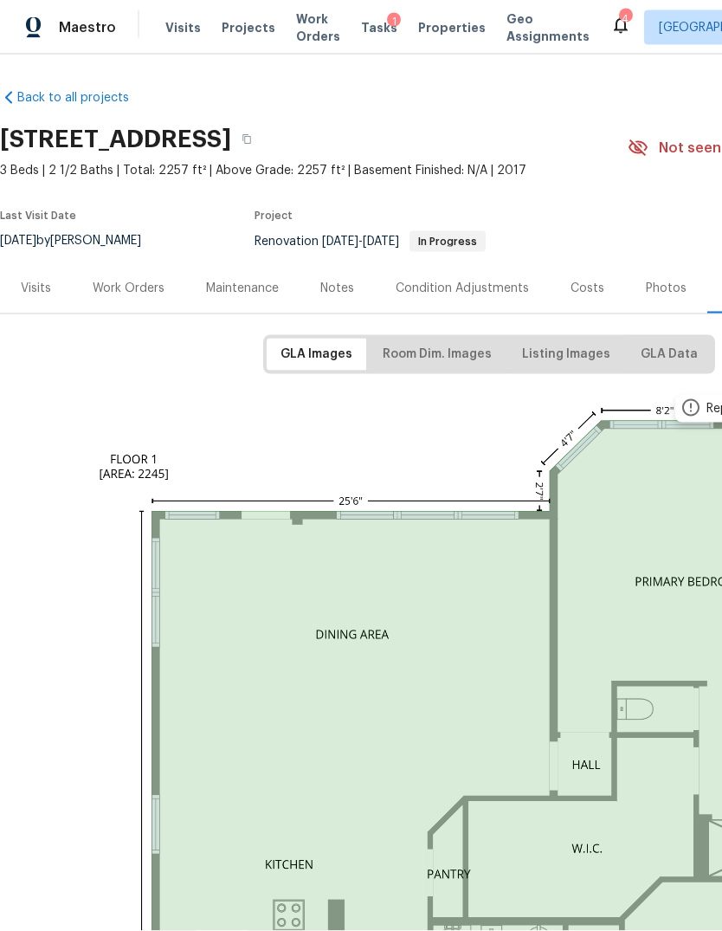
click at [114, 280] on div "Work Orders" at bounding box center [129, 288] width 72 height 17
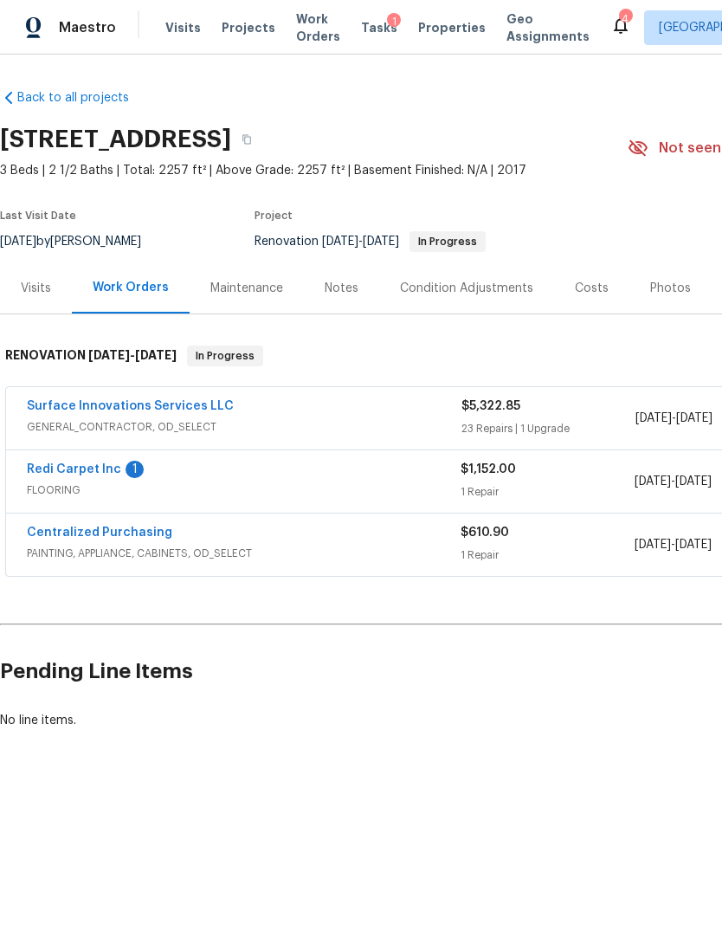
click at [31, 290] on div "Visits" at bounding box center [36, 288] width 30 height 17
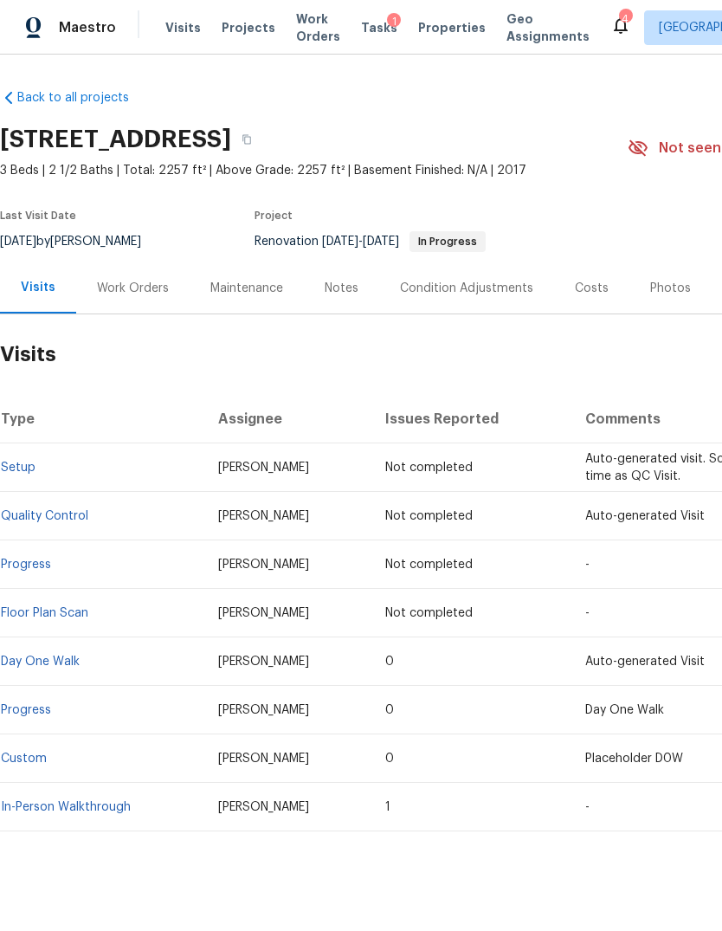
click at [340, 313] on div "Notes" at bounding box center [341, 287] width 75 height 51
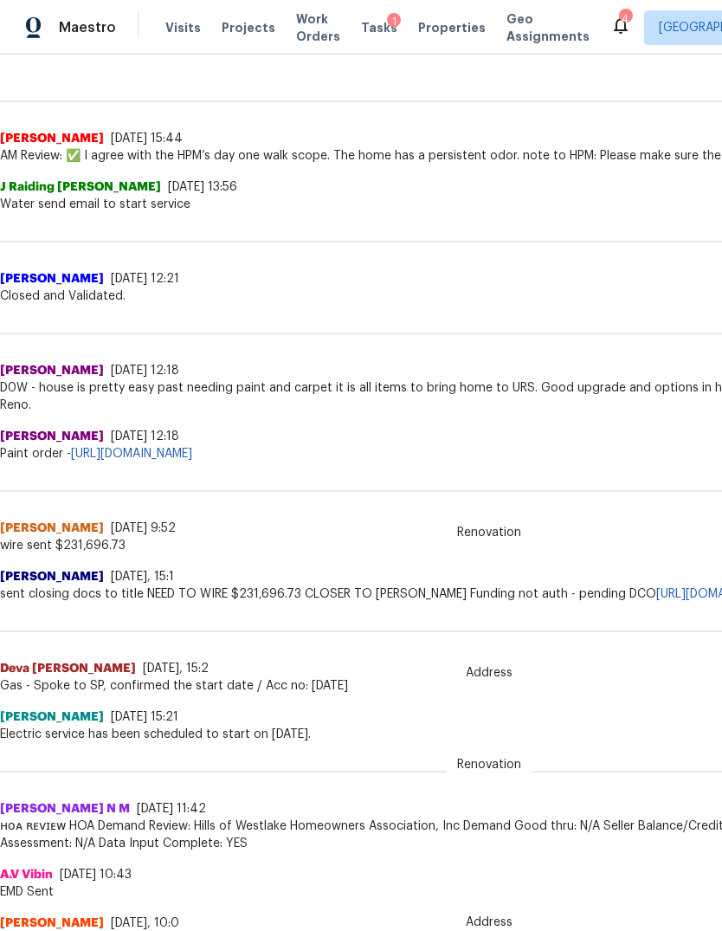
scroll to position [431, 0]
